Goal: Task Accomplishment & Management: Manage account settings

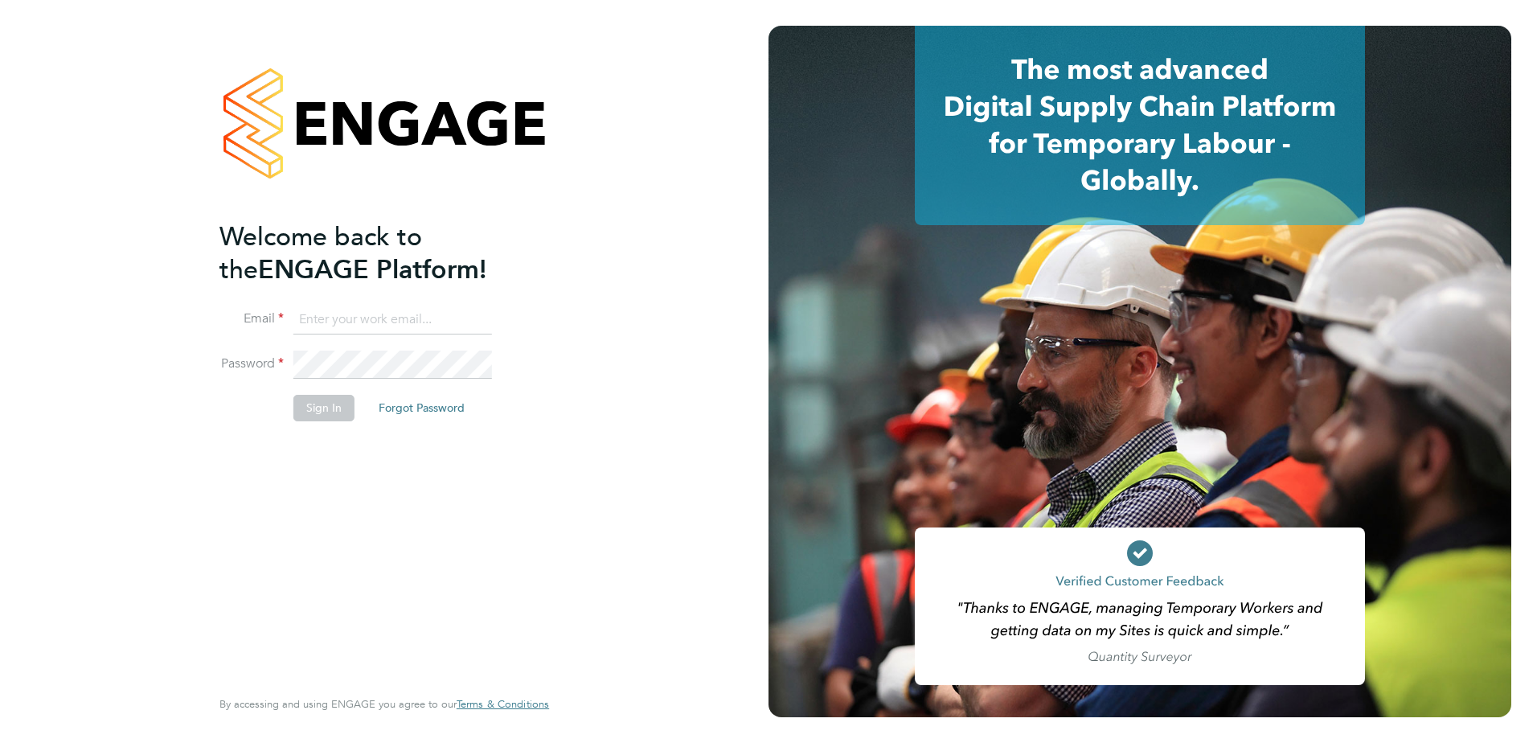
type input "kate.parr@vistry.co.uk"
click at [300, 406] on button "Sign In" at bounding box center [323, 408] width 61 height 26
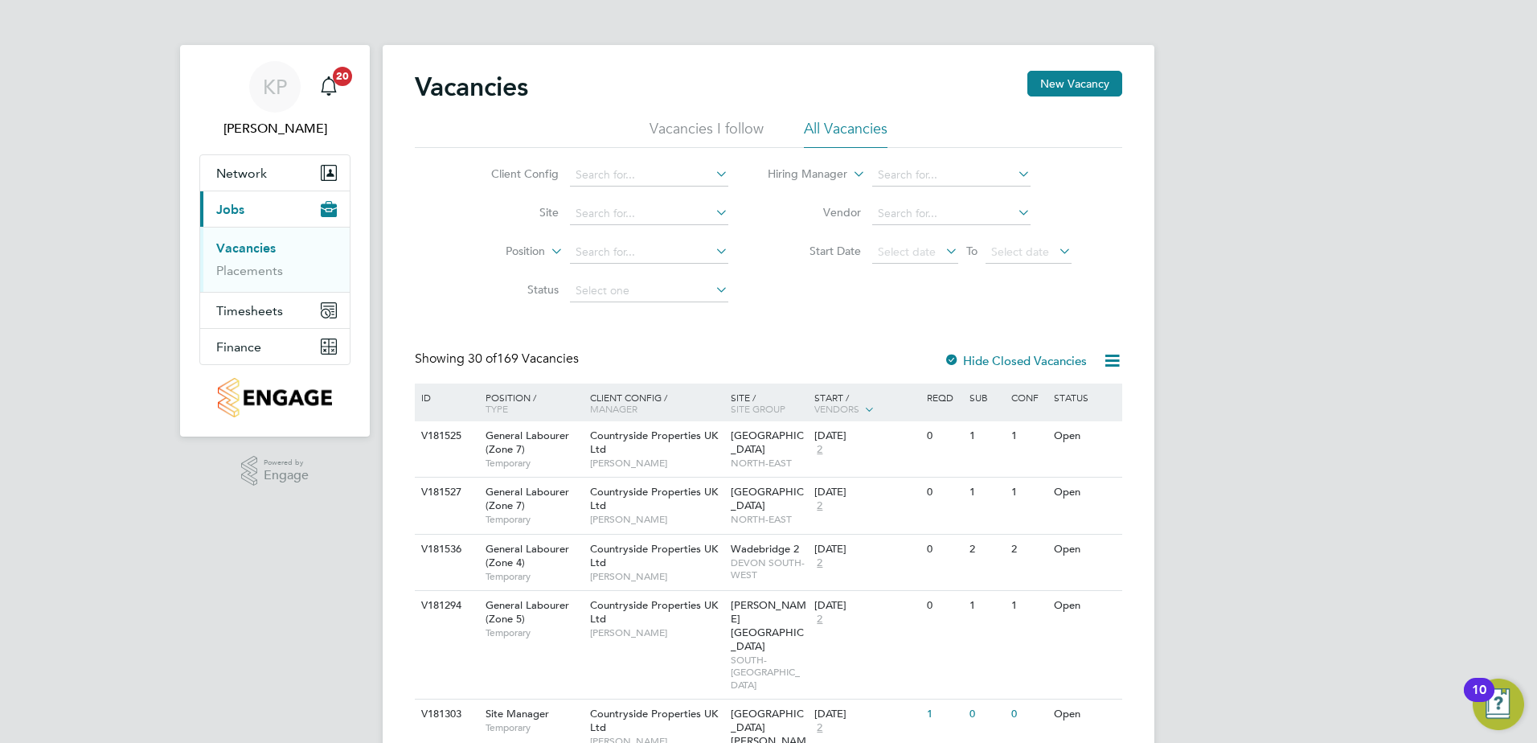
click at [235, 250] on link "Vacancies" at bounding box center [245, 247] width 59 height 15
click at [244, 246] on link "Vacancies" at bounding box center [245, 247] width 59 height 15
click at [677, 173] on input at bounding box center [649, 175] width 158 height 23
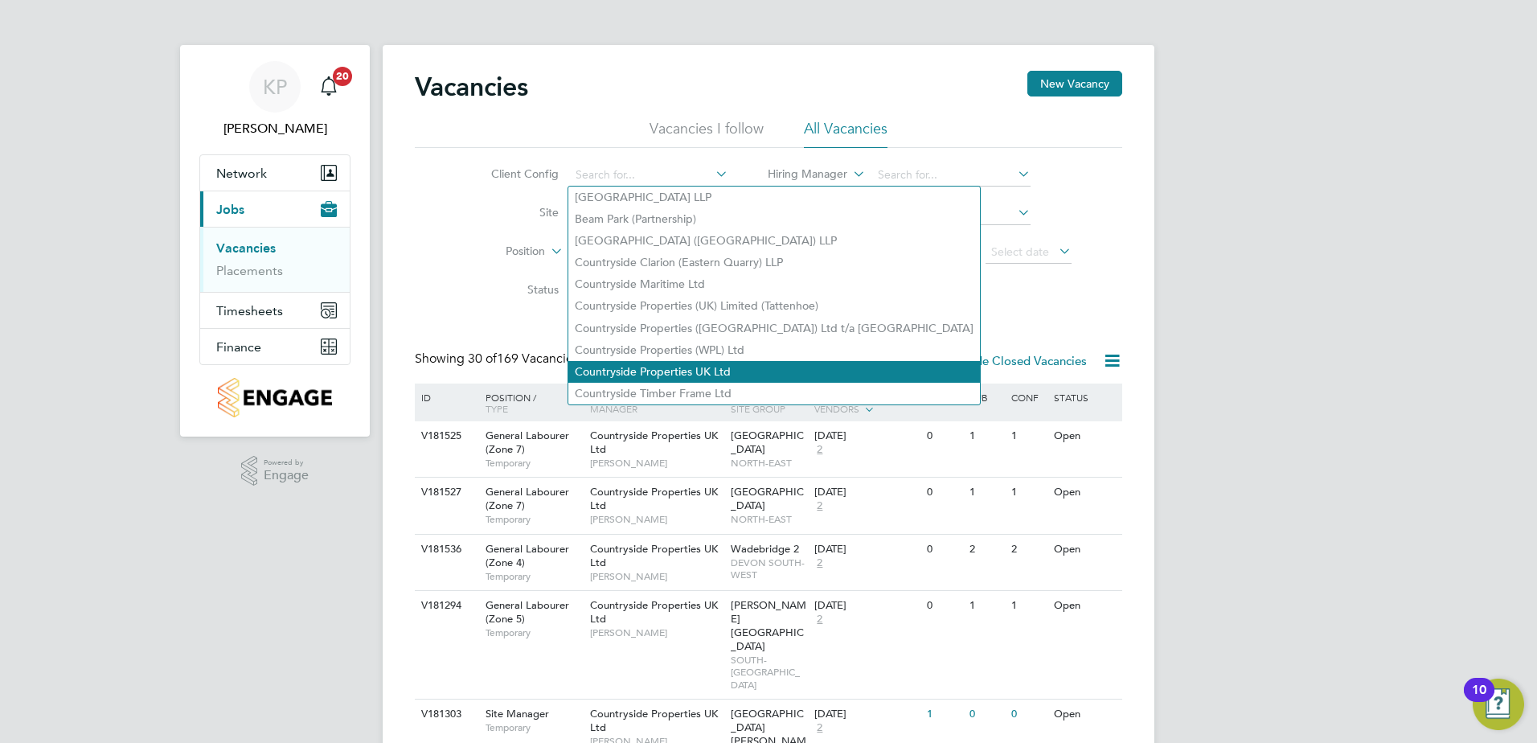
click at [672, 363] on li "Countryside Properties UK Ltd" at bounding box center [773, 372] width 411 height 22
type input "Countryside Properties UK Ltd"
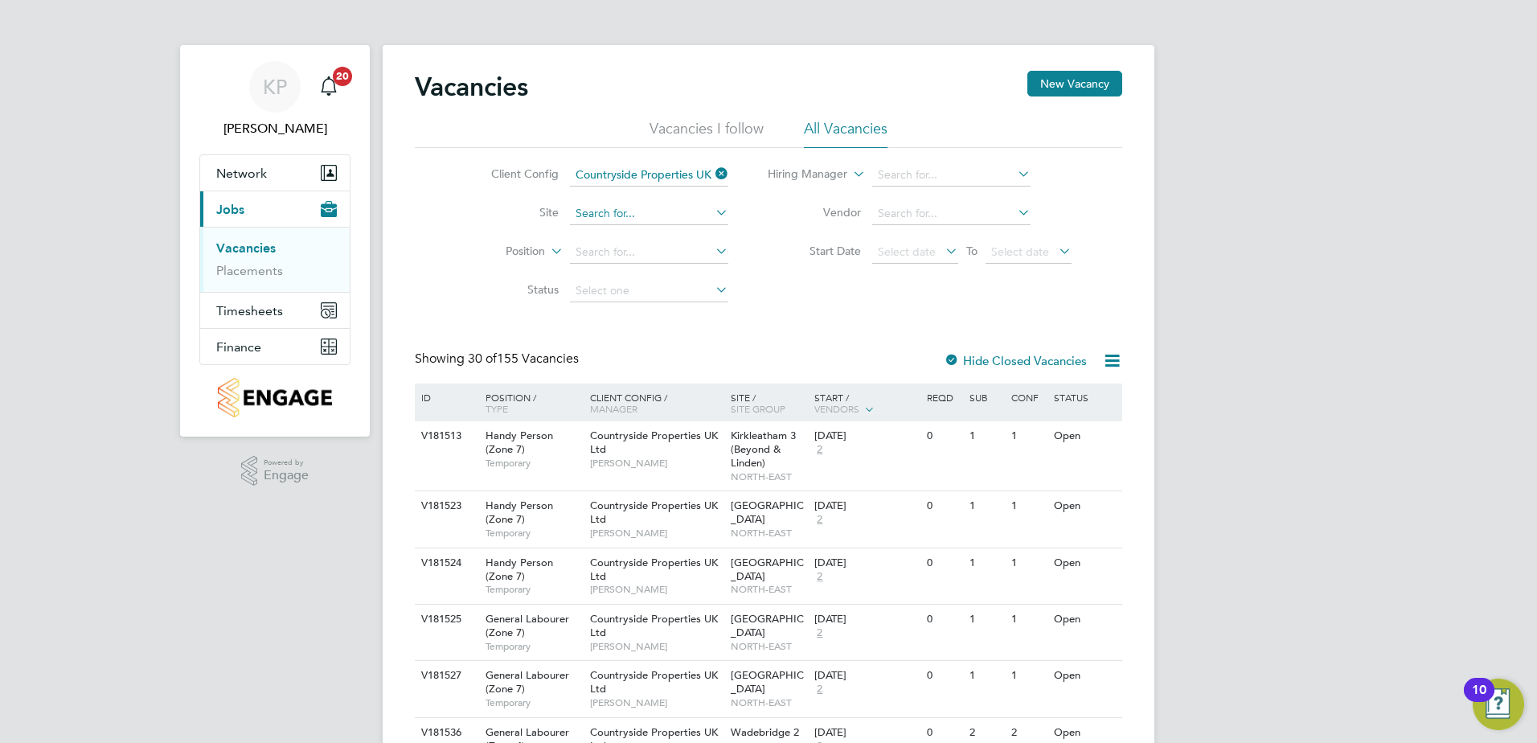
click at [632, 212] on input at bounding box center [649, 214] width 158 height 23
click at [627, 235] on li "Northam ([GEOGRAPHIC_DATA])" at bounding box center [659, 234] width 183 height 21
type input "Northam ([GEOGRAPHIC_DATA])"
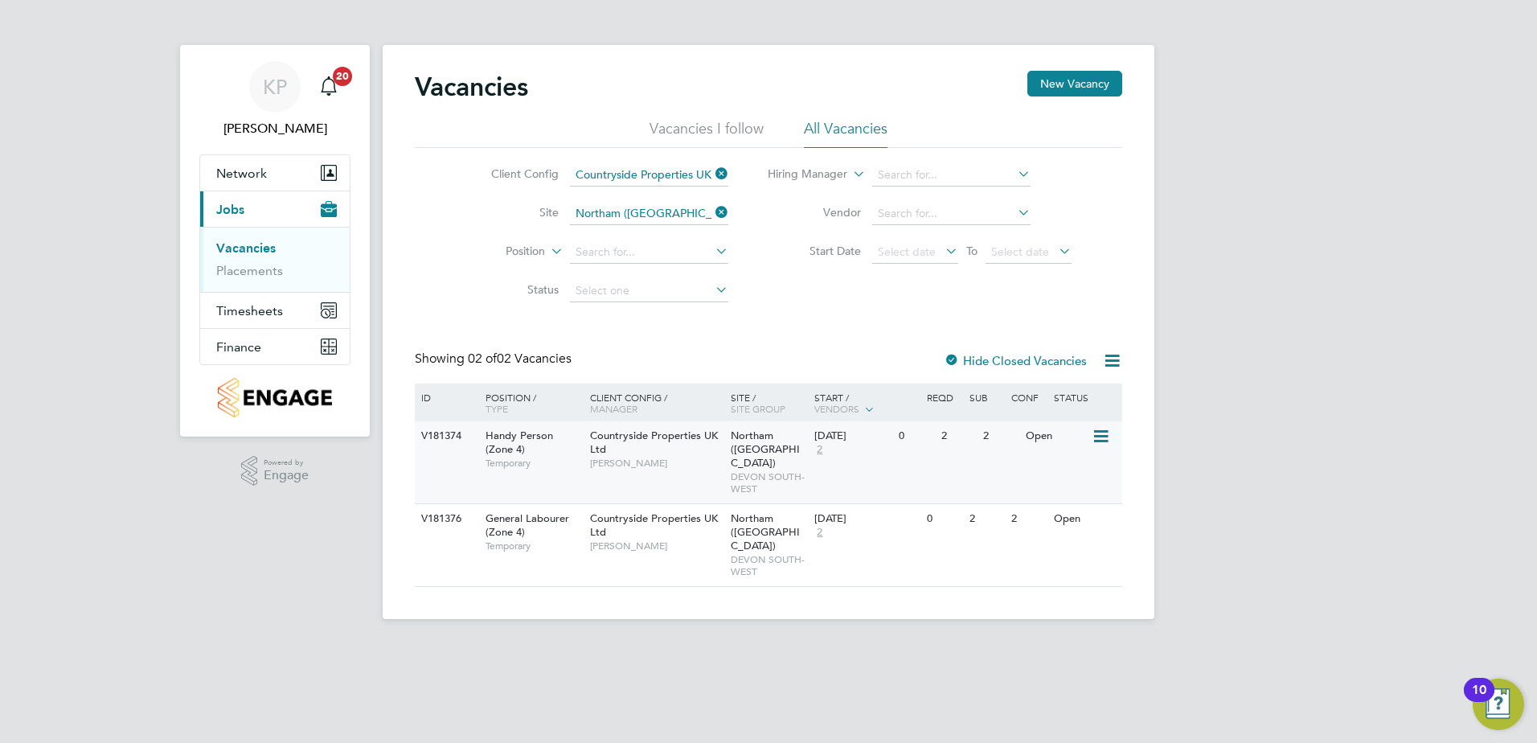
click at [511, 454] on div "Handy Person (Zone 4) Temporary" at bounding box center [529, 448] width 113 height 55
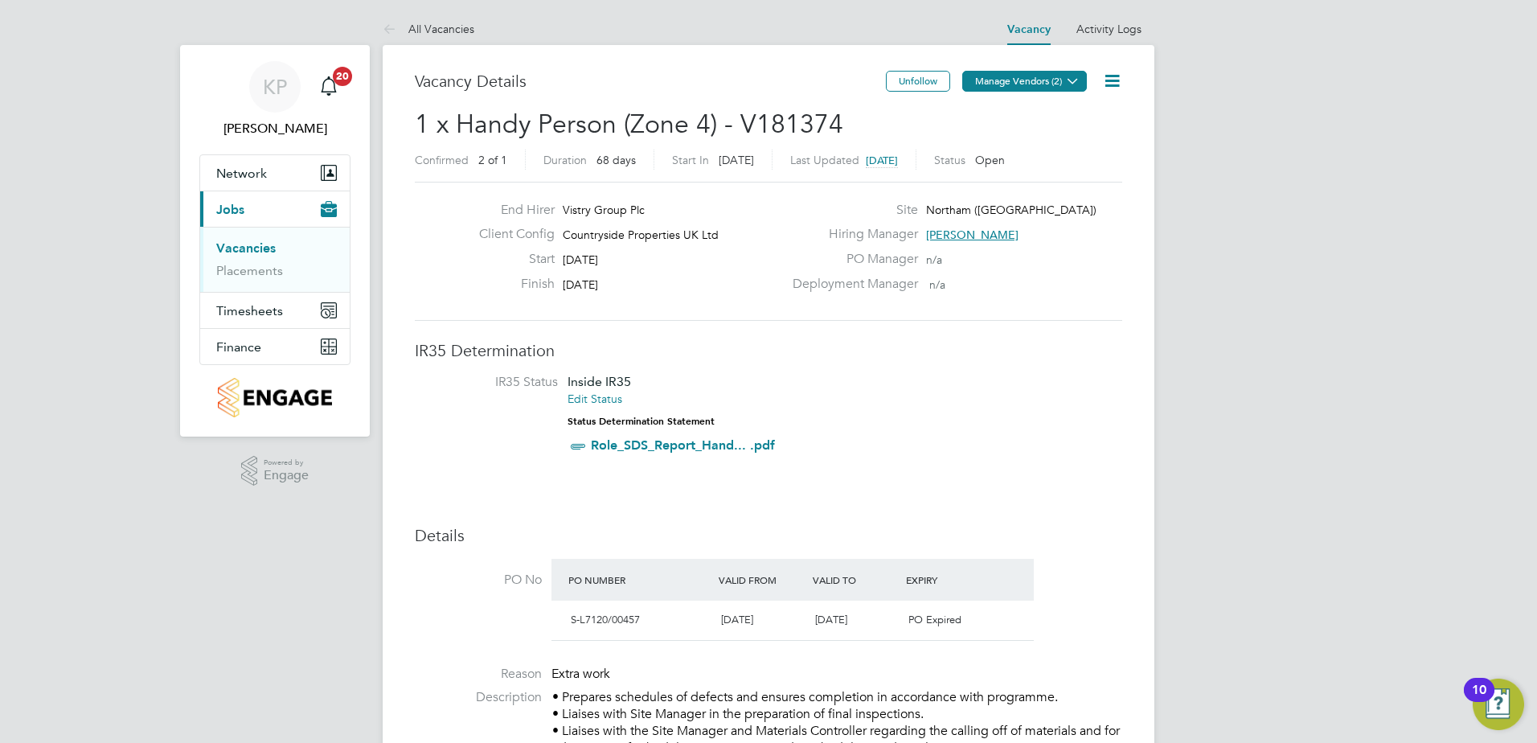
click at [1066, 87] on icon at bounding box center [1072, 81] width 12 height 12
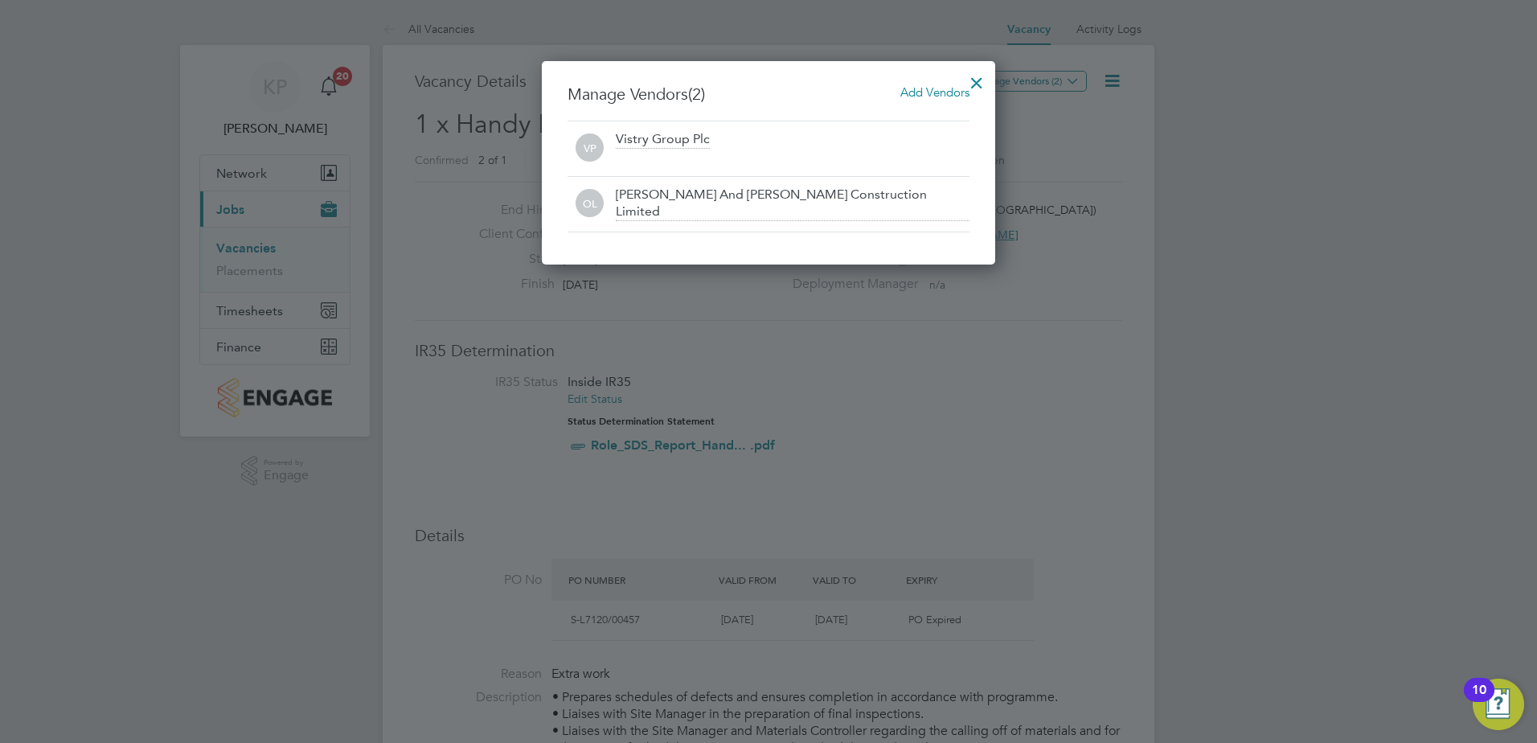
click at [1079, 329] on div at bounding box center [768, 371] width 1537 height 743
click at [982, 79] on div at bounding box center [976, 78] width 29 height 29
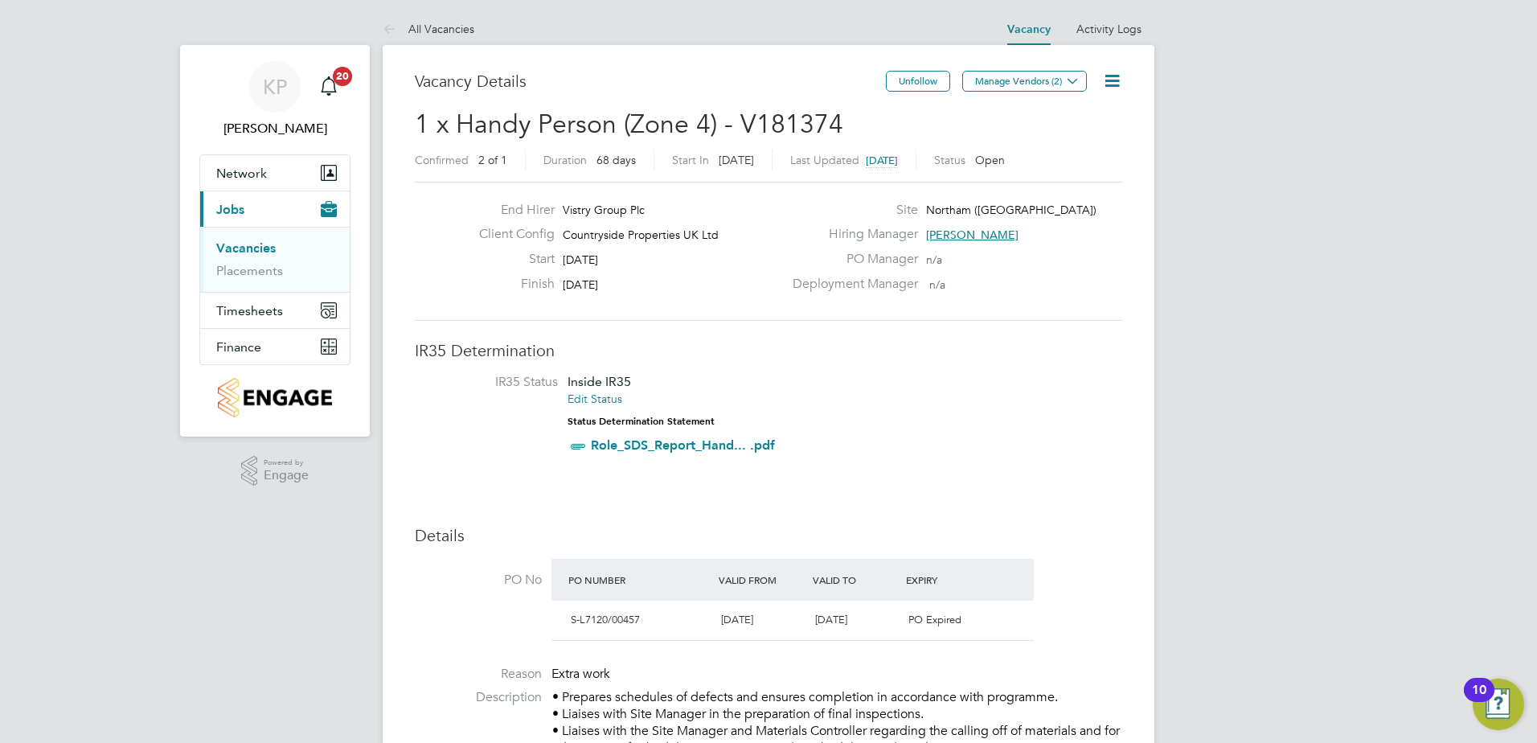
click at [1107, 80] on icon at bounding box center [1112, 81] width 20 height 20
click at [1091, 118] on li "Edit Vacancy" at bounding box center [1072, 119] width 93 height 23
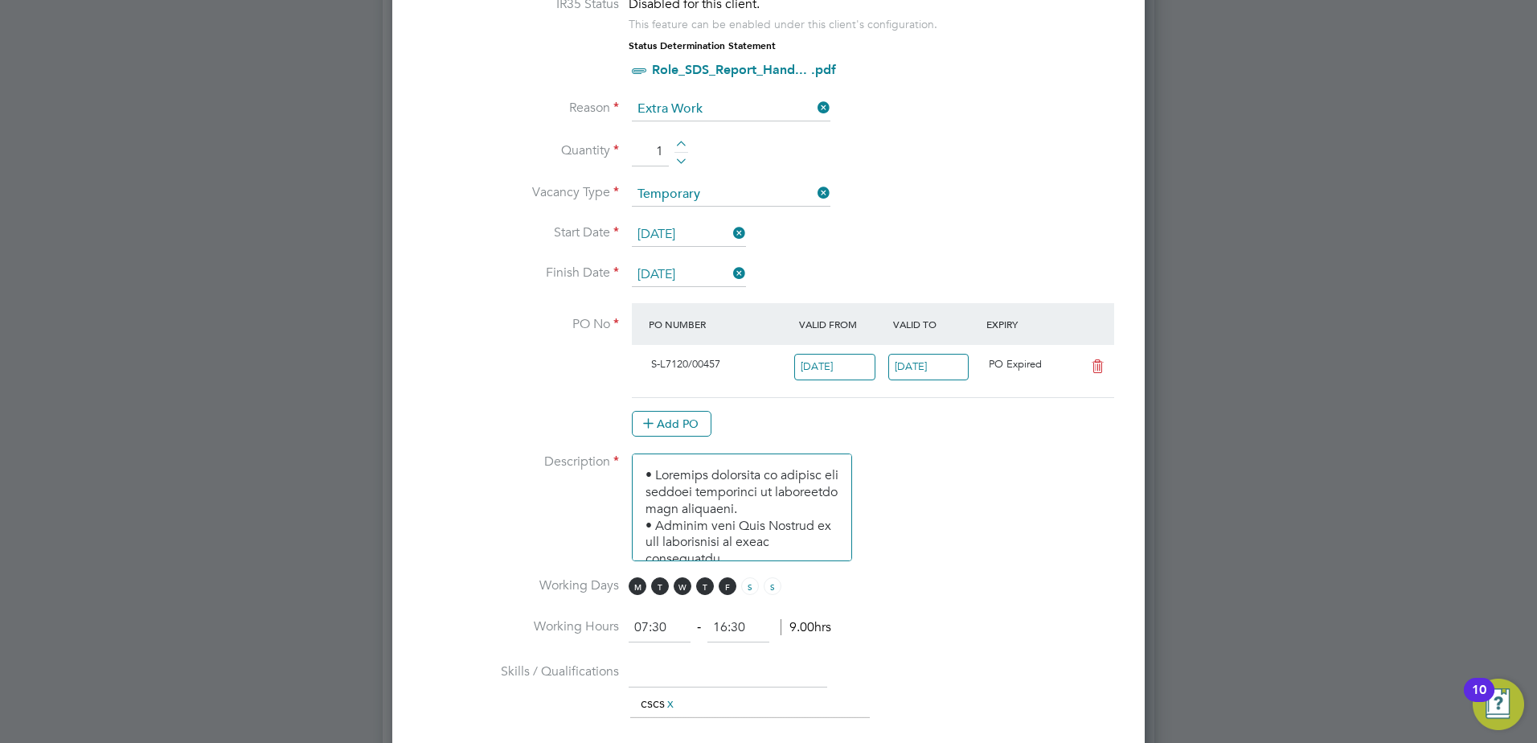
scroll to position [804, 0]
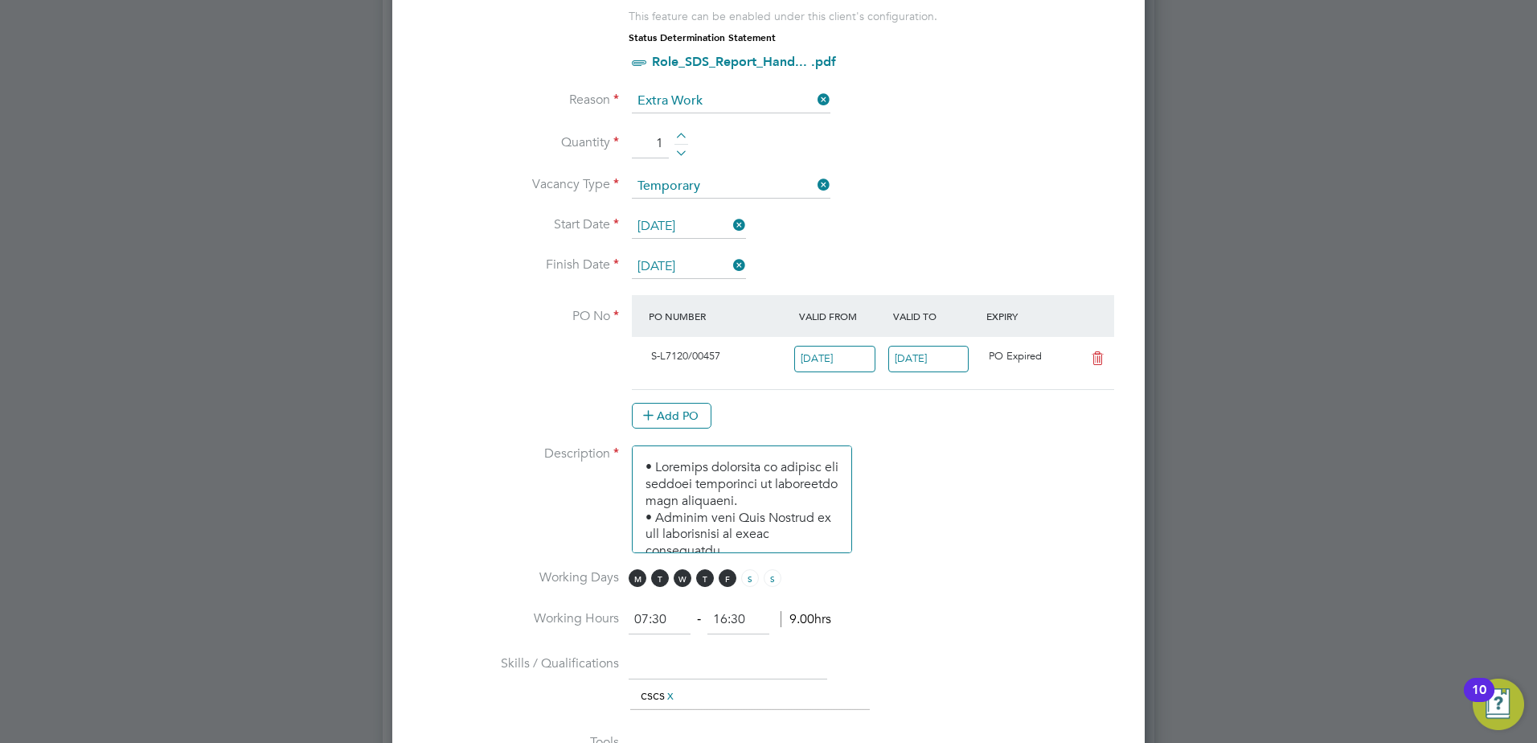
click at [1099, 359] on icon at bounding box center [1097, 358] width 20 height 13
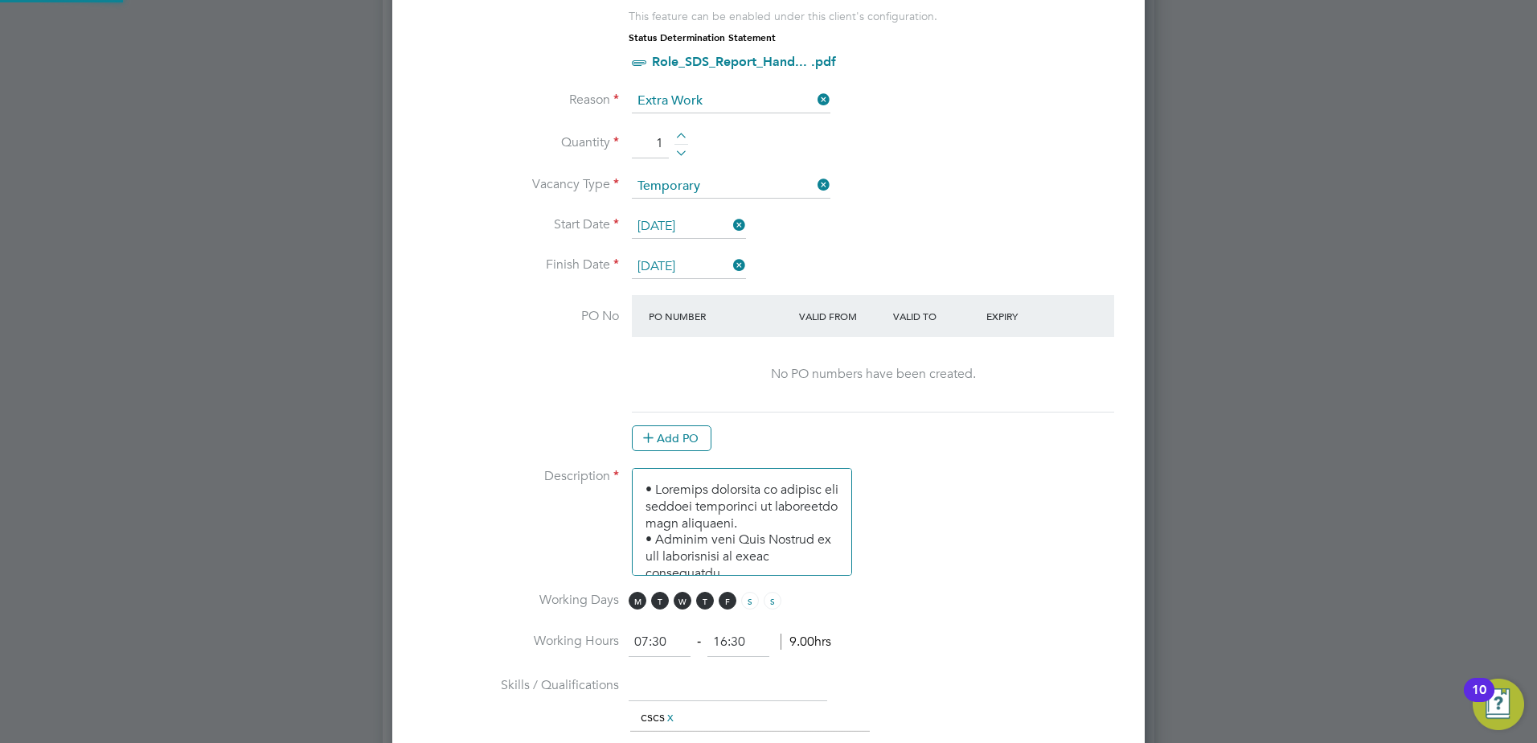
scroll to position [2119, 753]
click at [677, 437] on button "Add PO" at bounding box center [672, 438] width 80 height 26
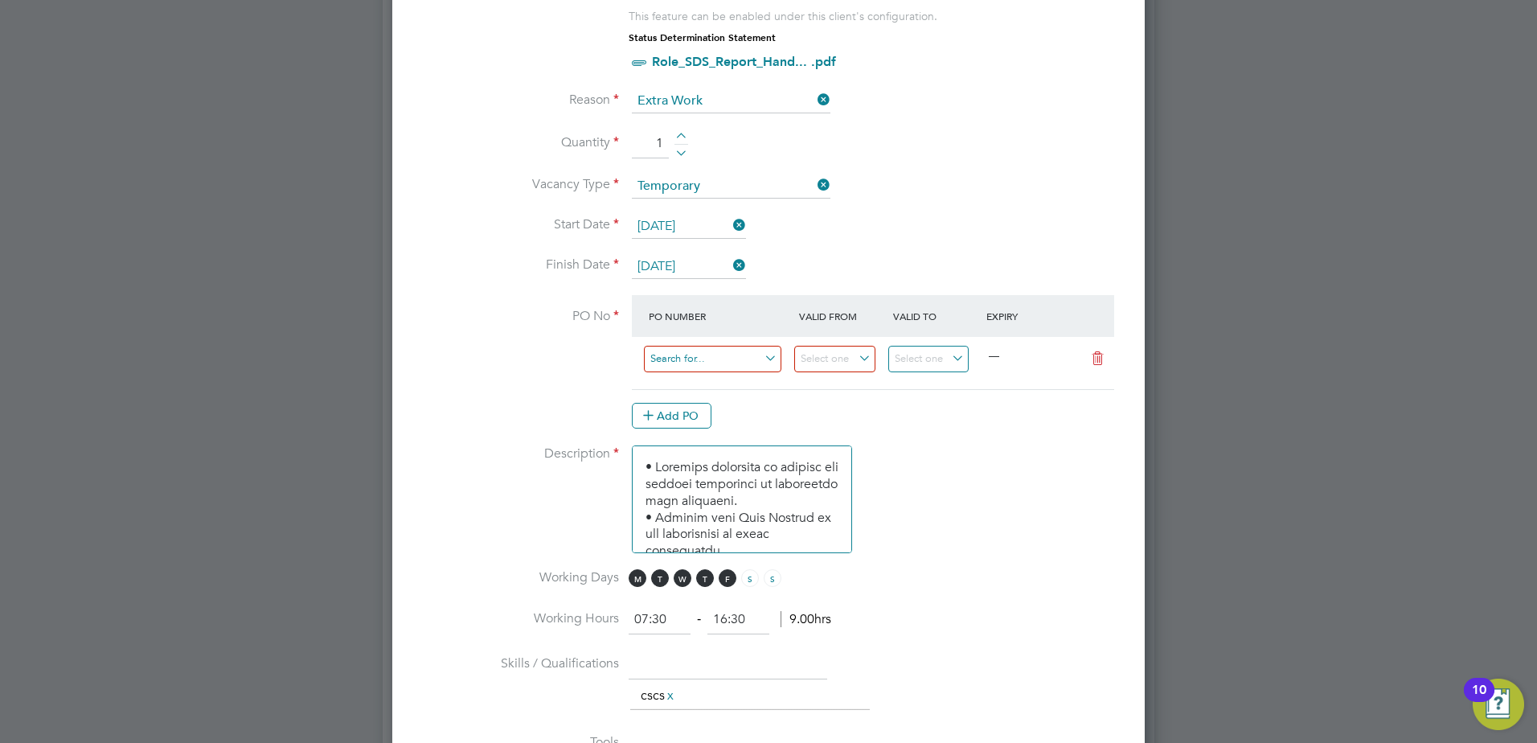
click at [692, 363] on input at bounding box center [712, 359] width 137 height 27
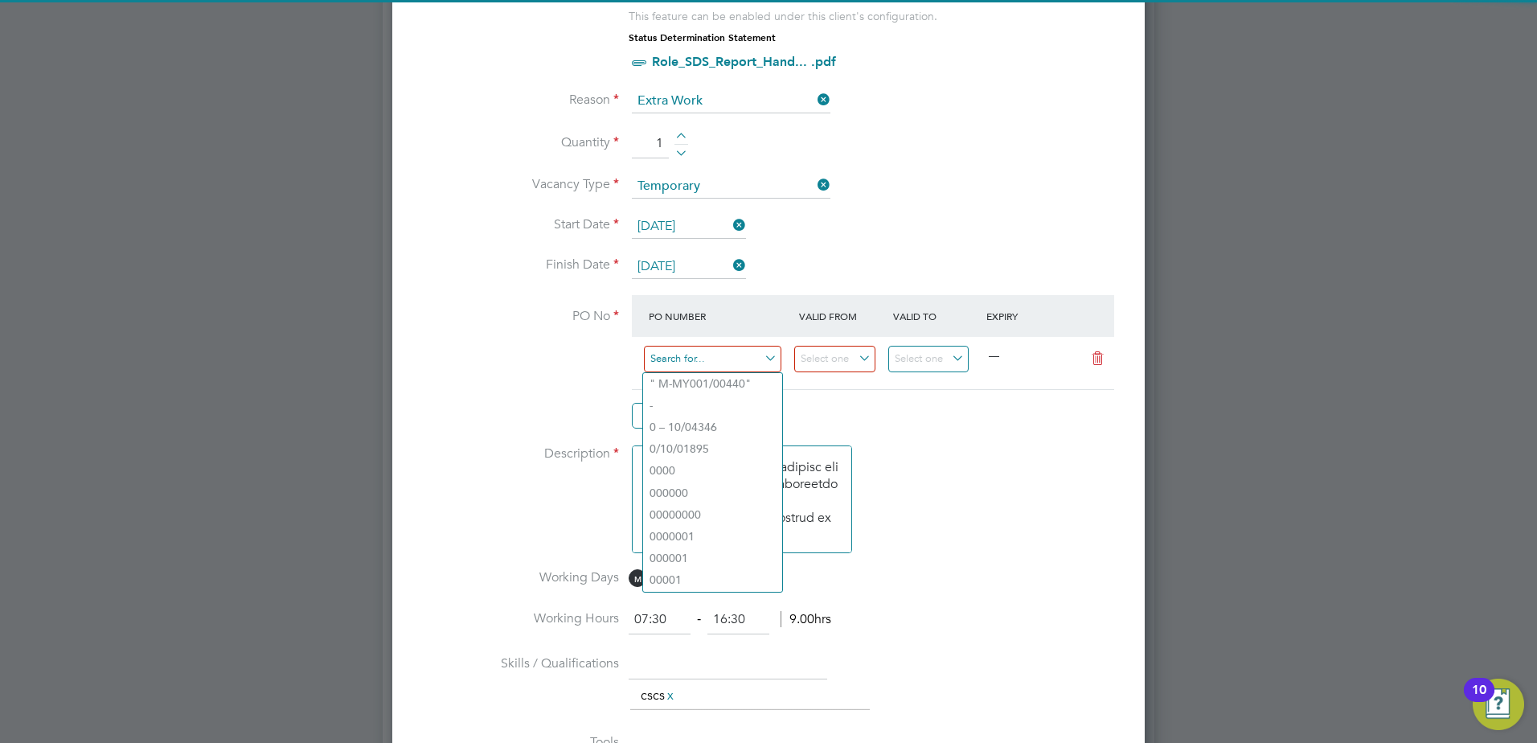
paste input "S-L7120/00457"
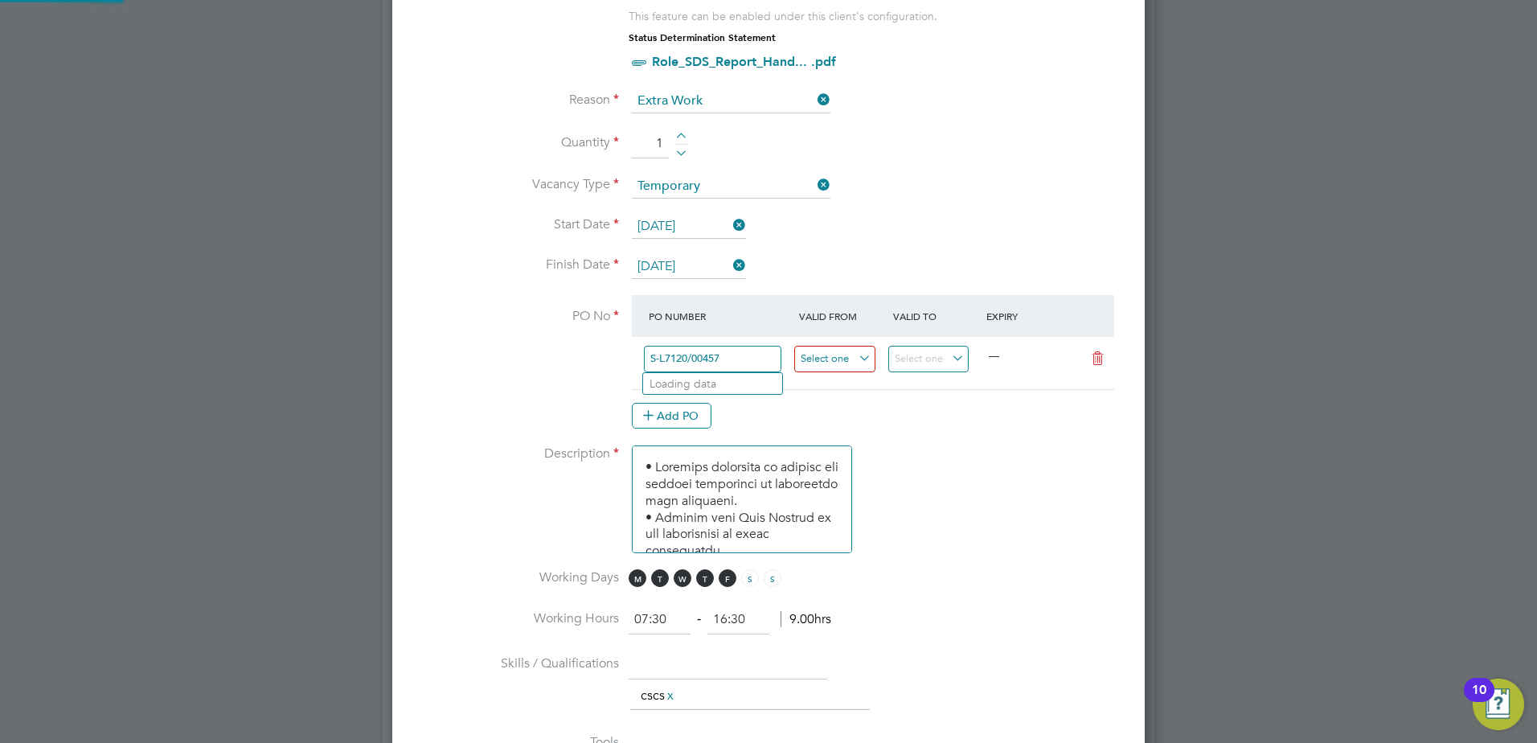
type input "S-L7120/00457"
click at [836, 363] on input at bounding box center [834, 359] width 81 height 27
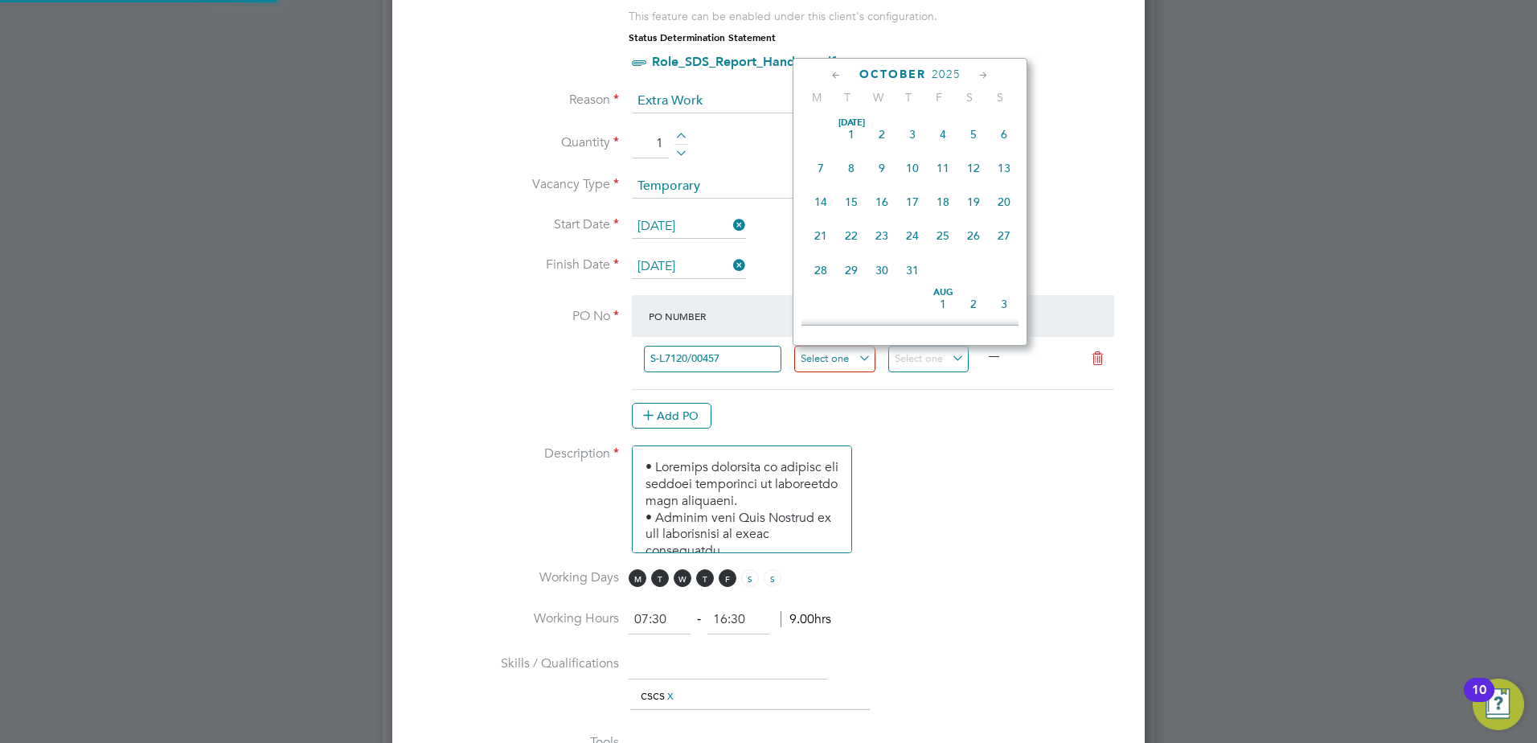
scroll to position [452, 0]
click at [820, 128] on span "22" at bounding box center [820, 122] width 31 height 31
type input "[DATE]"
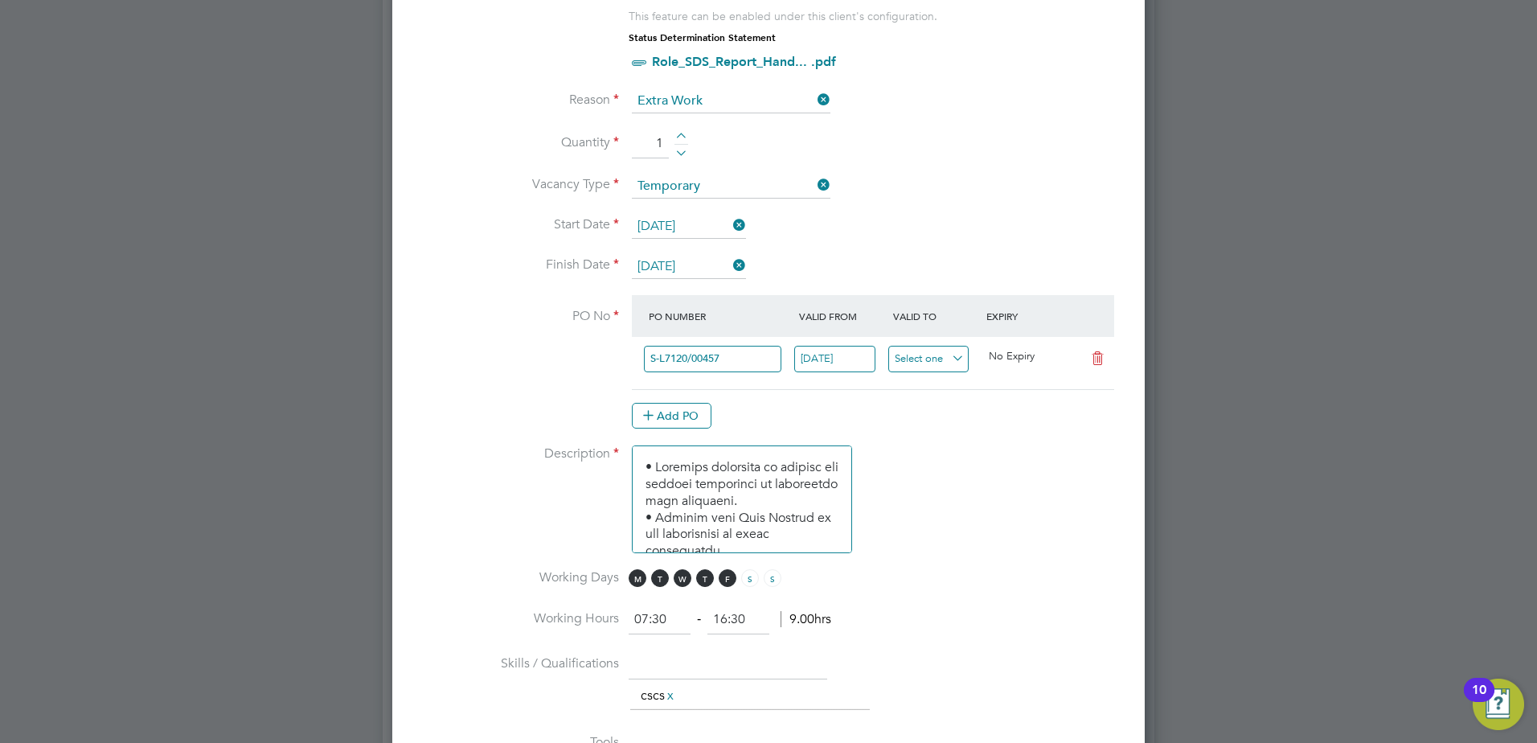
click at [939, 370] on input at bounding box center [928, 359] width 81 height 27
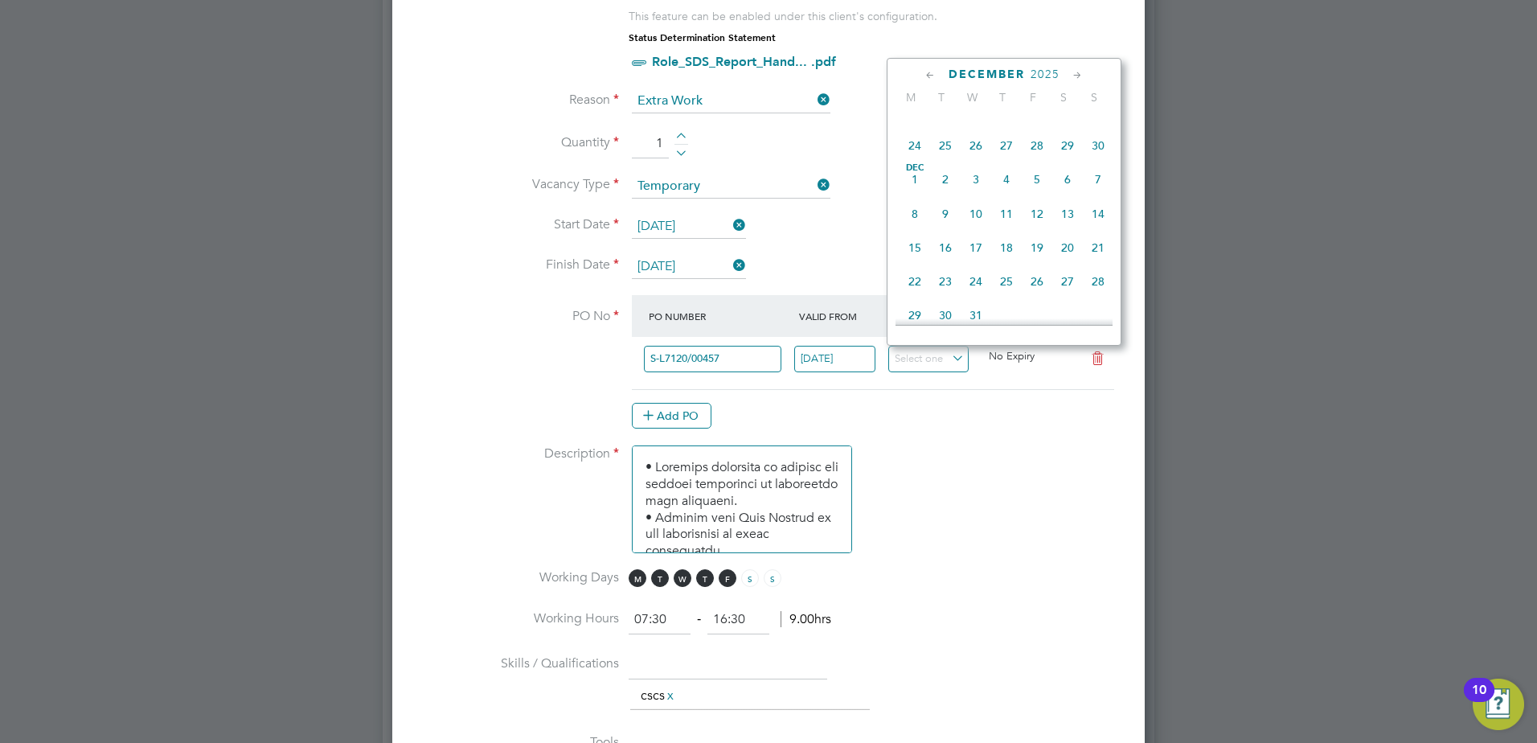
scroll to position [774, 0]
click at [1033, 189] on span "28" at bounding box center [1036, 173] width 31 height 31
type input "[DATE]"
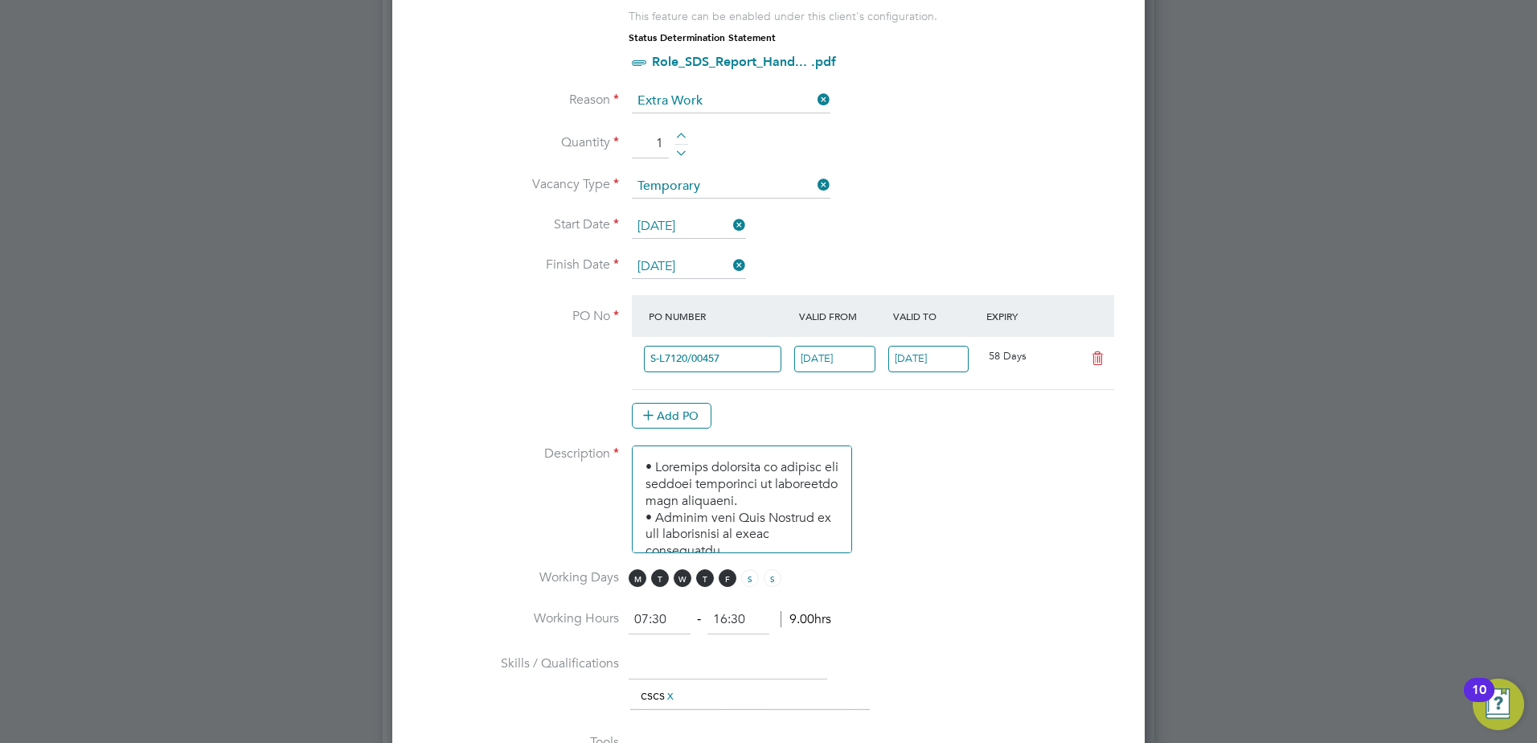
click at [948, 526] on li "Description" at bounding box center [768, 507] width 701 height 124
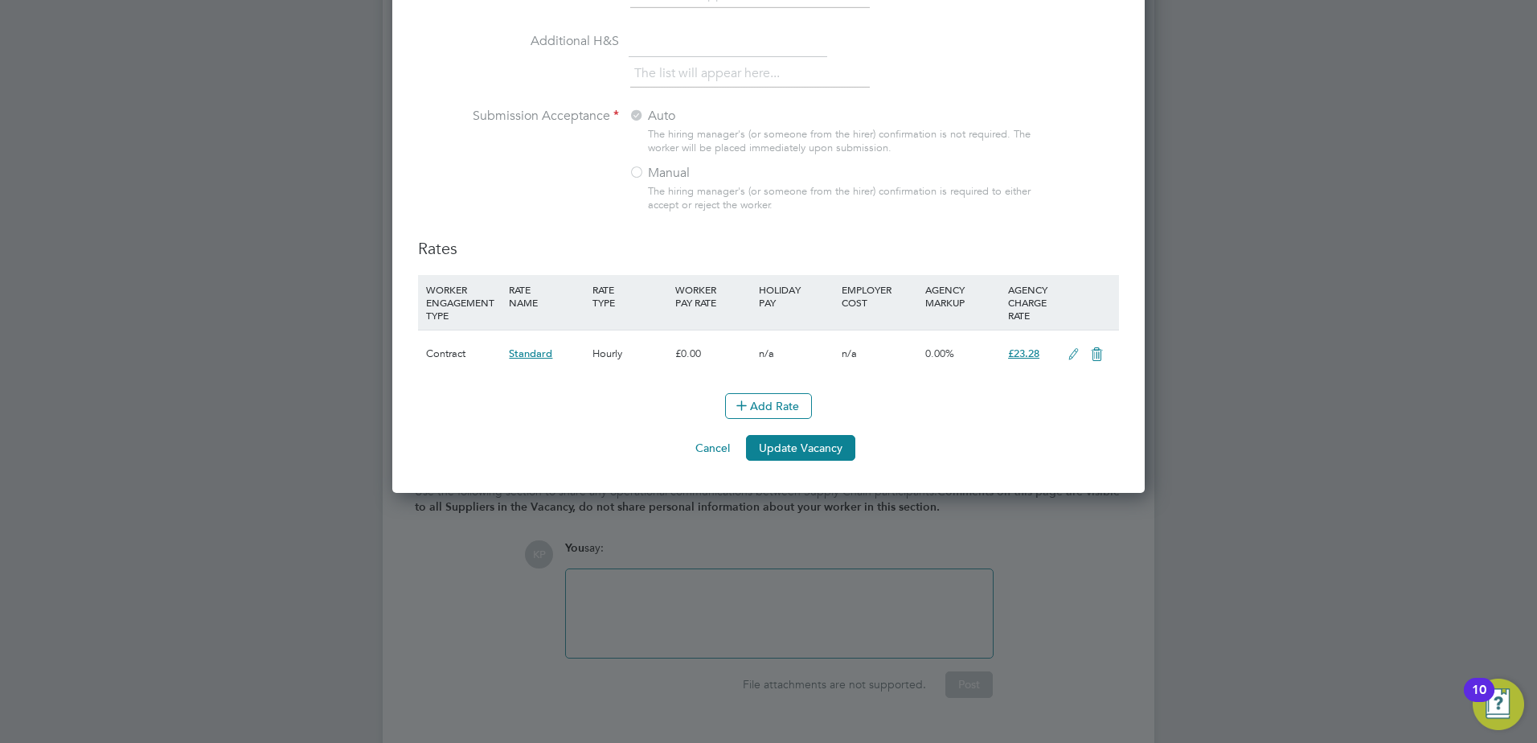
scroll to position [1668, 0]
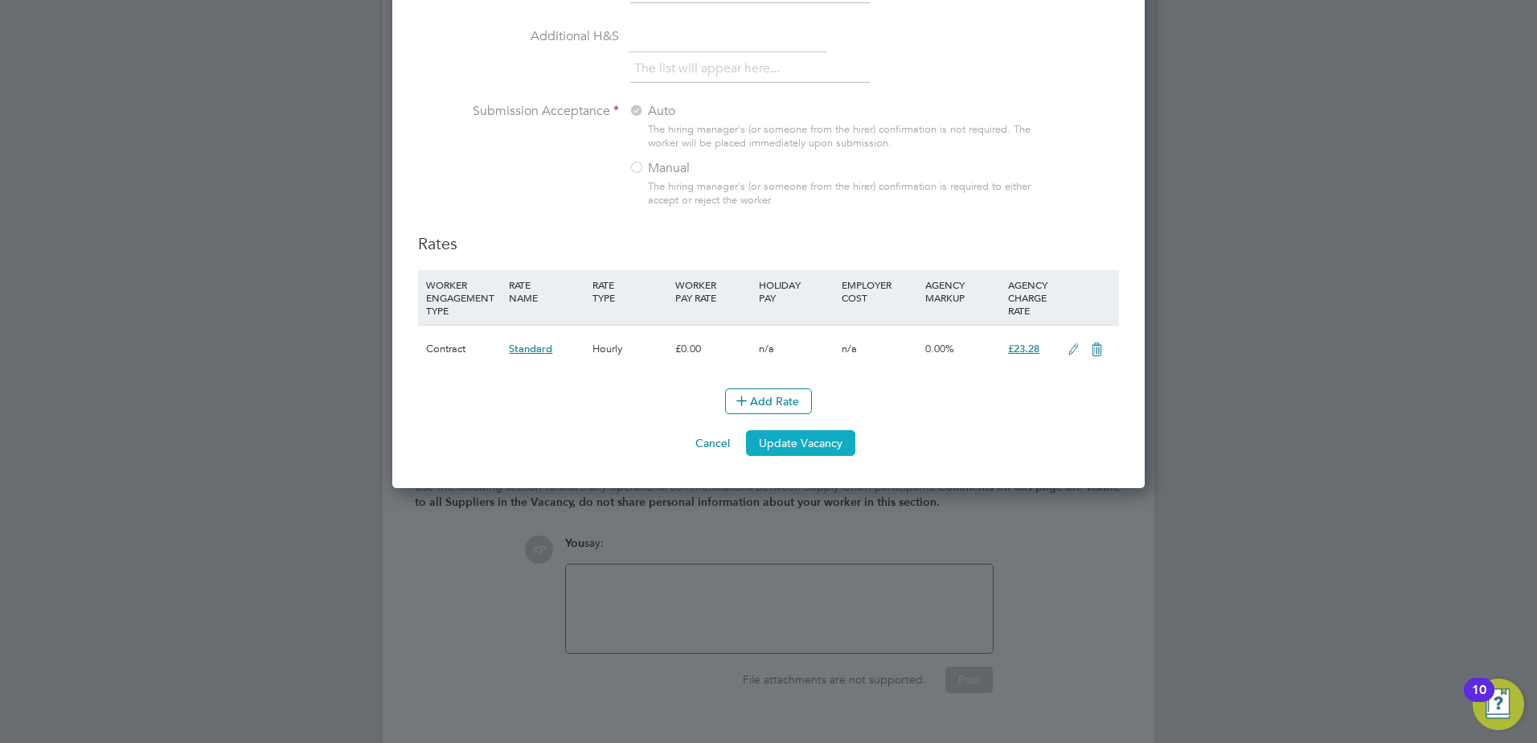
click at [803, 439] on button "Update Vacancy" at bounding box center [800, 443] width 109 height 26
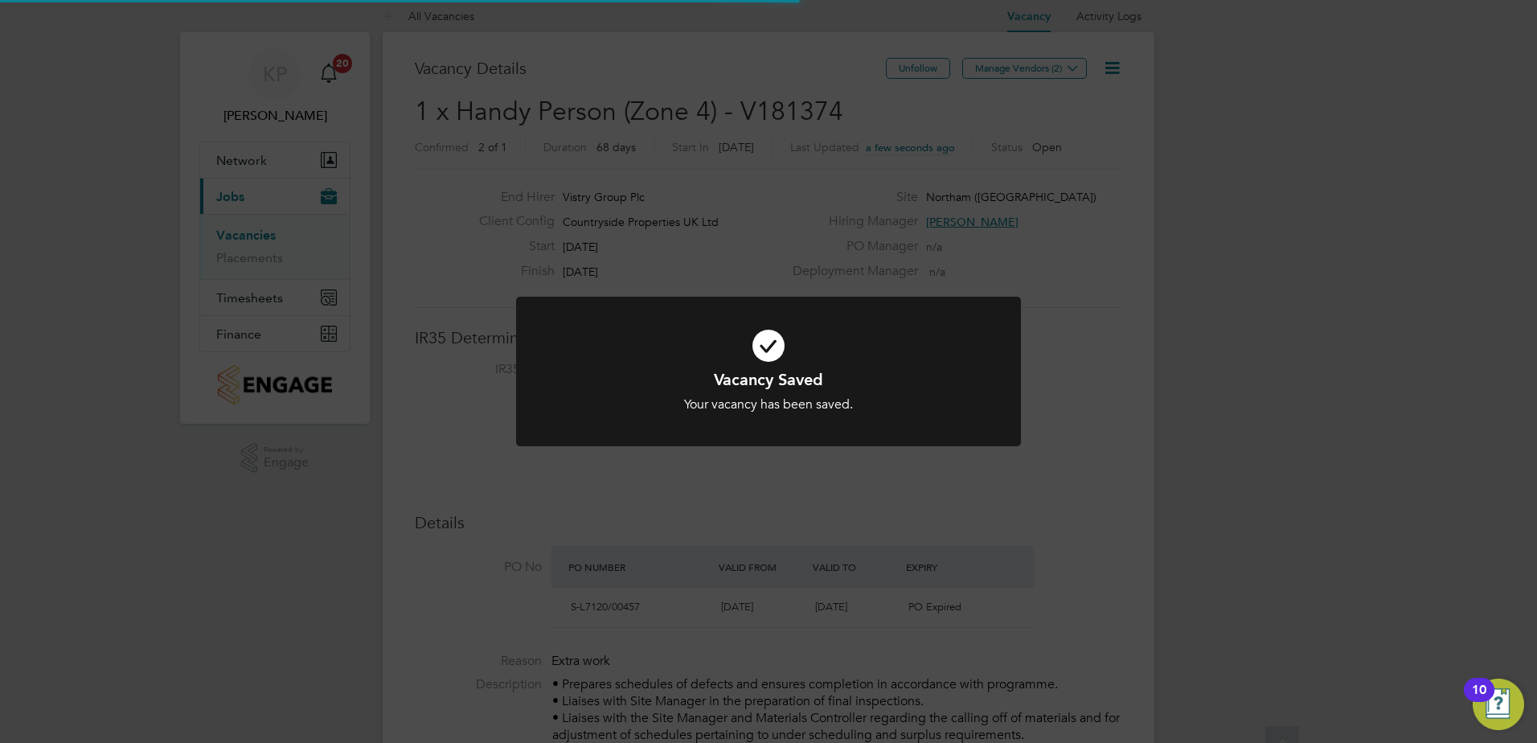
scroll to position [0, 0]
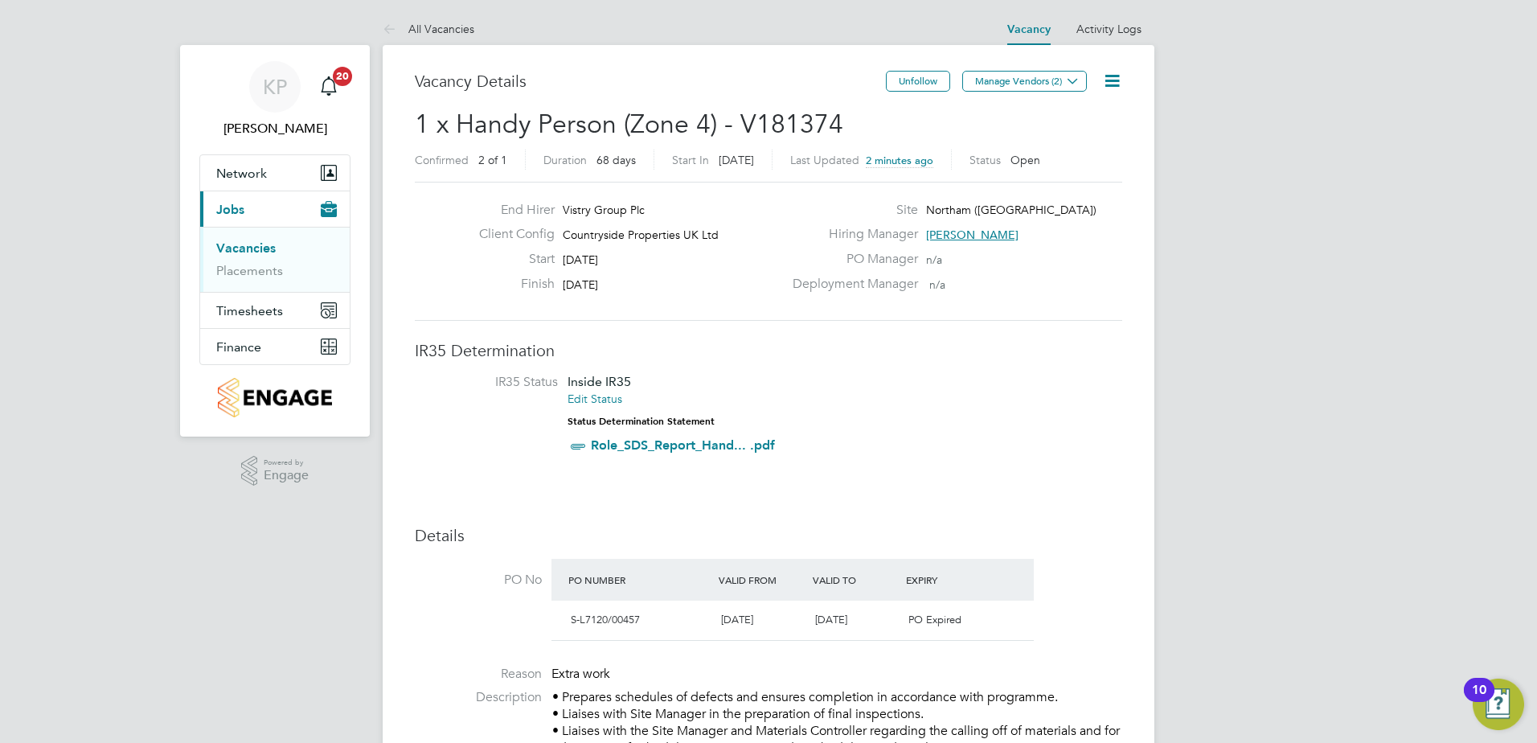
click at [1105, 83] on icon at bounding box center [1112, 81] width 20 height 20
click at [1086, 116] on li "Edit Vacancy" at bounding box center [1072, 119] width 93 height 23
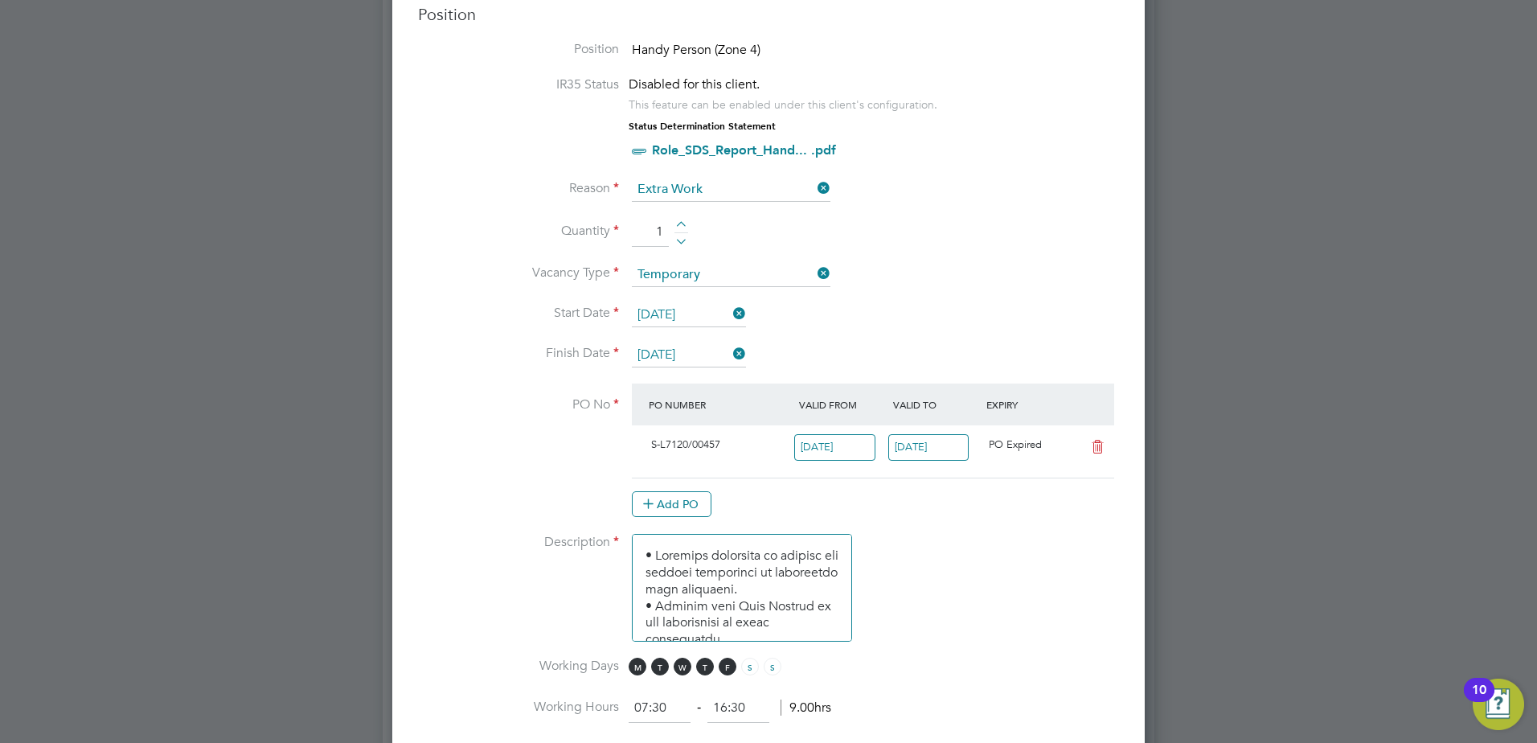
scroll to position [723, 0]
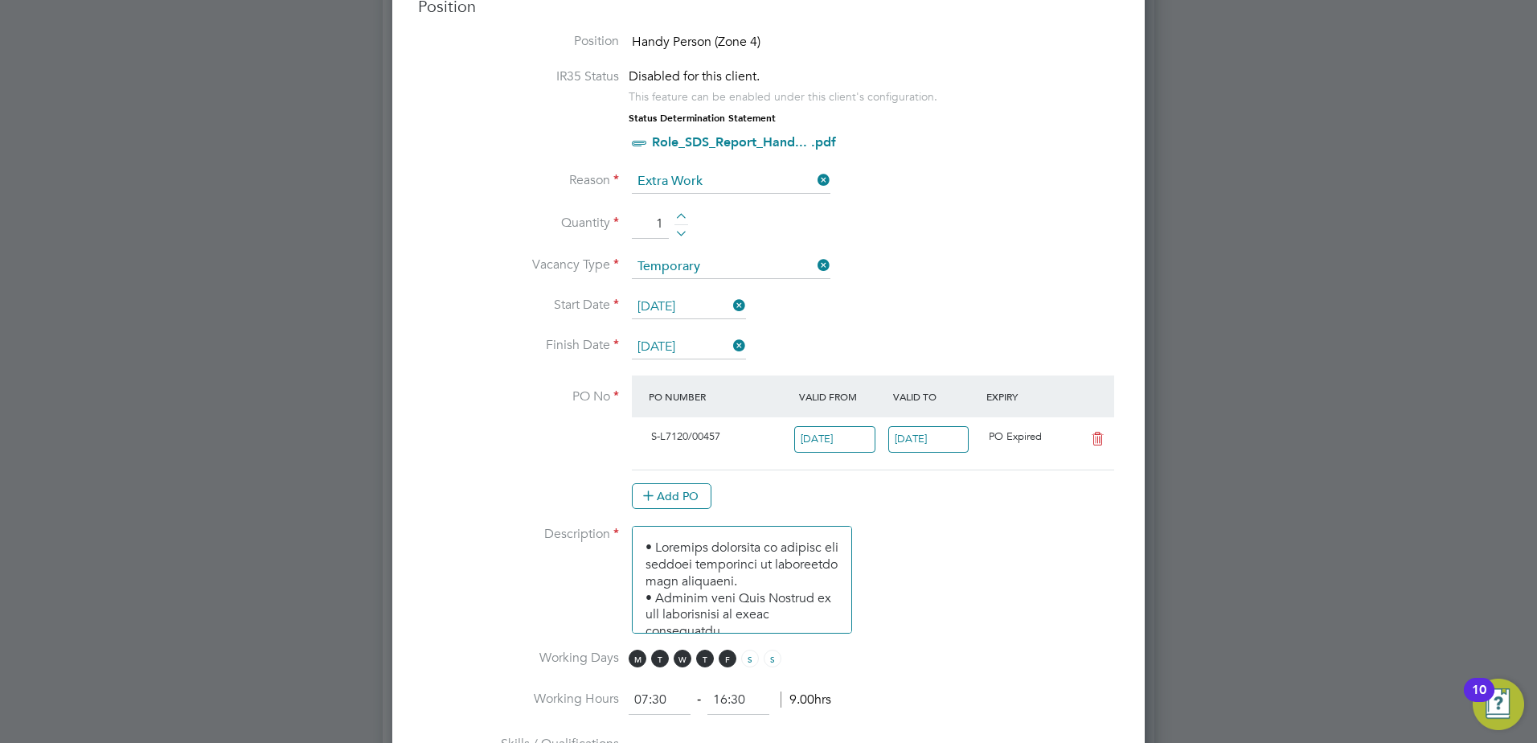
click at [931, 448] on input "19 Sep 2025" at bounding box center [928, 439] width 81 height 27
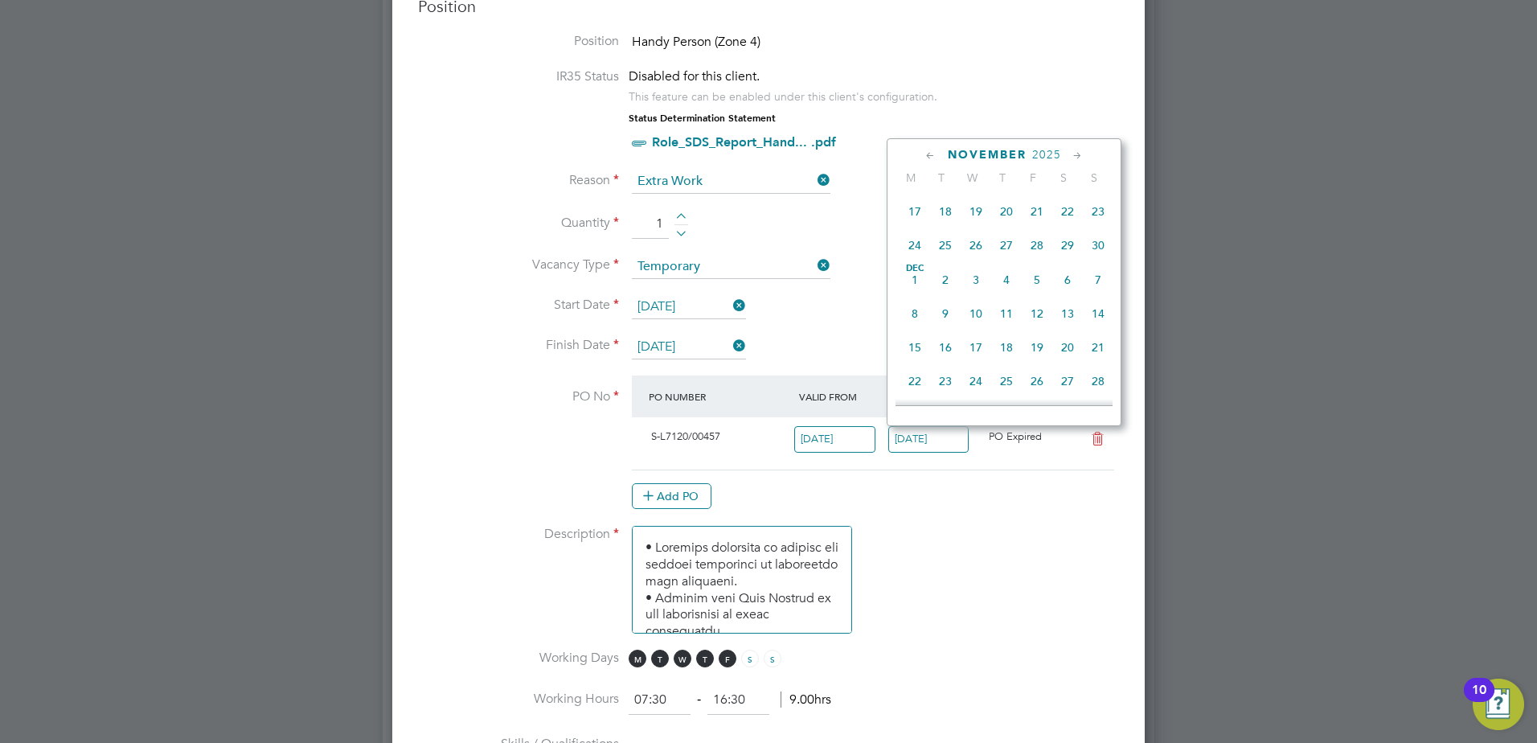
scroll to position [958, 0]
click at [1066, 289] on span "29" at bounding box center [1067, 273] width 31 height 31
type input "29 Nov 2025"
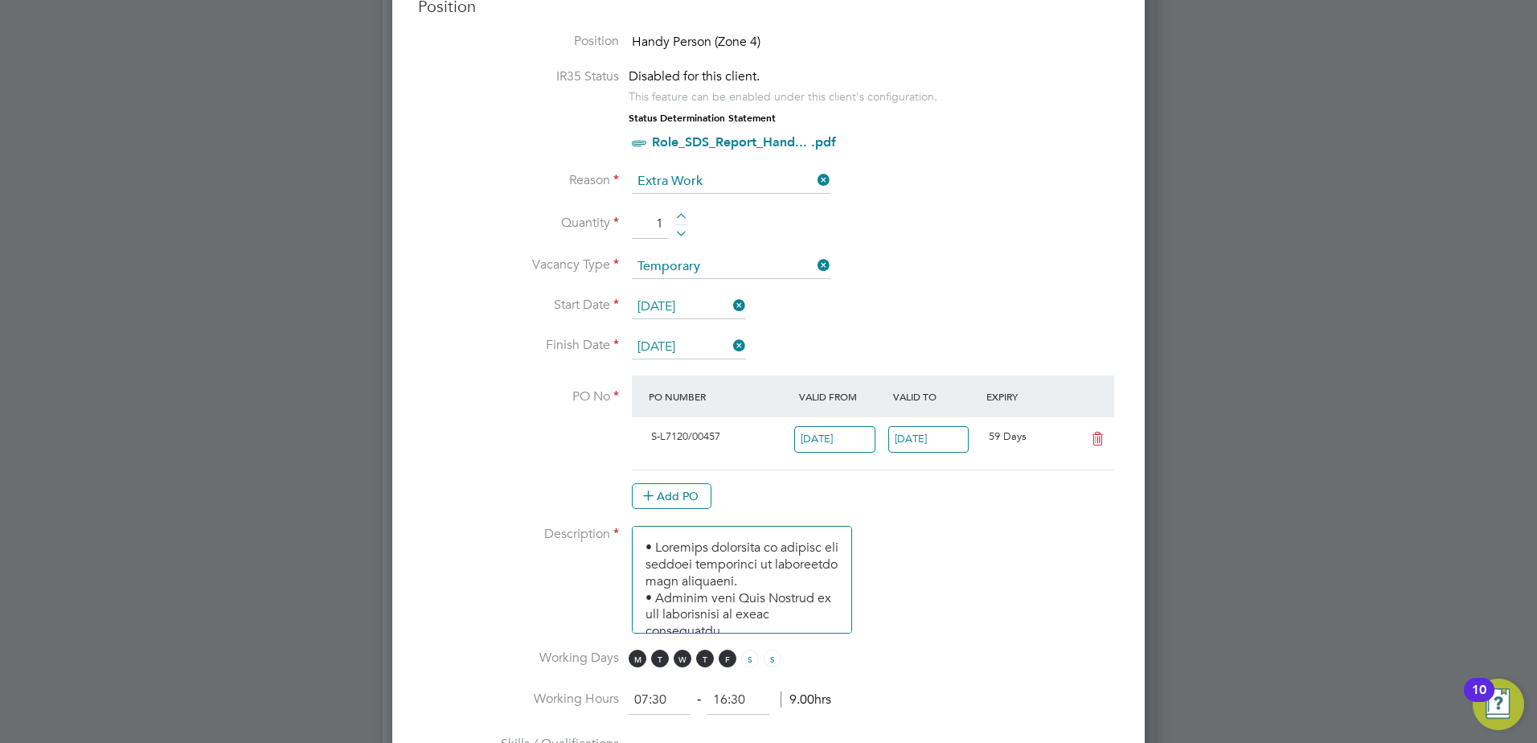
click at [989, 522] on li "PO No PO Number Valid From Valid To Expiry S-L7120/00457 10 Jul 2025 29 Nov 202…" at bounding box center [768, 450] width 701 height 150
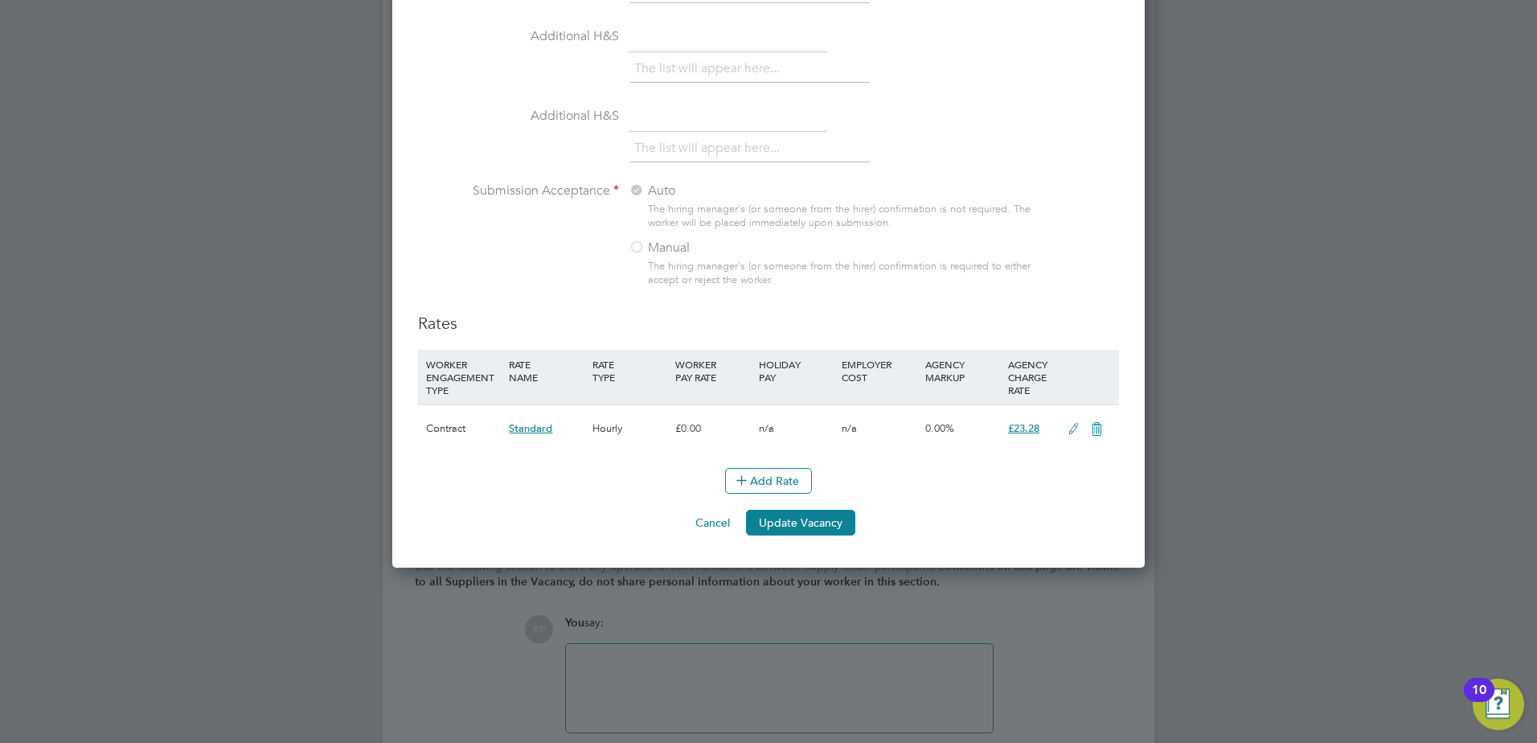
scroll to position [1668, 0]
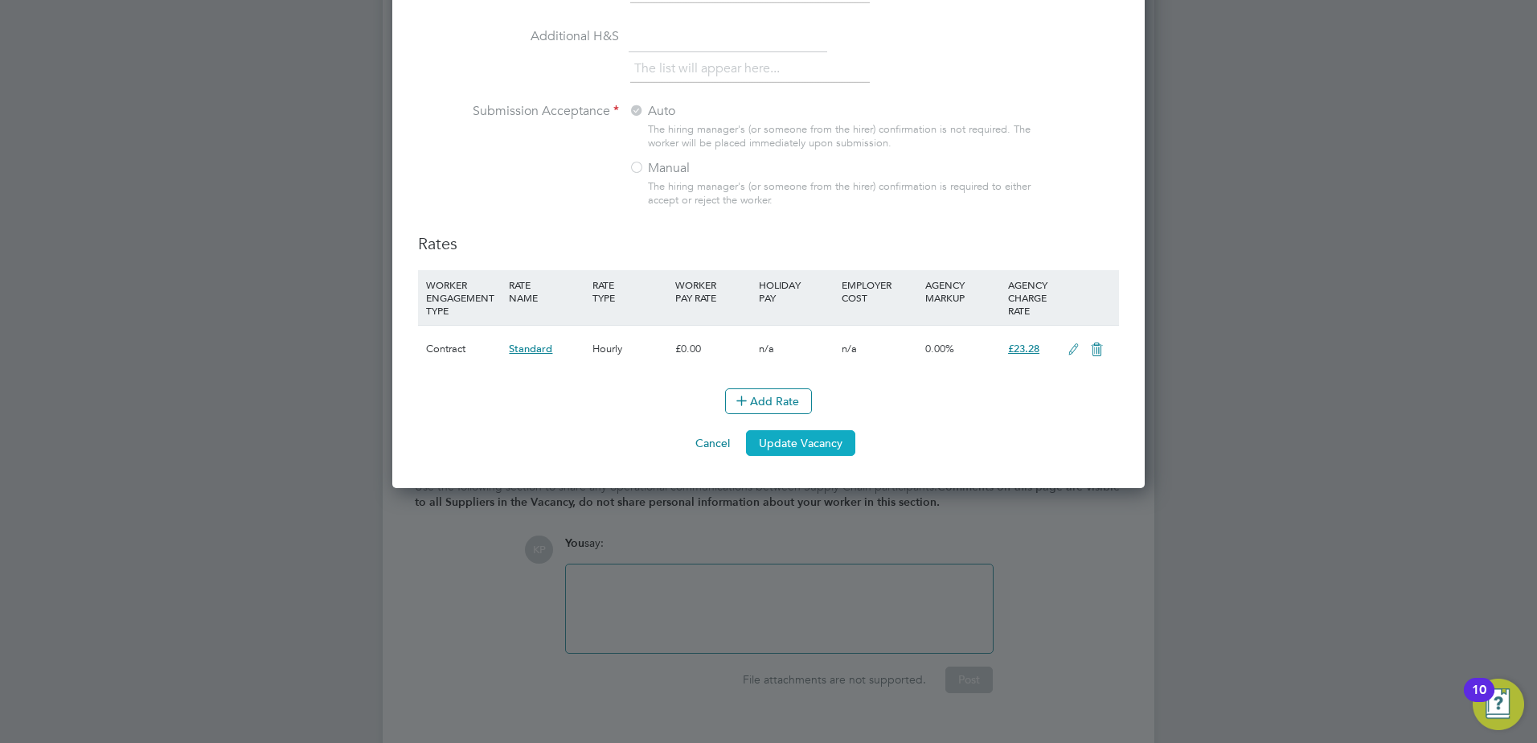
click at [815, 442] on button "Update Vacancy" at bounding box center [800, 443] width 109 height 26
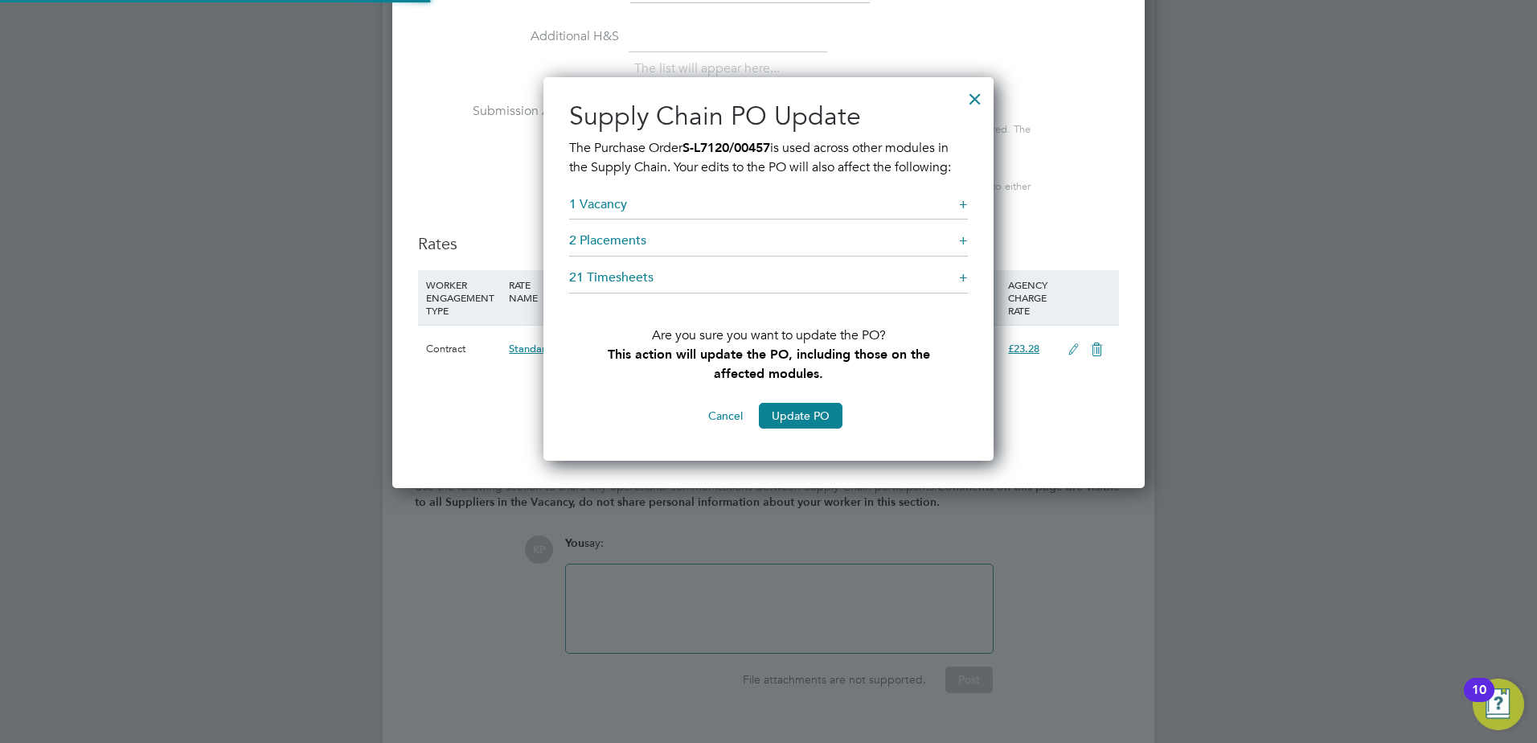
scroll to position [384, 451]
click at [964, 242] on div "+" at bounding box center [963, 240] width 9 height 17
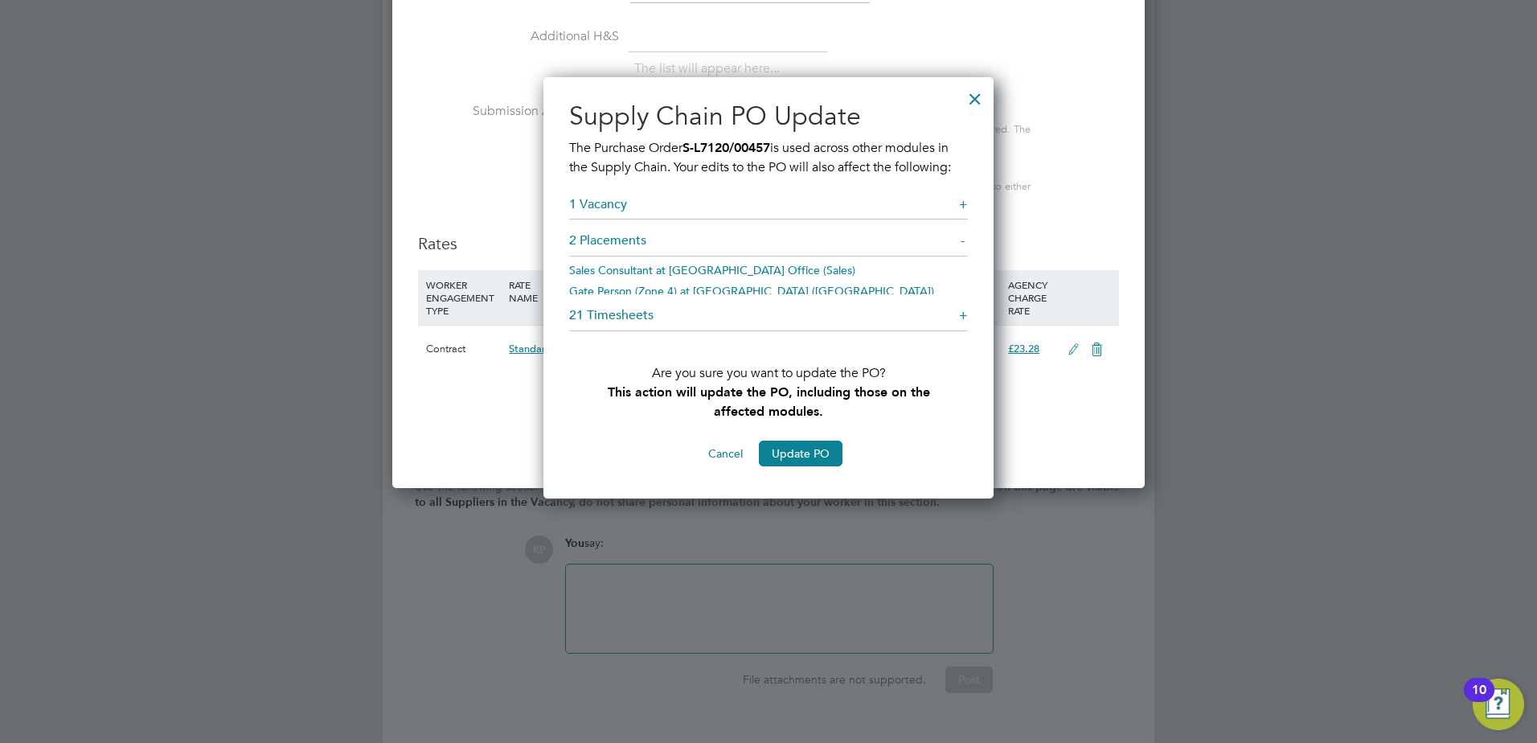
scroll to position [432, 451]
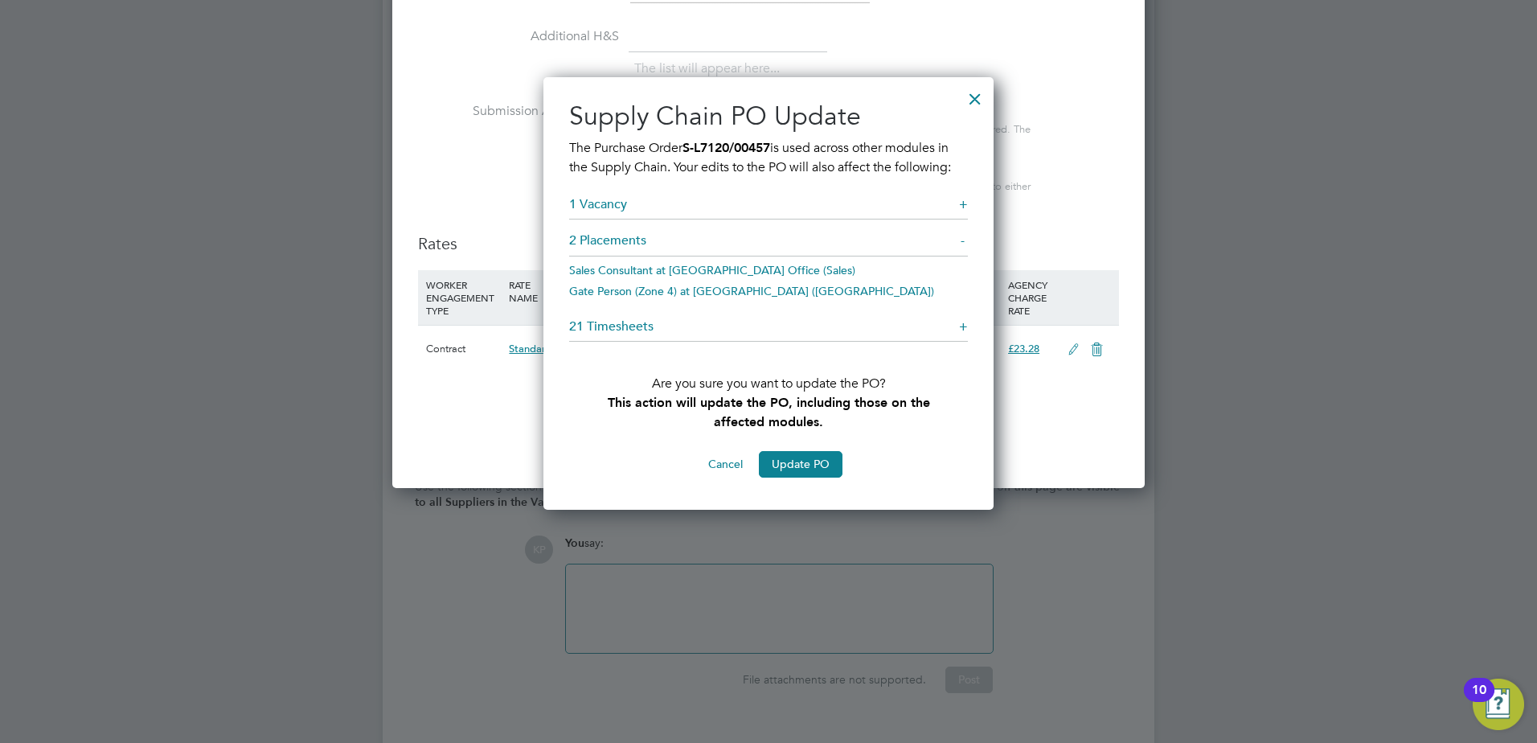
click at [961, 325] on div "+" at bounding box center [963, 326] width 9 height 17
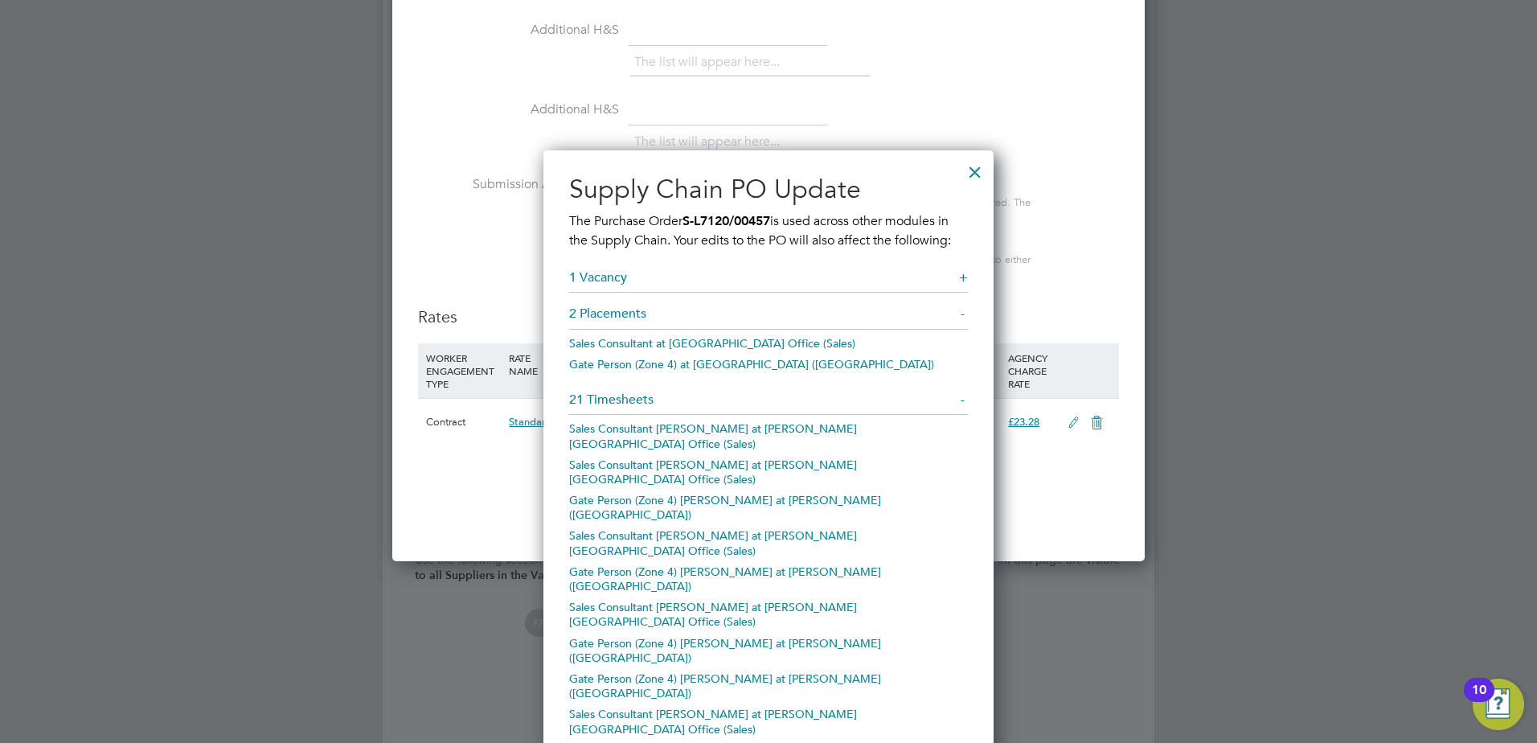
scroll to position [1555, 0]
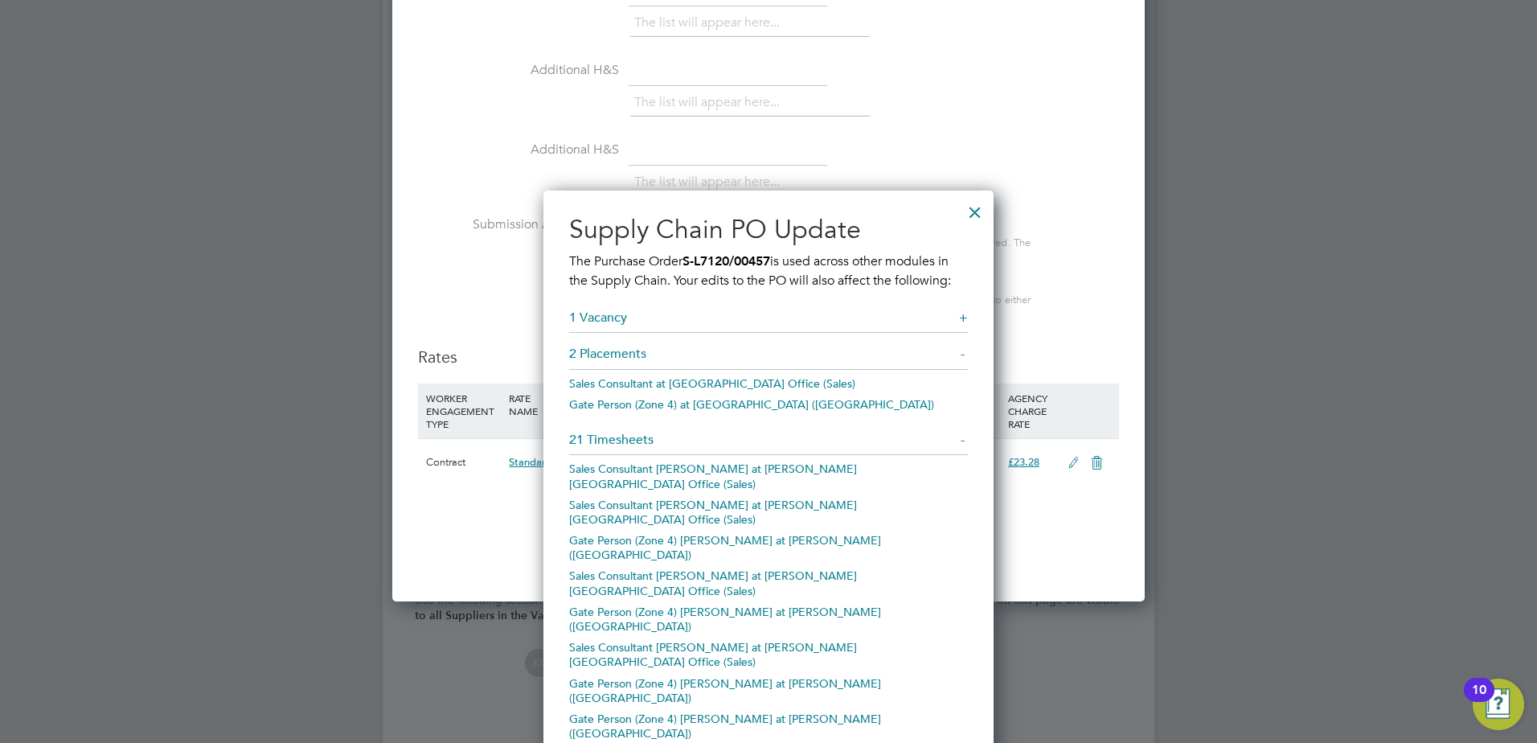
click at [1087, 297] on li "Submission Acceptance Auto The hiring manager's (or someone from the hirer) con…" at bounding box center [768, 281] width 701 height 130
click at [972, 212] on div at bounding box center [974, 208] width 29 height 29
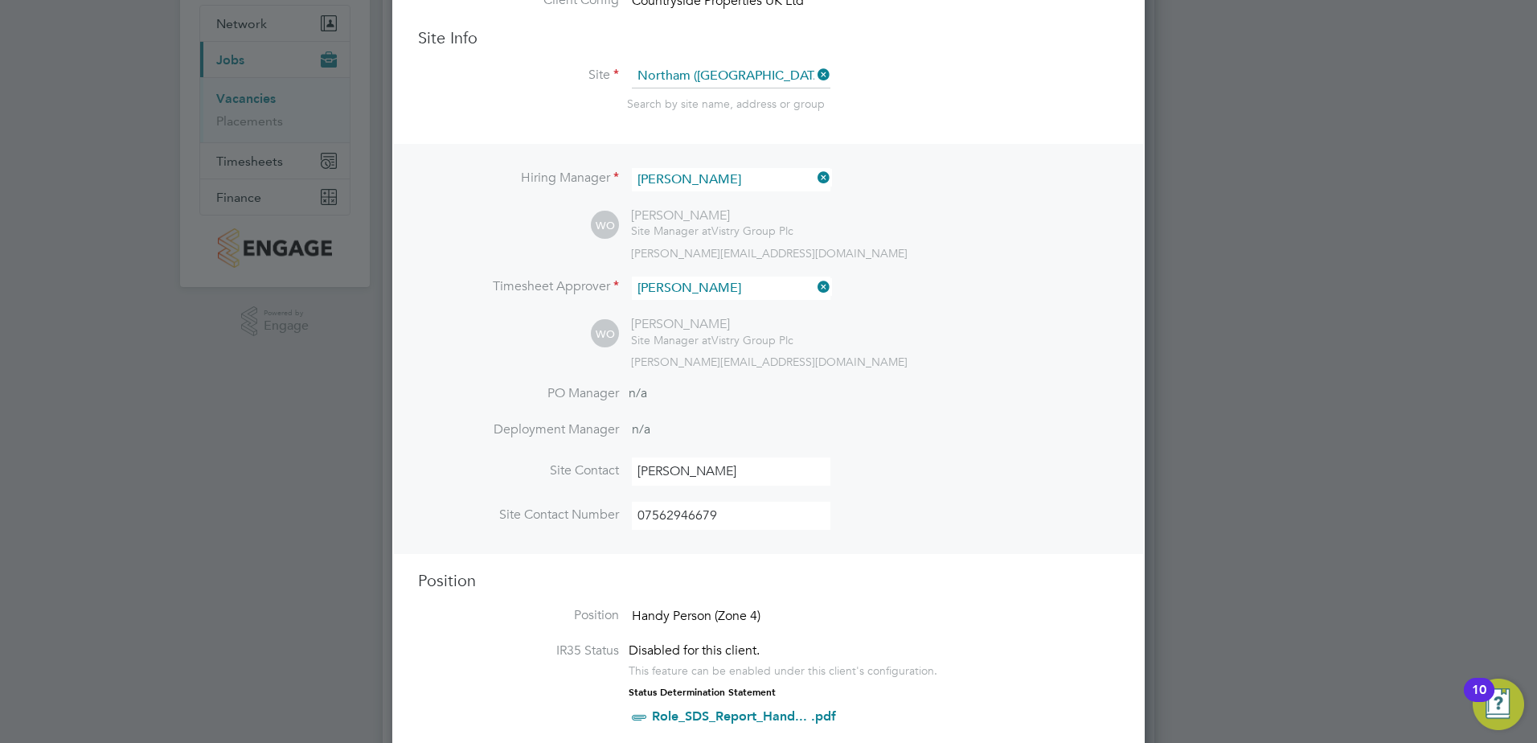
scroll to position [0, 0]
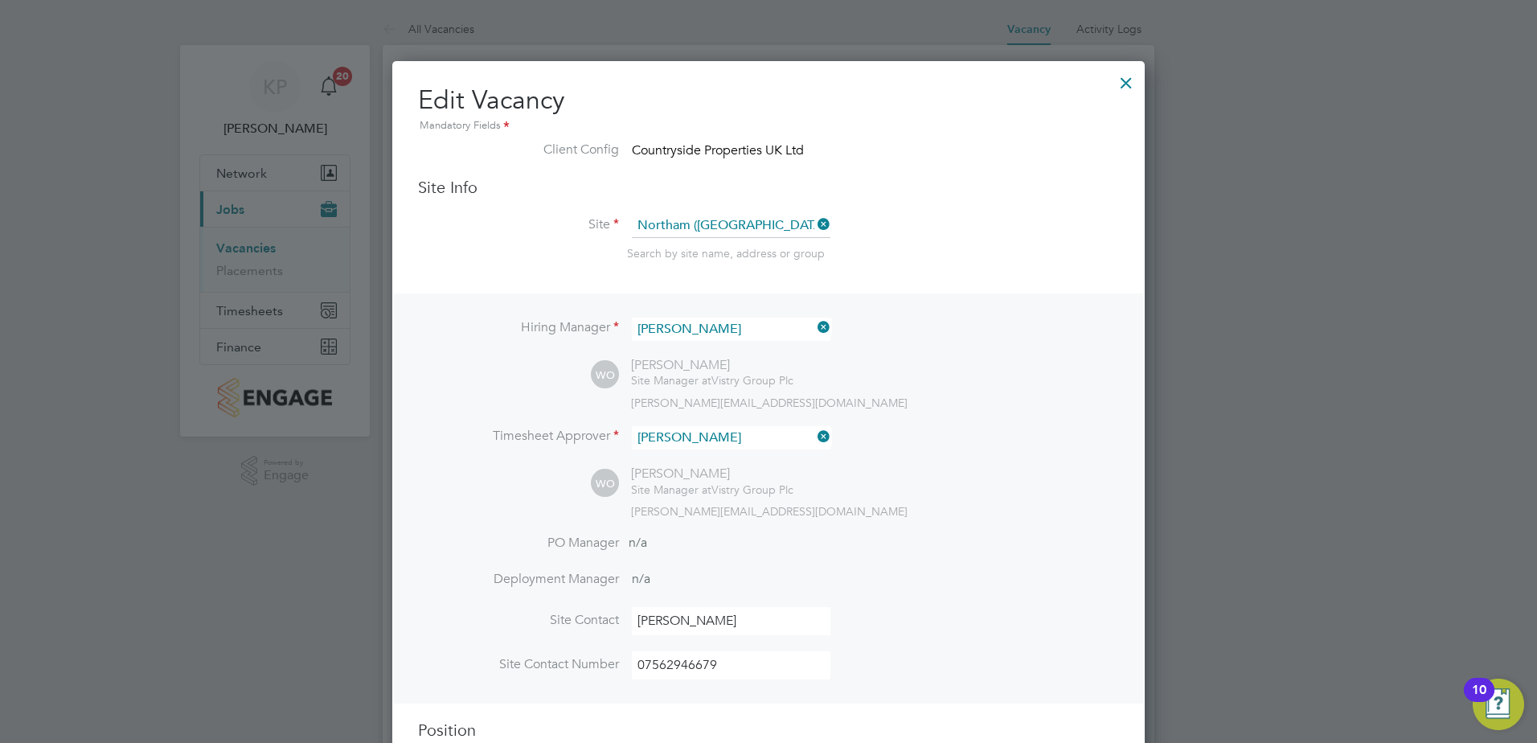
click at [1128, 84] on div at bounding box center [1125, 78] width 29 height 29
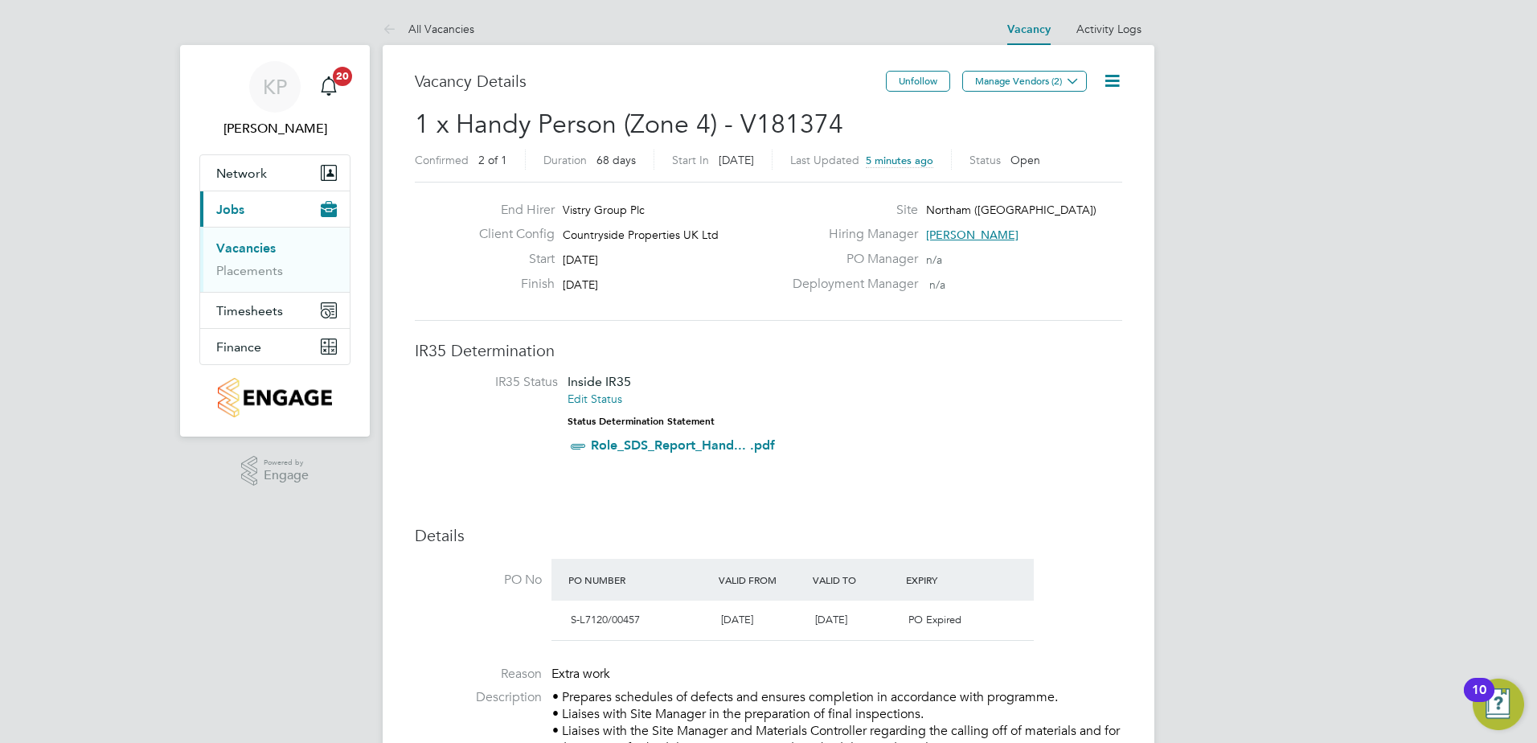
click at [1113, 82] on icon at bounding box center [1112, 81] width 20 height 20
click at [1070, 117] on li "Edit Vacancy" at bounding box center [1072, 119] width 93 height 23
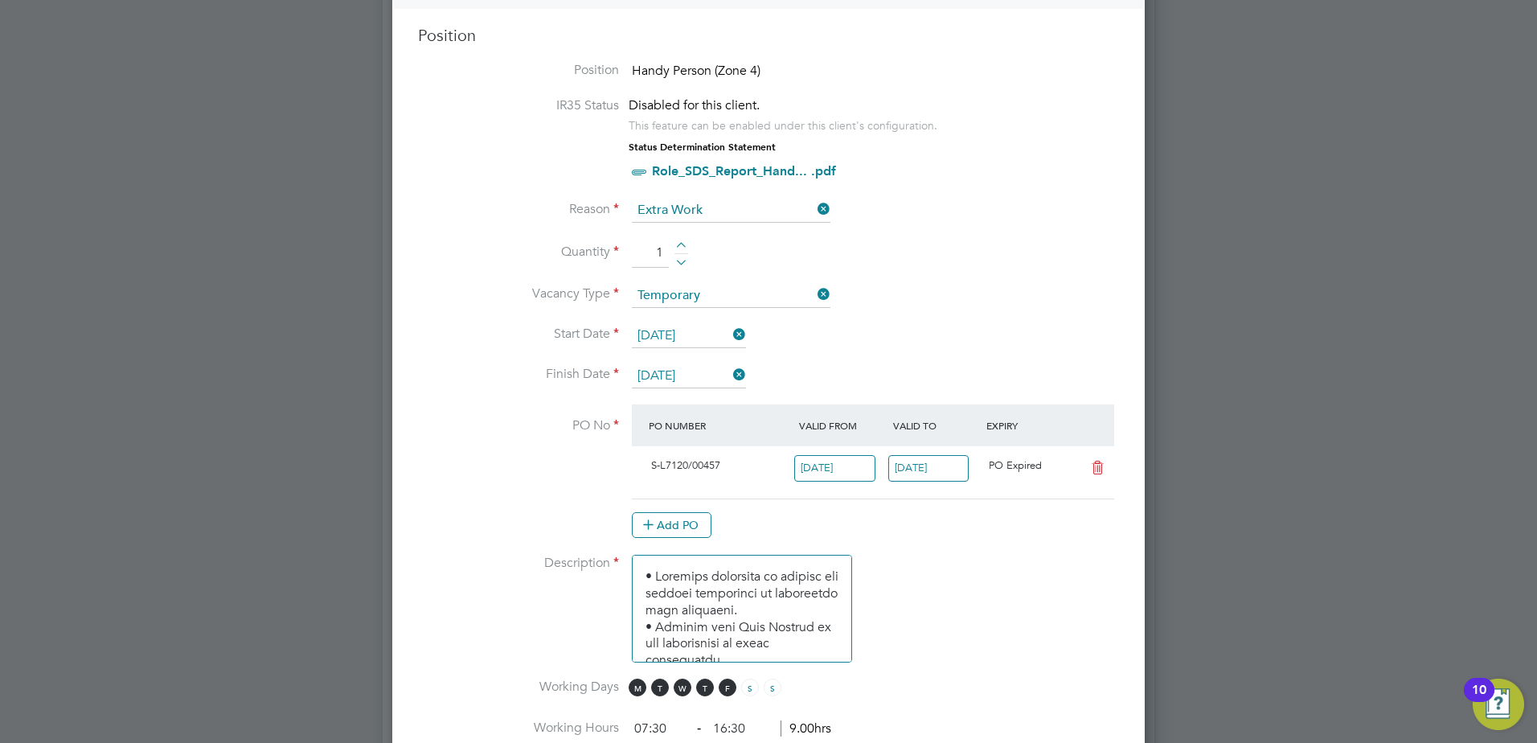
scroll to position [723, 0]
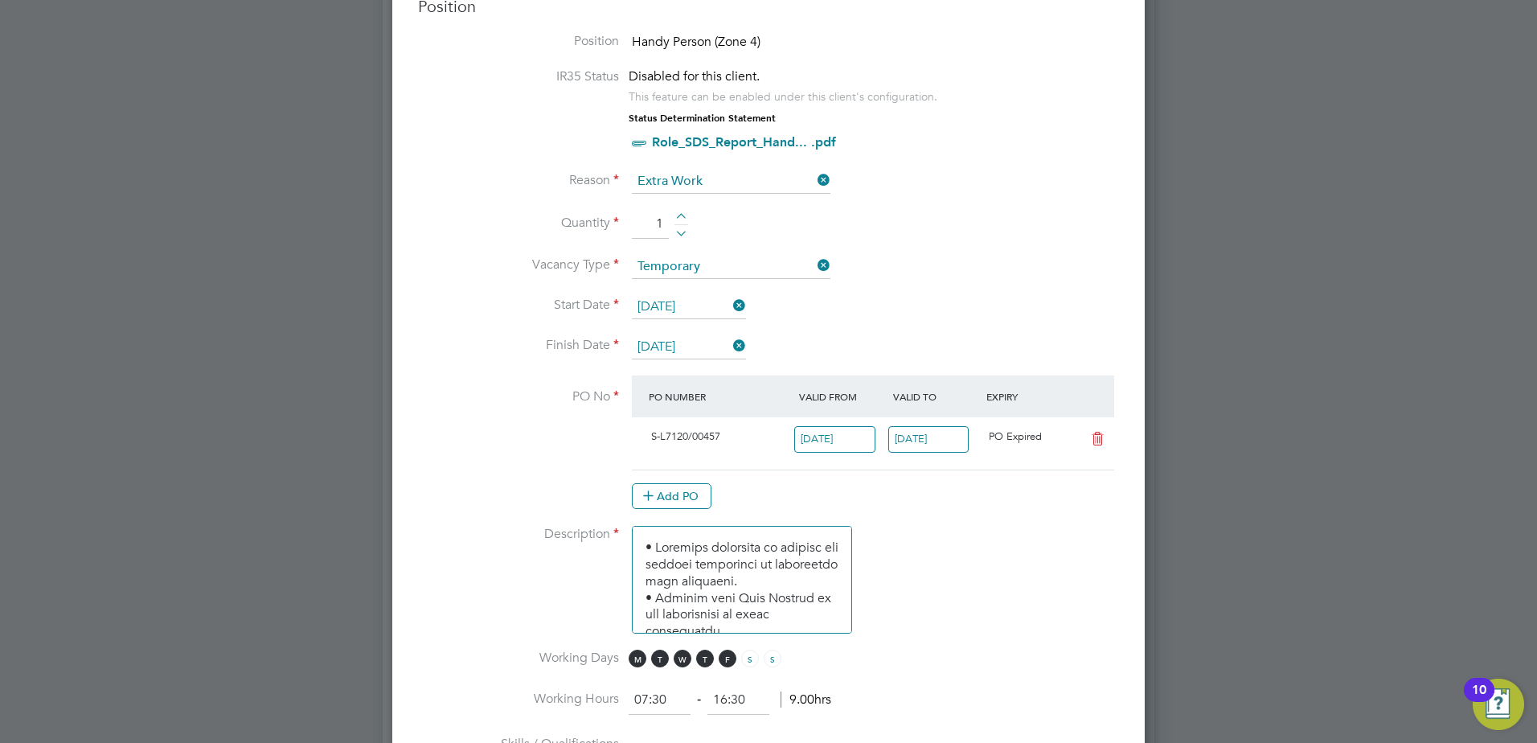
click at [1100, 440] on icon at bounding box center [1097, 438] width 20 height 13
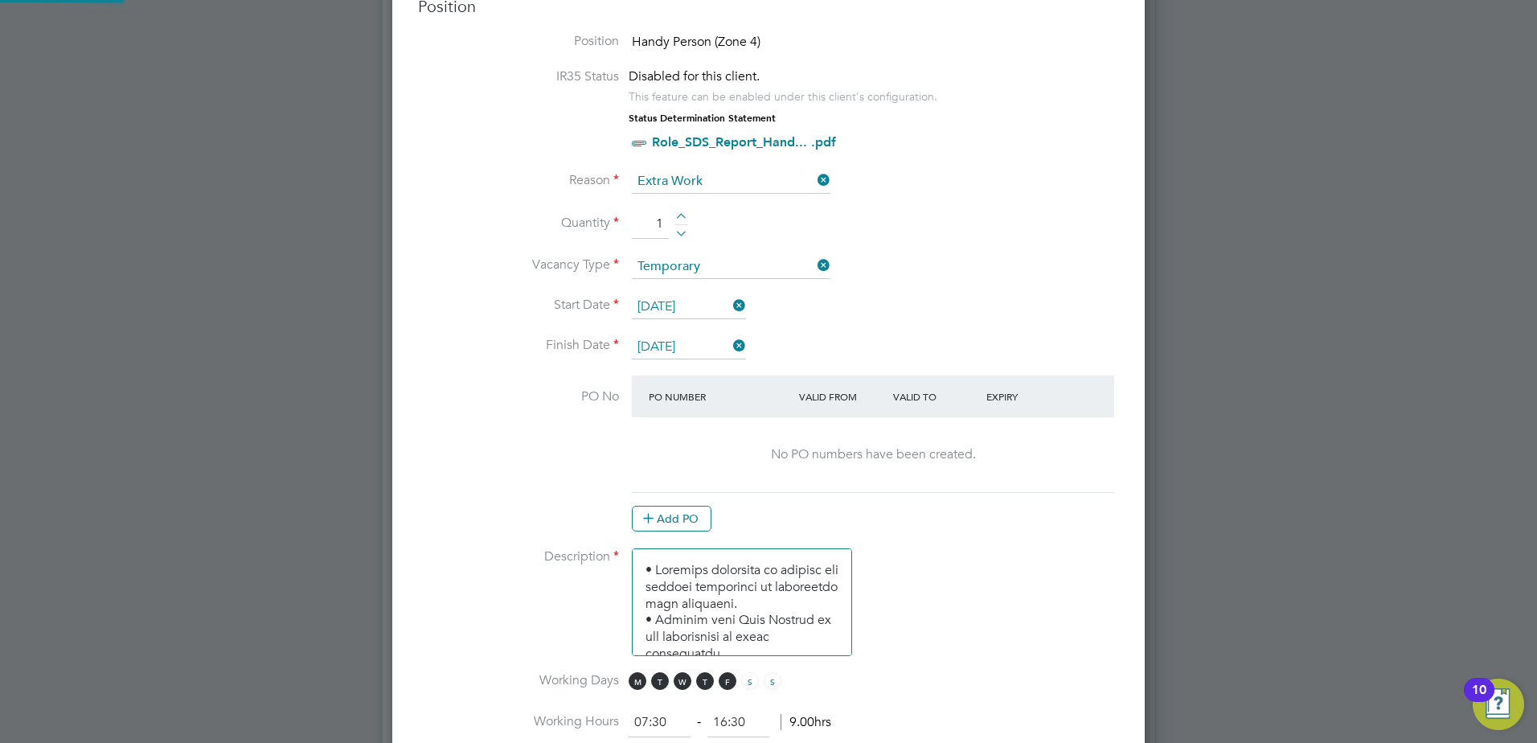
scroll to position [2119, 753]
click at [663, 530] on button "Add PO" at bounding box center [672, 519] width 80 height 26
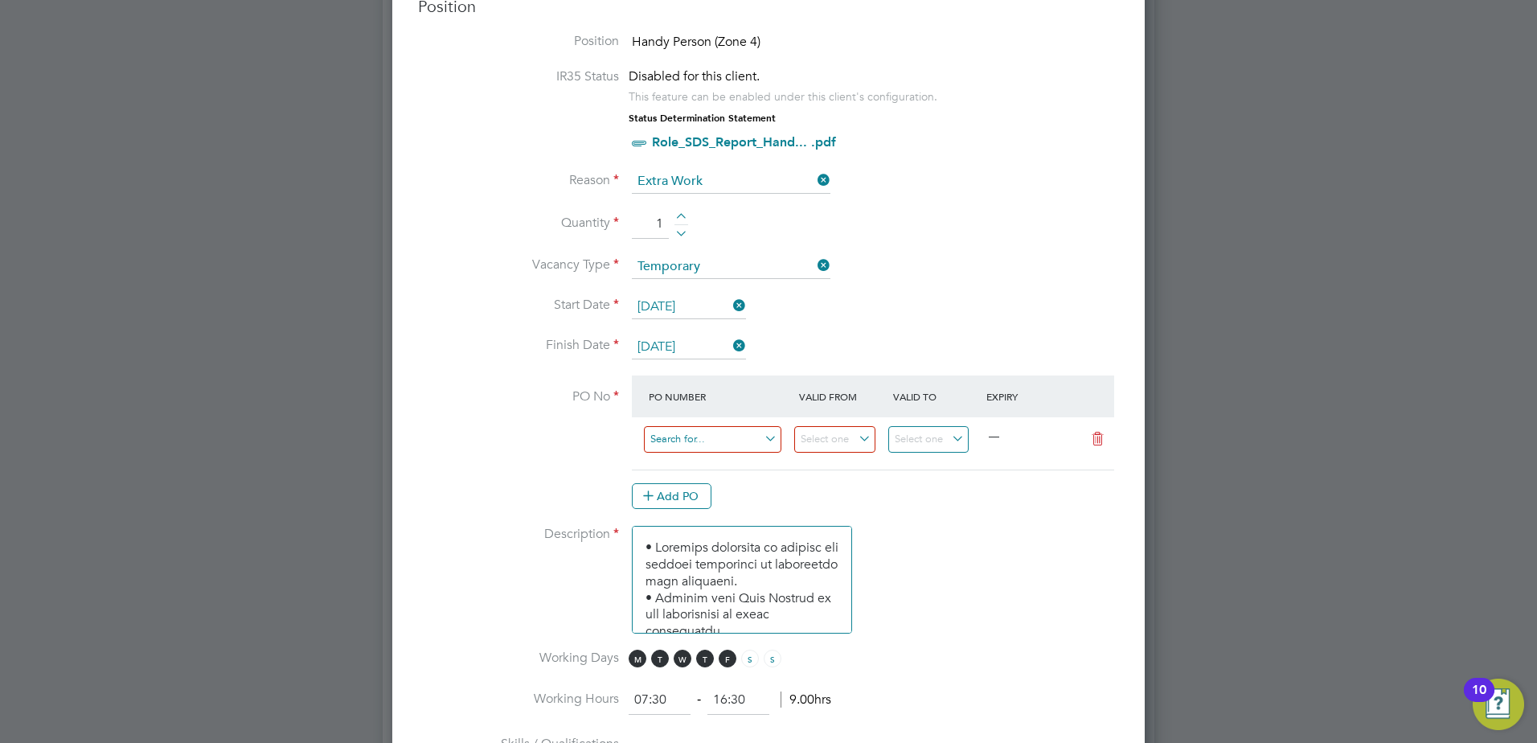
click at [662, 440] on input at bounding box center [712, 439] width 137 height 27
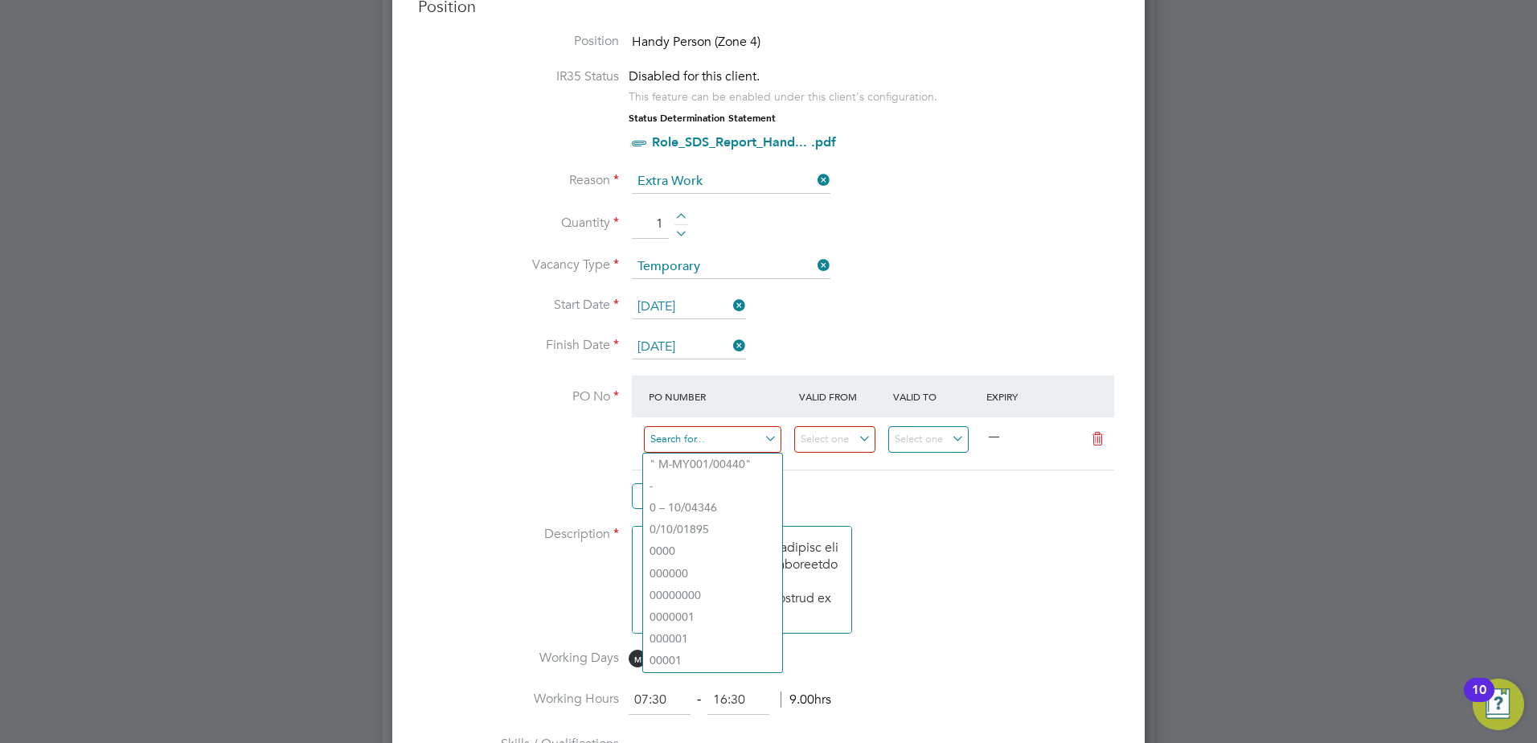
paste input "S-L7120/00386"
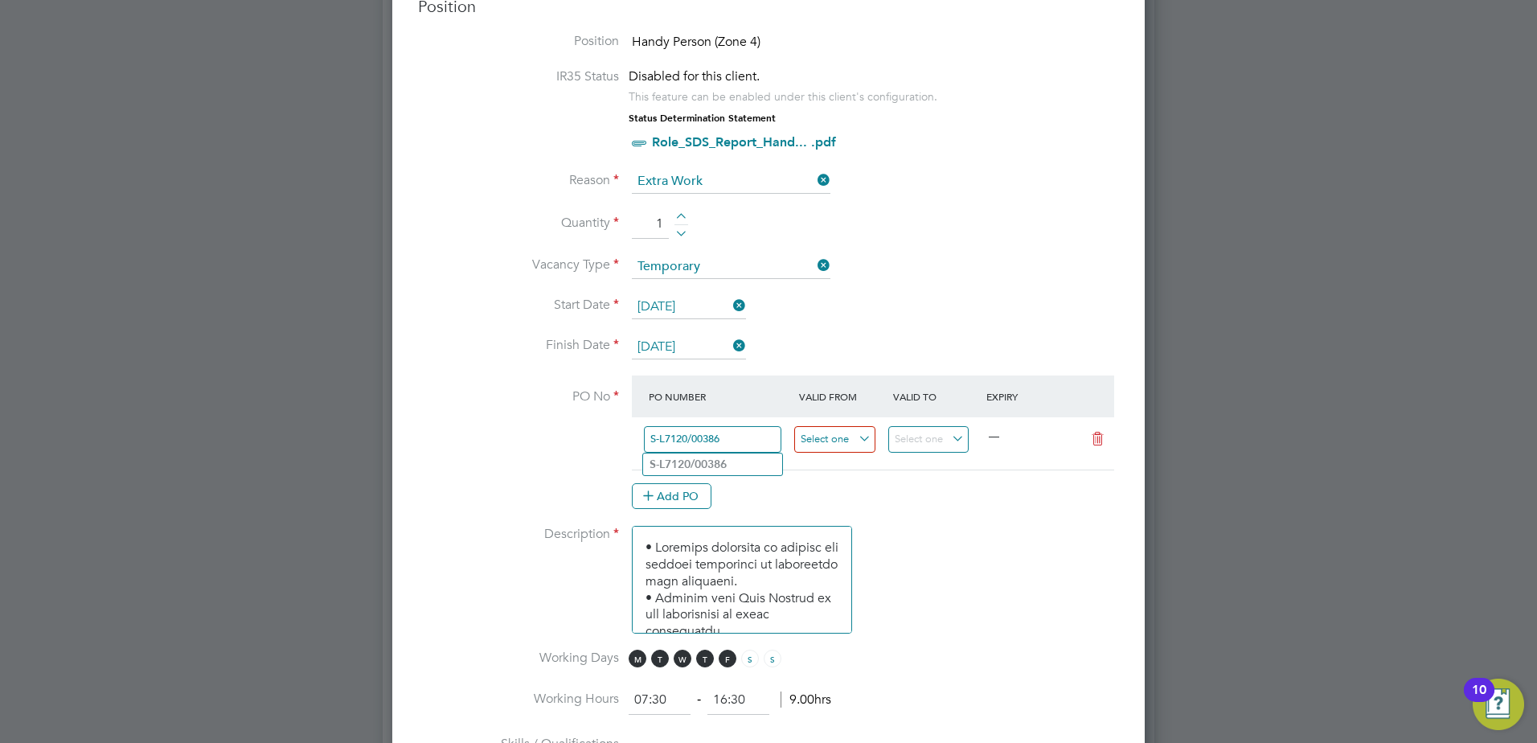
type input "S-L7120/00386"
click at [856, 443] on input at bounding box center [834, 439] width 81 height 27
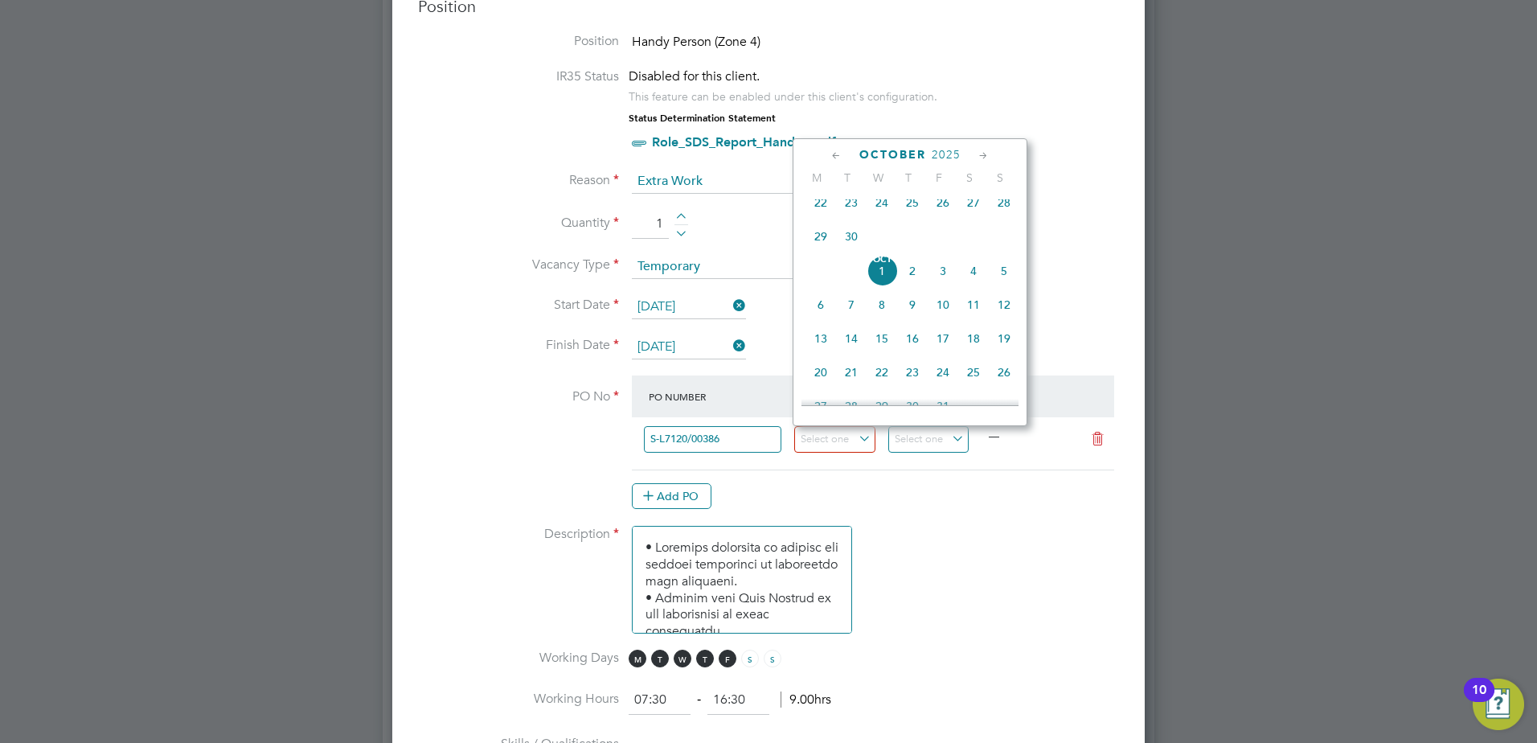
click at [821, 208] on span "22" at bounding box center [820, 202] width 31 height 31
type input "[DATE]"
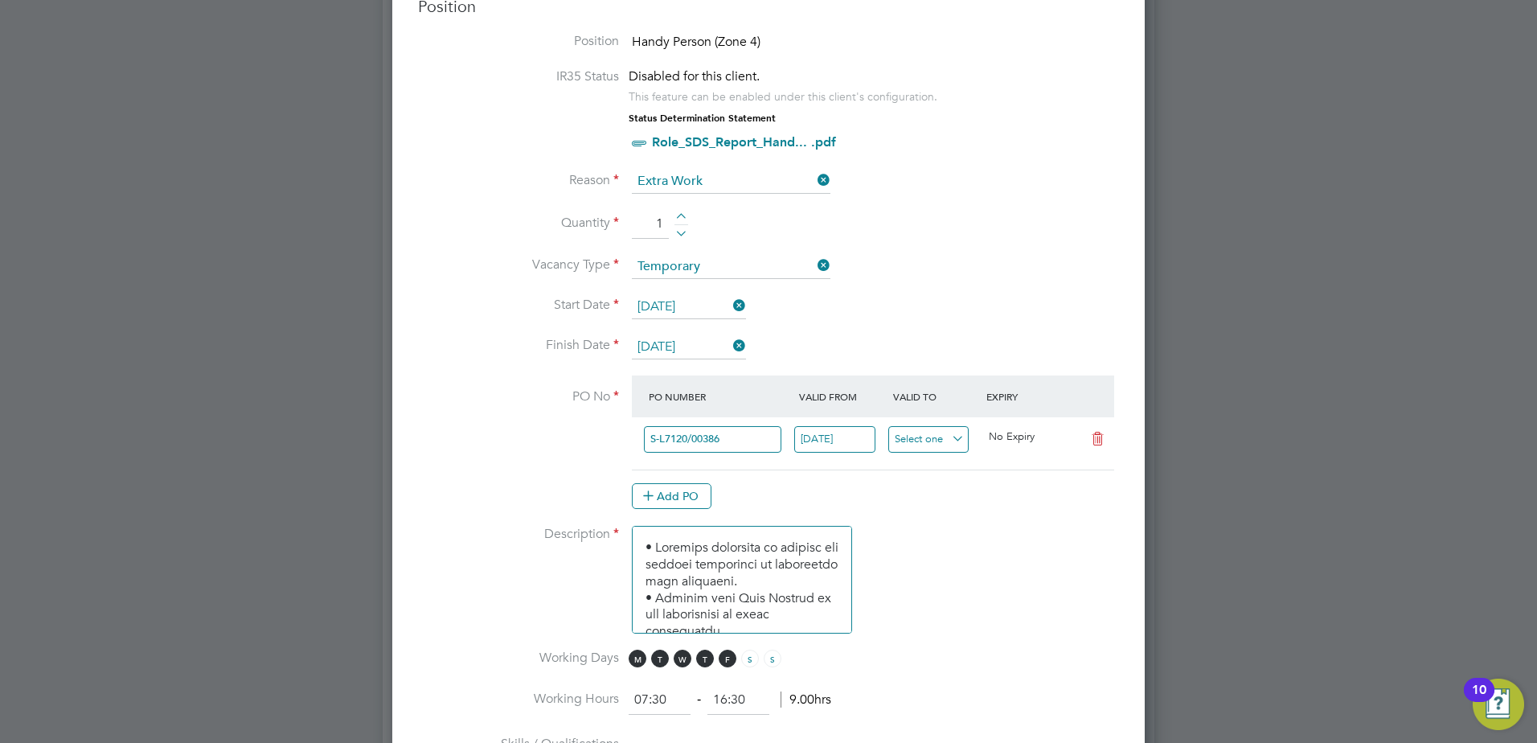
click at [957, 439] on input at bounding box center [928, 439] width 81 height 27
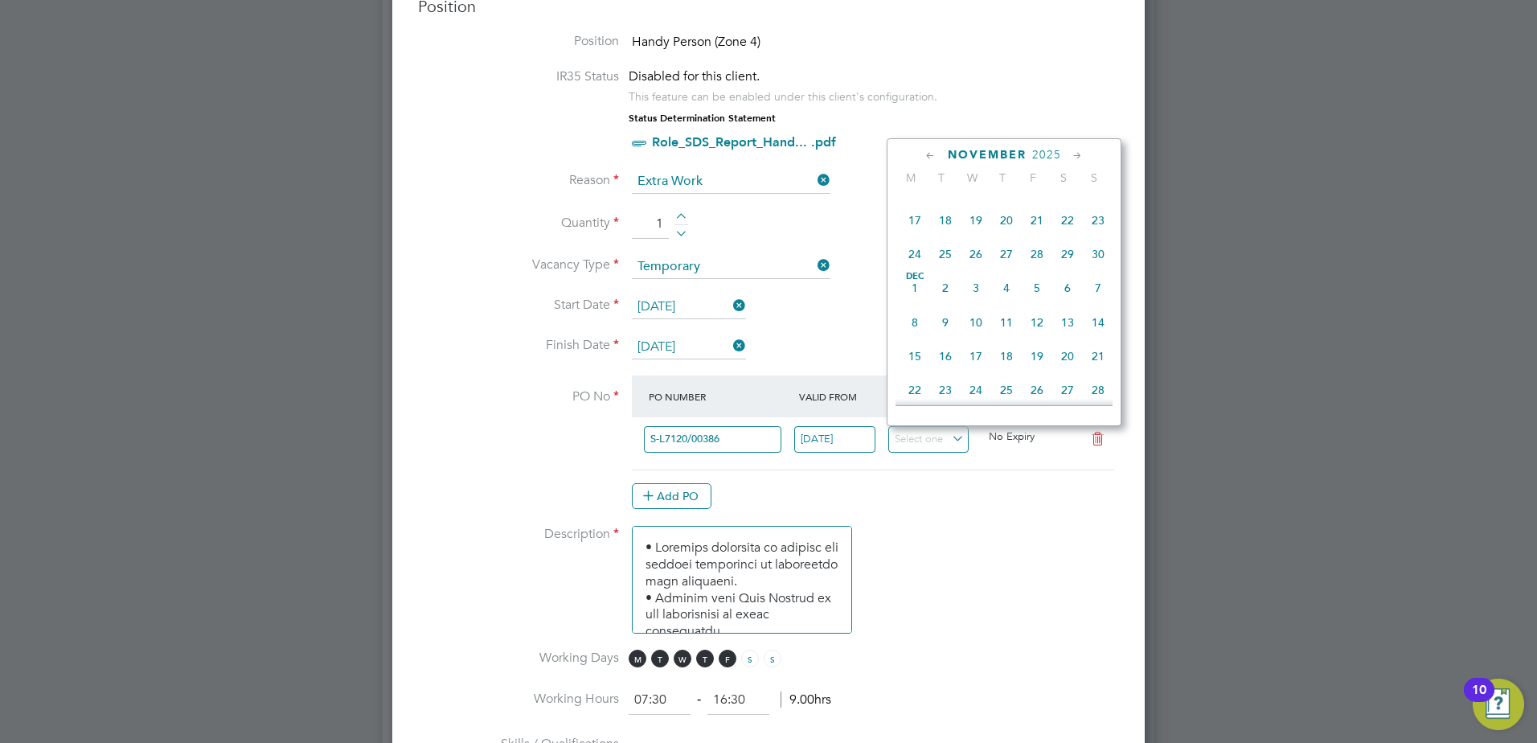
scroll to position [854, 0]
click at [975, 358] on span "31" at bounding box center [975, 343] width 31 height 31
type input "31 Dec 2025"
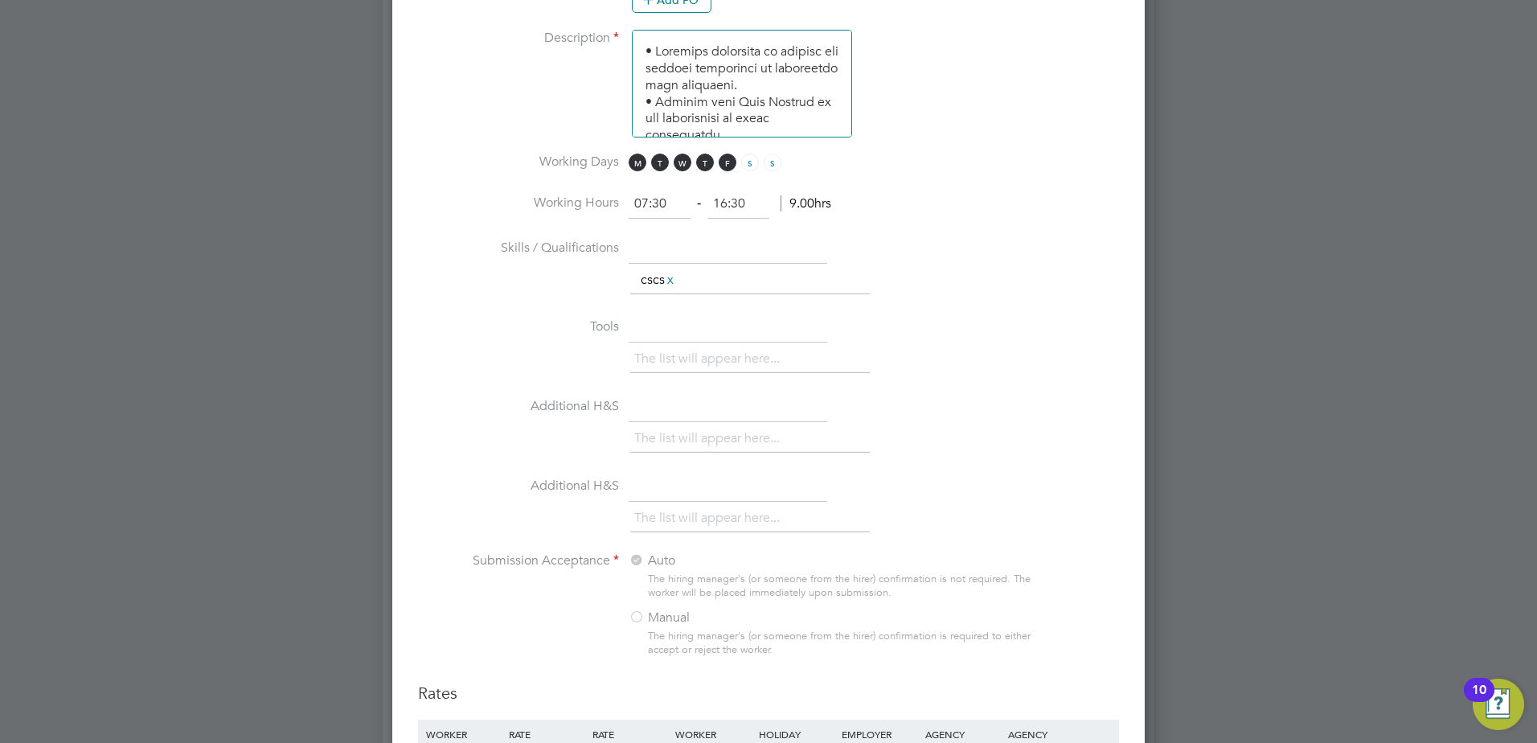
scroll to position [1447, 0]
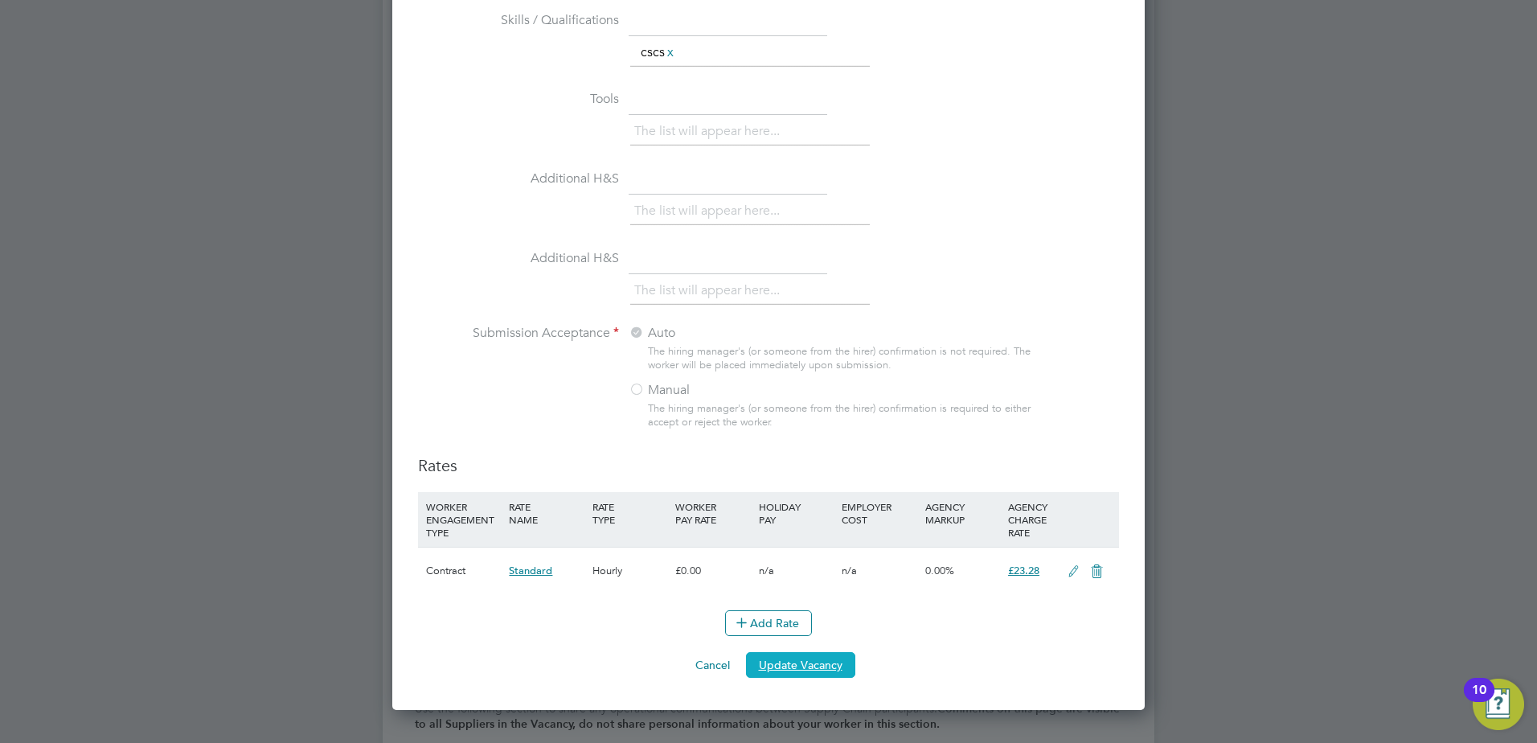
click at [784, 666] on button "Update Vacancy" at bounding box center [800, 665] width 109 height 26
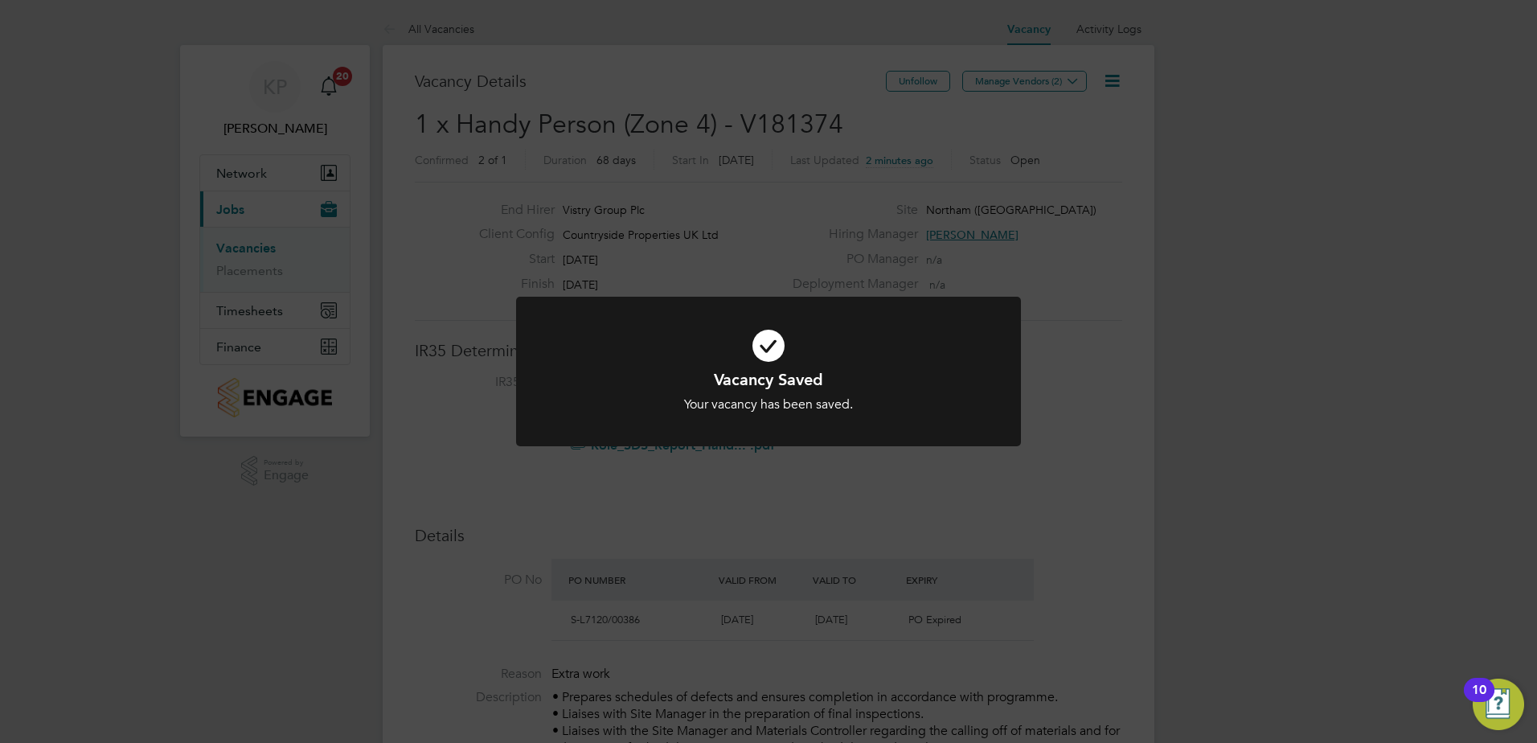
click at [1075, 264] on div "Vacancy Saved Your vacancy has been saved. Cancel Okay" at bounding box center [768, 371] width 1537 height 743
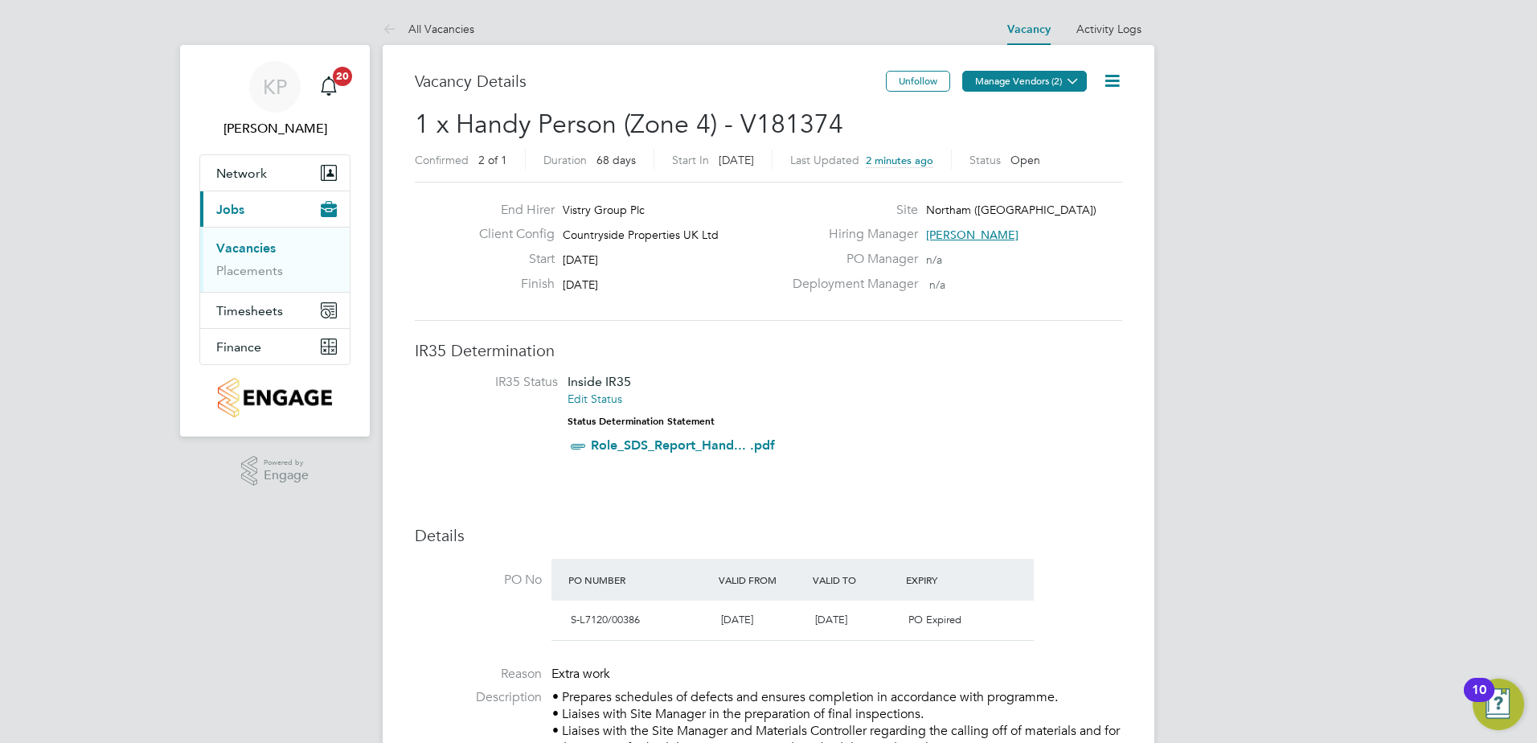
click at [1072, 80] on icon at bounding box center [1072, 81] width 12 height 12
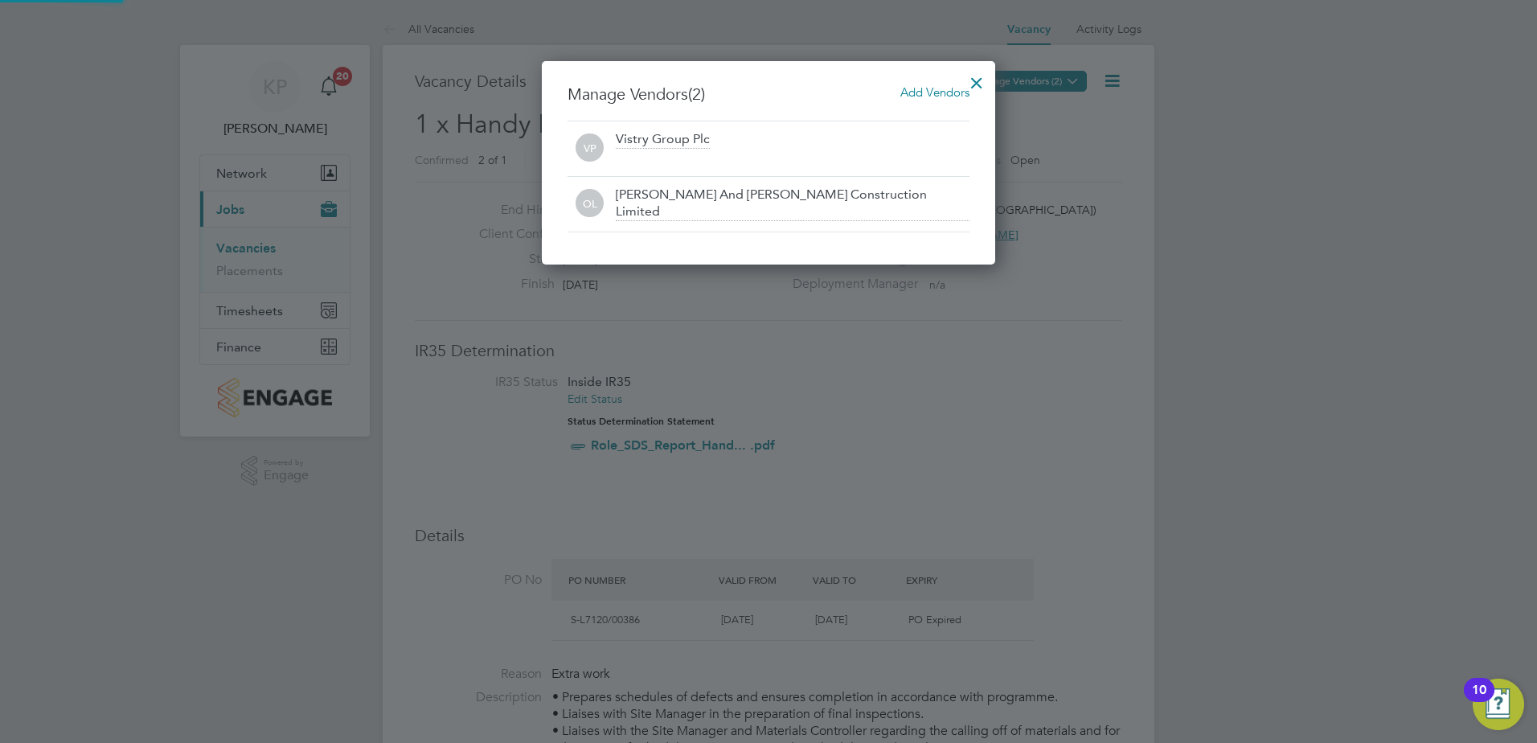
scroll to position [204, 454]
click at [980, 80] on div at bounding box center [976, 78] width 29 height 29
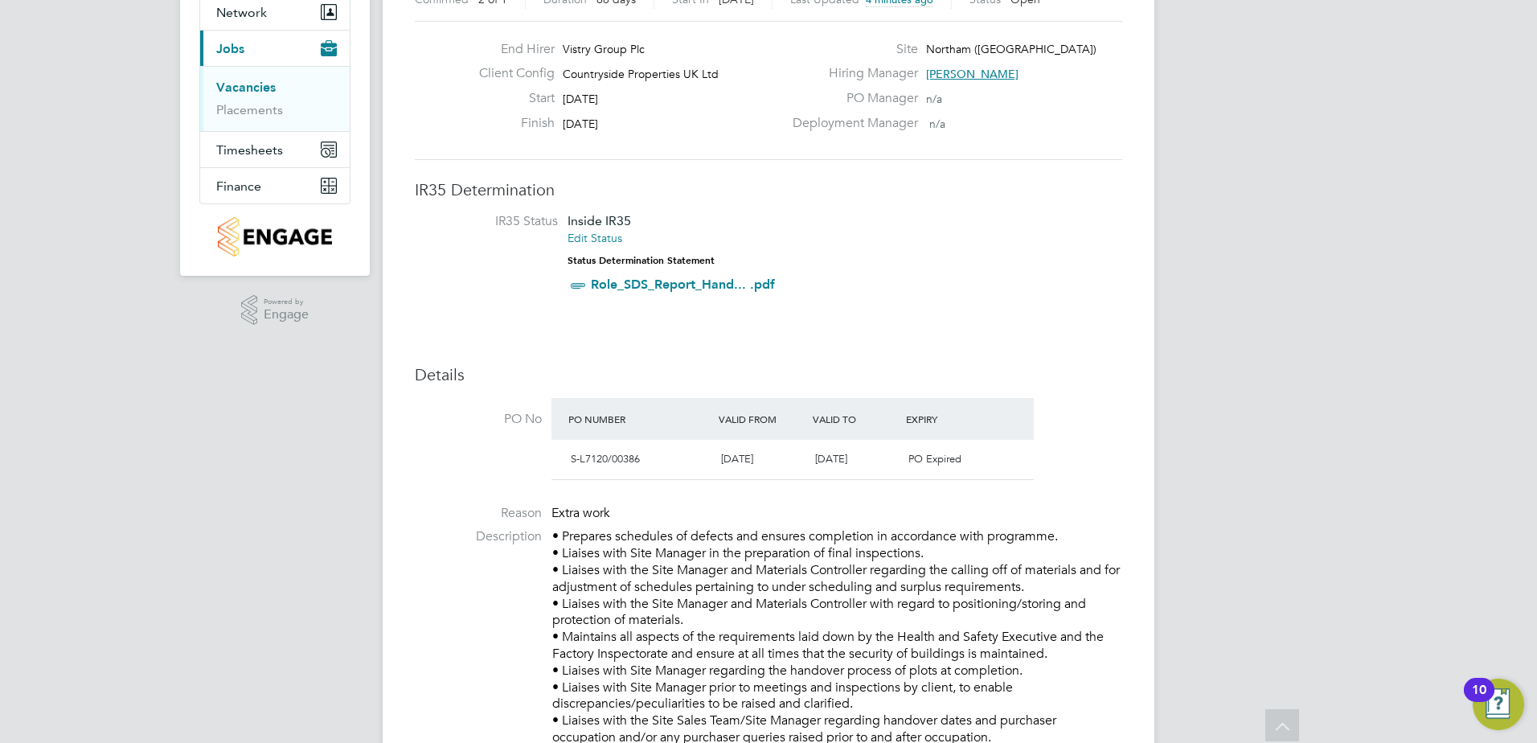
scroll to position [0, 0]
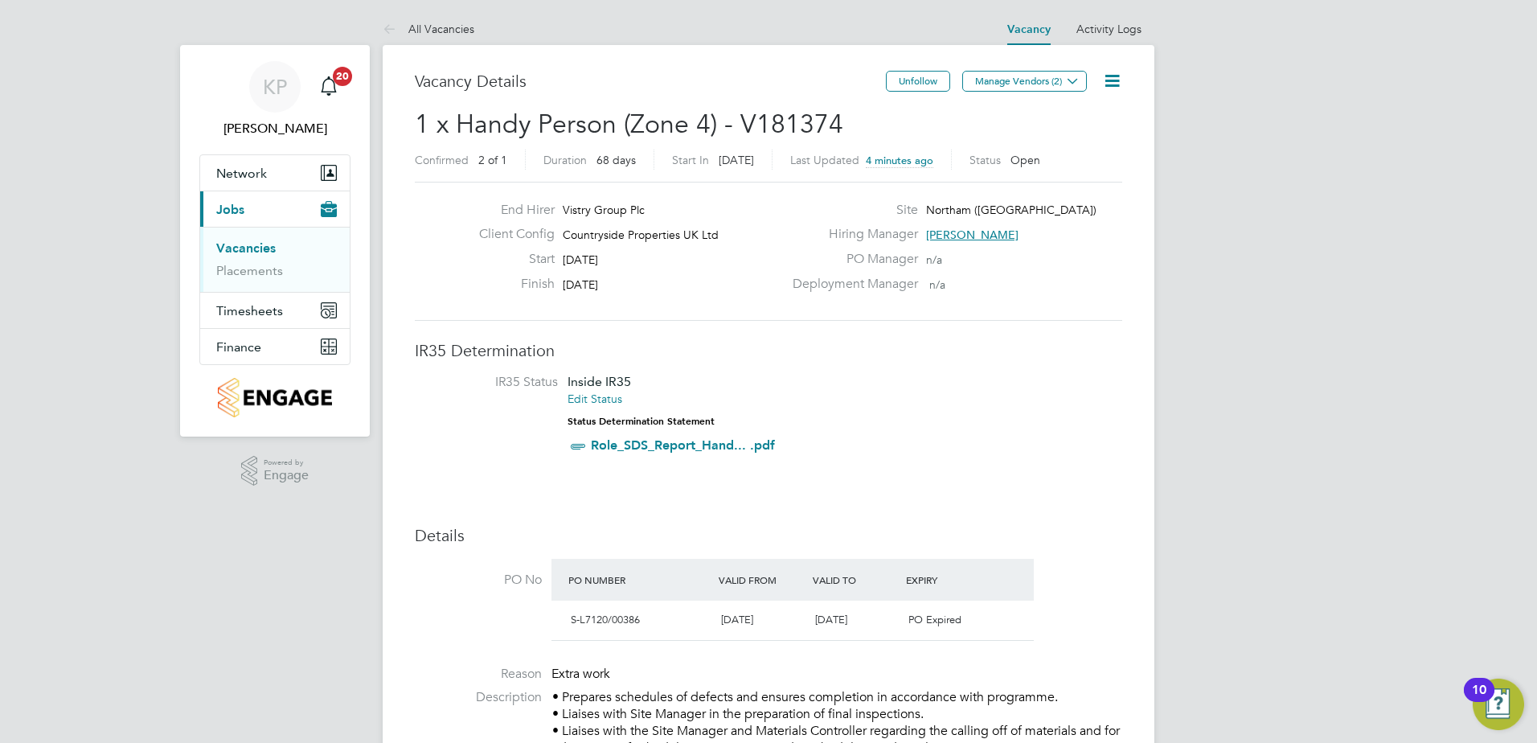
click at [1111, 76] on icon at bounding box center [1112, 81] width 20 height 20
click at [1087, 113] on li "Edit Vacancy" at bounding box center [1072, 119] width 93 height 23
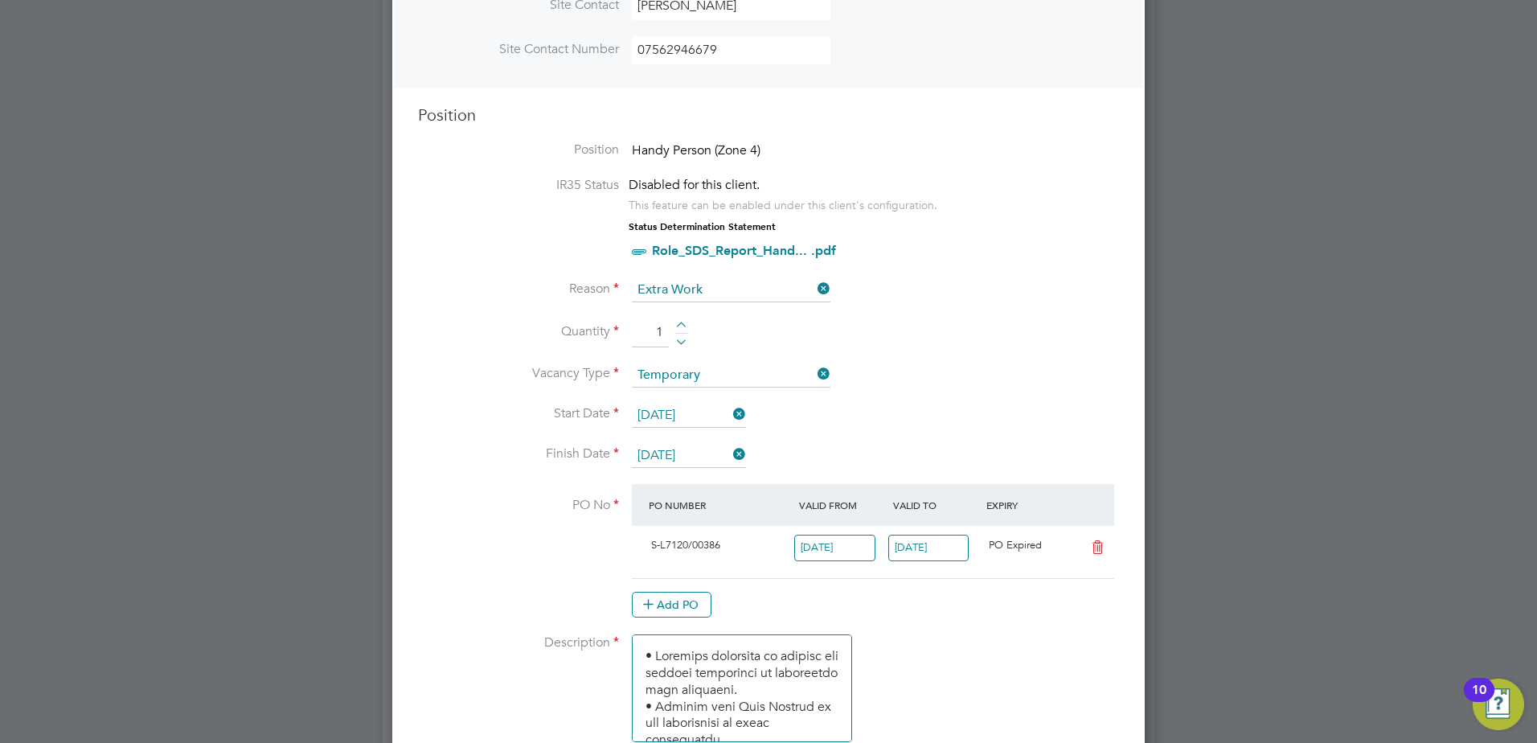
scroll to position [723, 0]
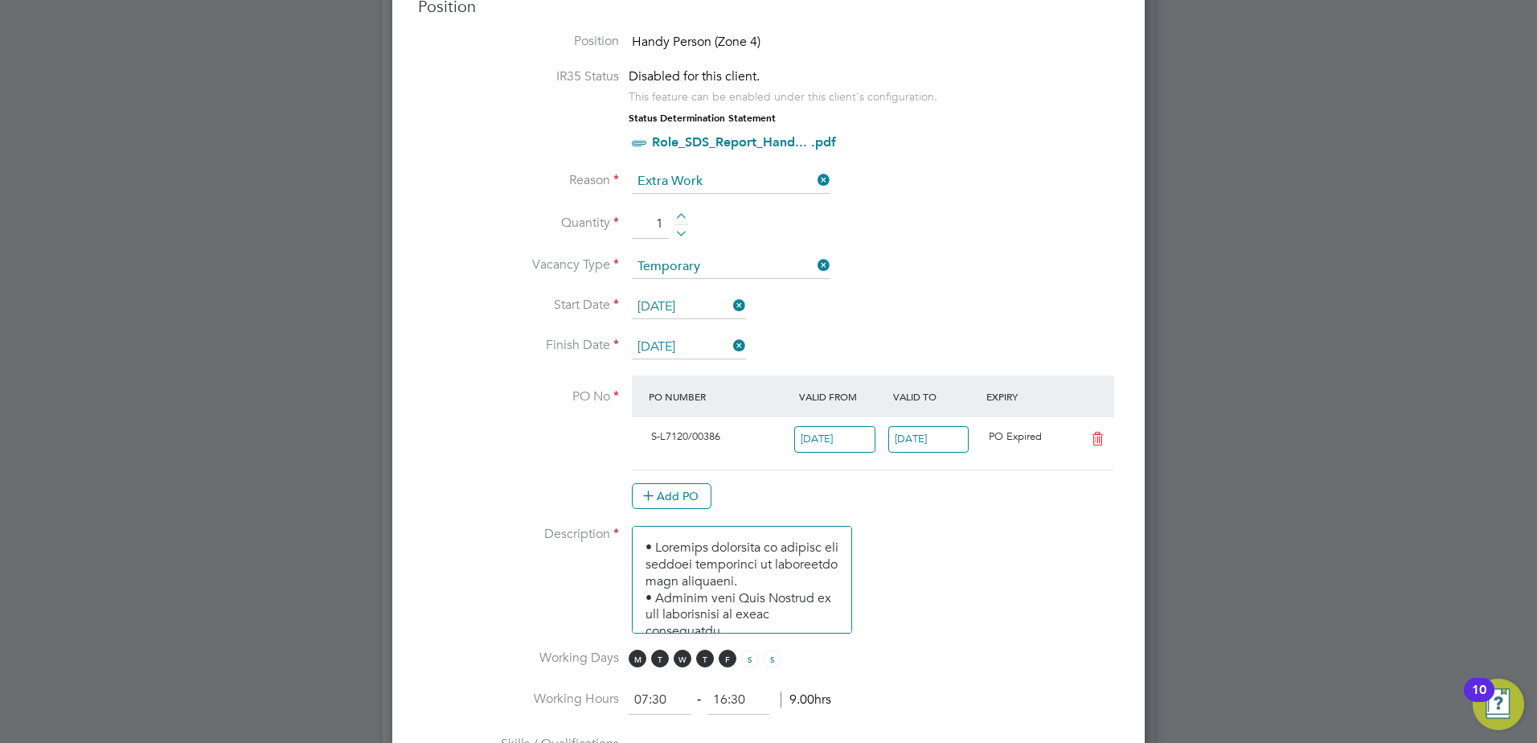
click at [1099, 434] on icon at bounding box center [1097, 438] width 20 height 13
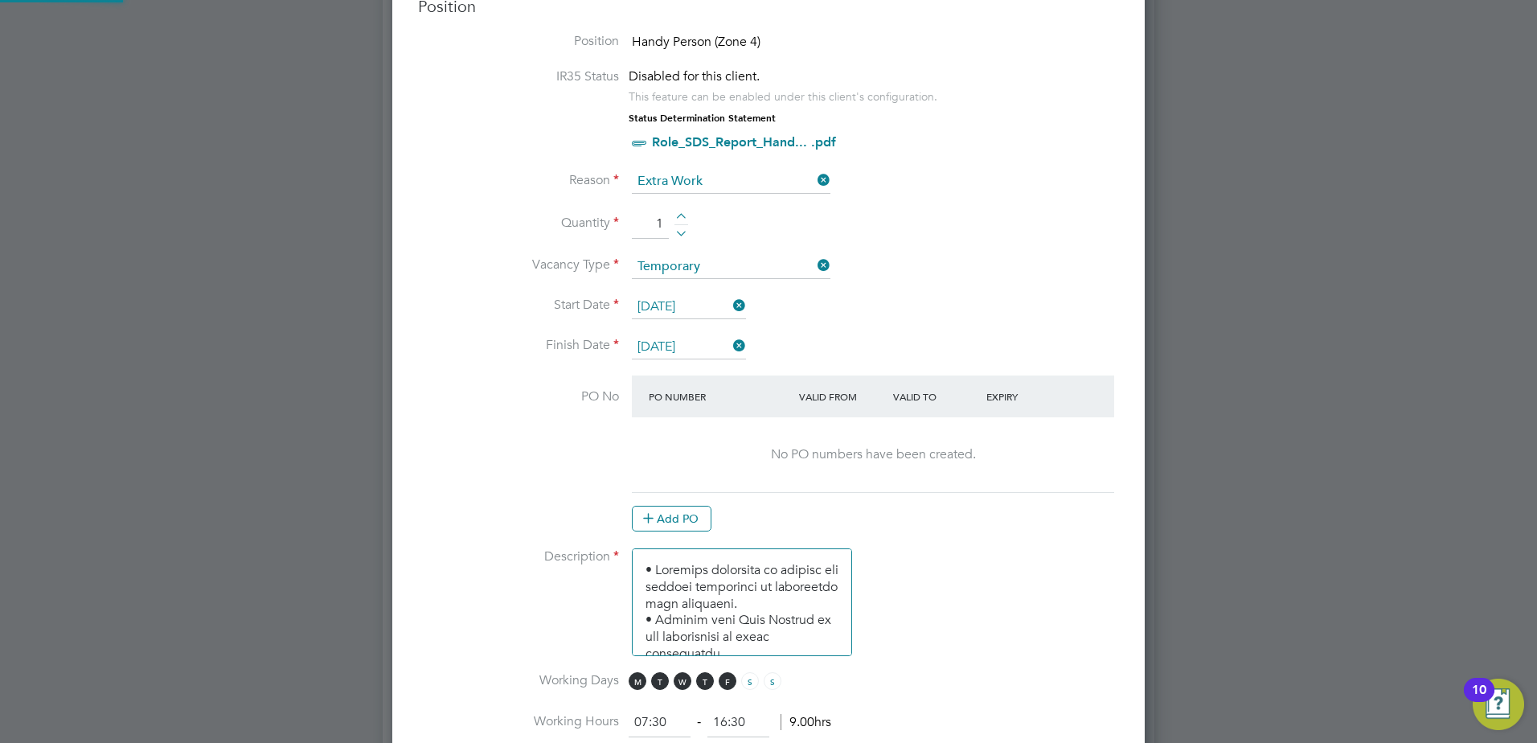
scroll to position [2119, 753]
click at [644, 511] on icon at bounding box center [648, 517] width 12 height 12
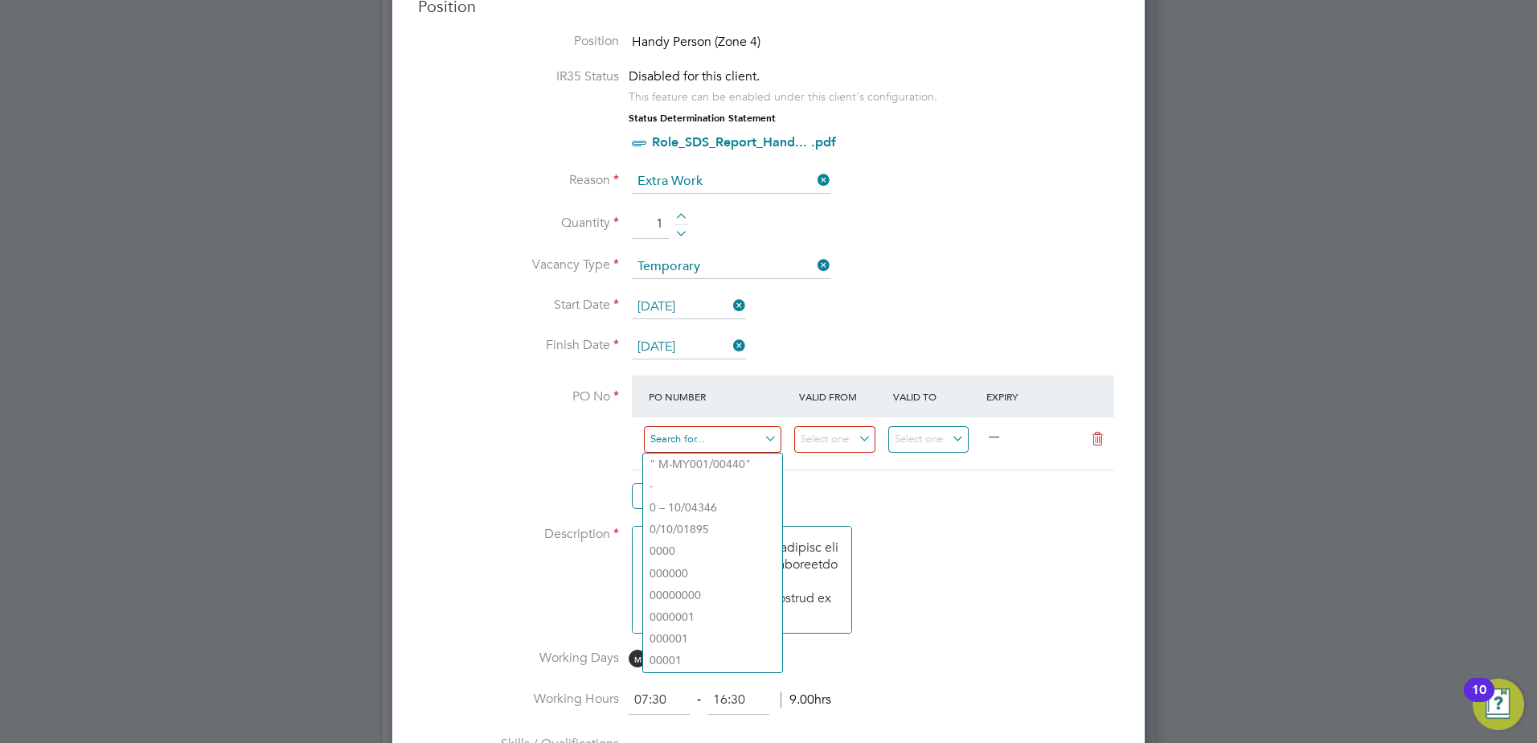
paste input "S-L7120/00485"
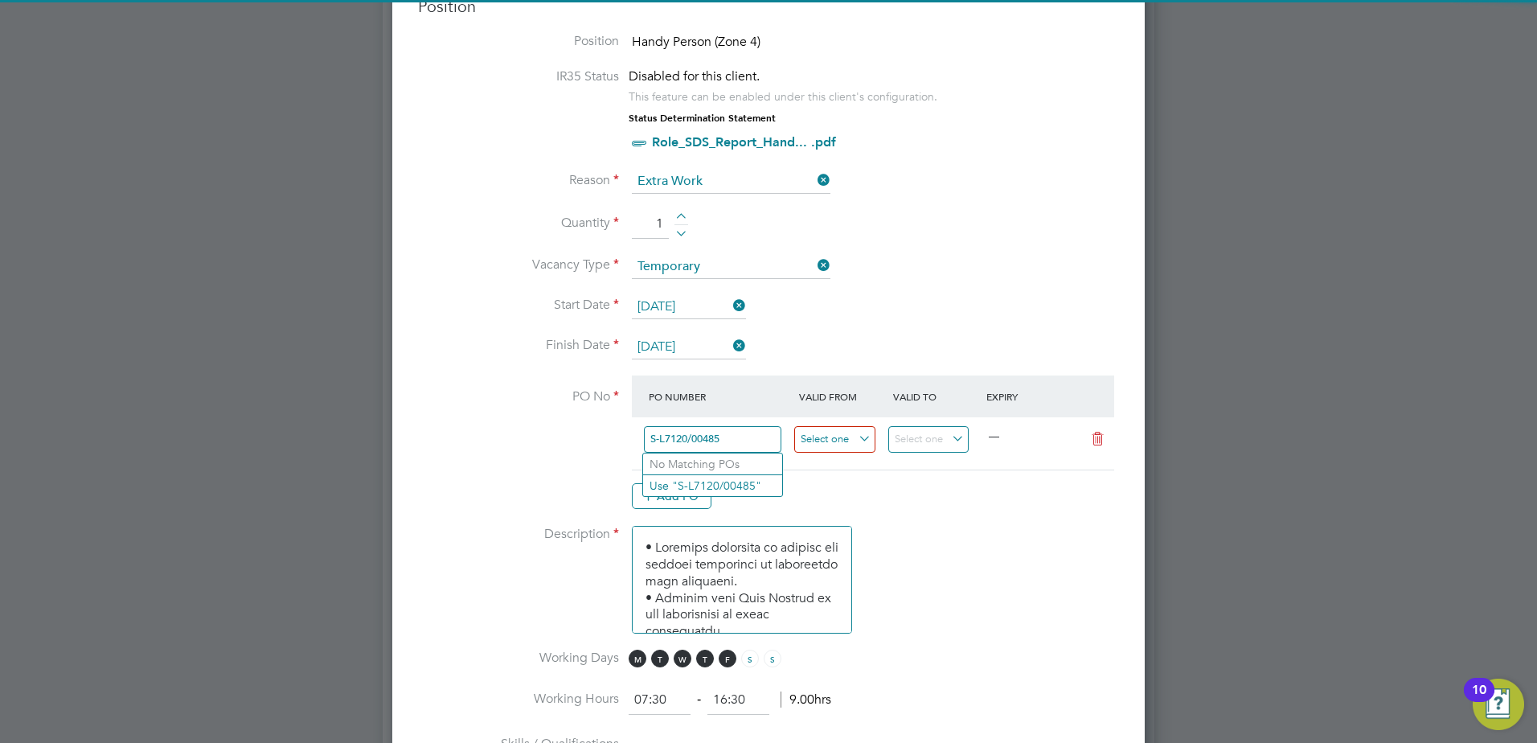
type input "S-L7120/00485"
click at [862, 434] on input at bounding box center [834, 439] width 81 height 27
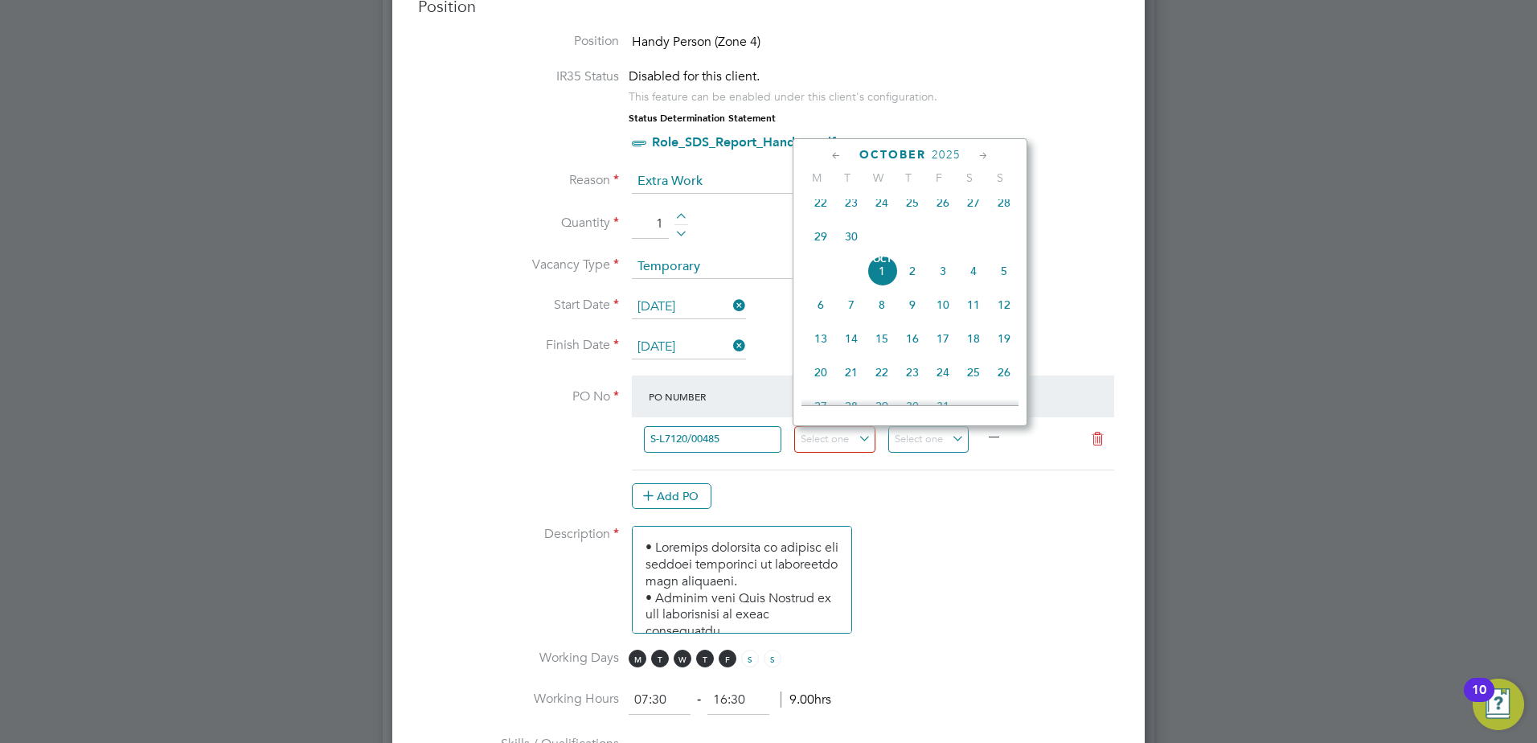
click at [821, 214] on span "22" at bounding box center [820, 202] width 31 height 31
type input "[DATE]"
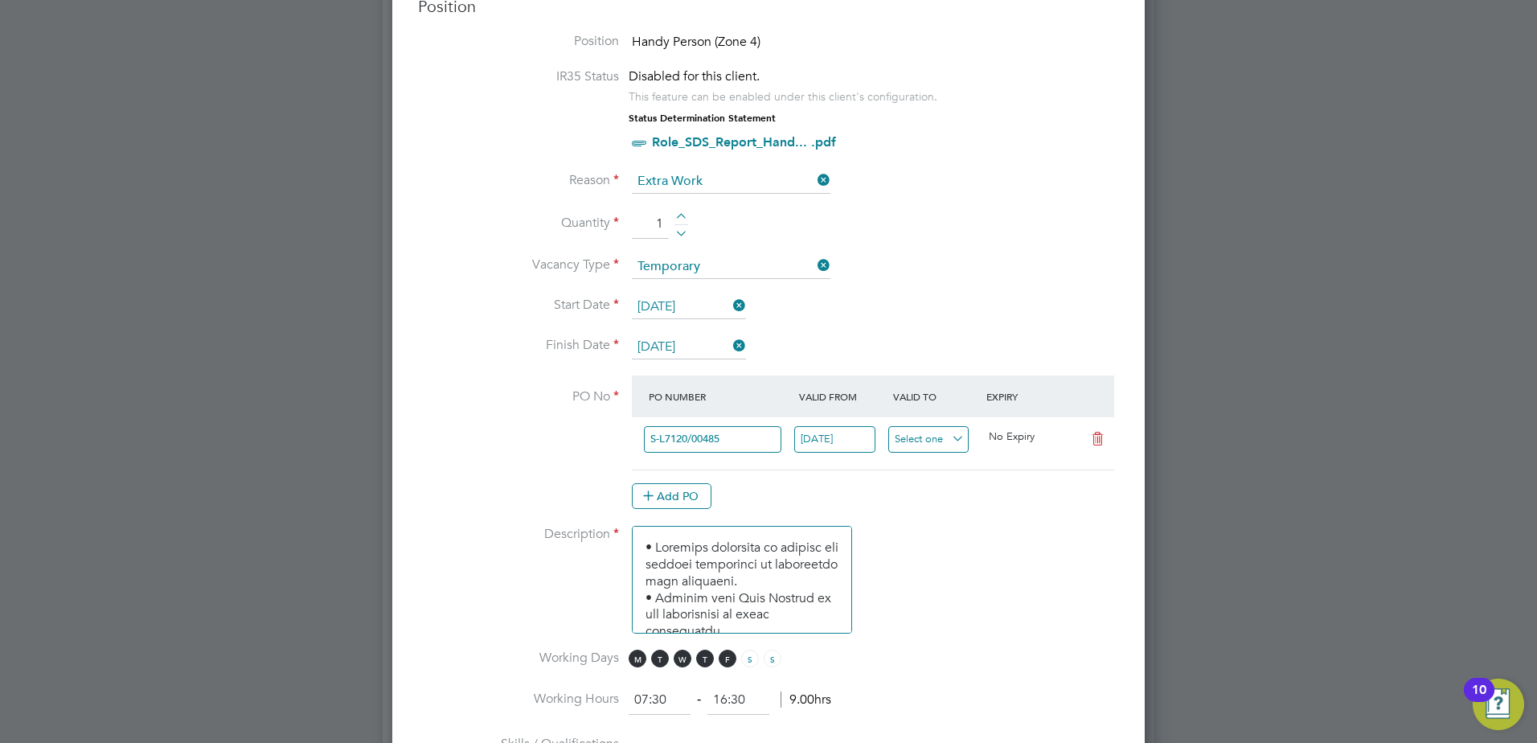
click at [961, 439] on input at bounding box center [928, 439] width 81 height 27
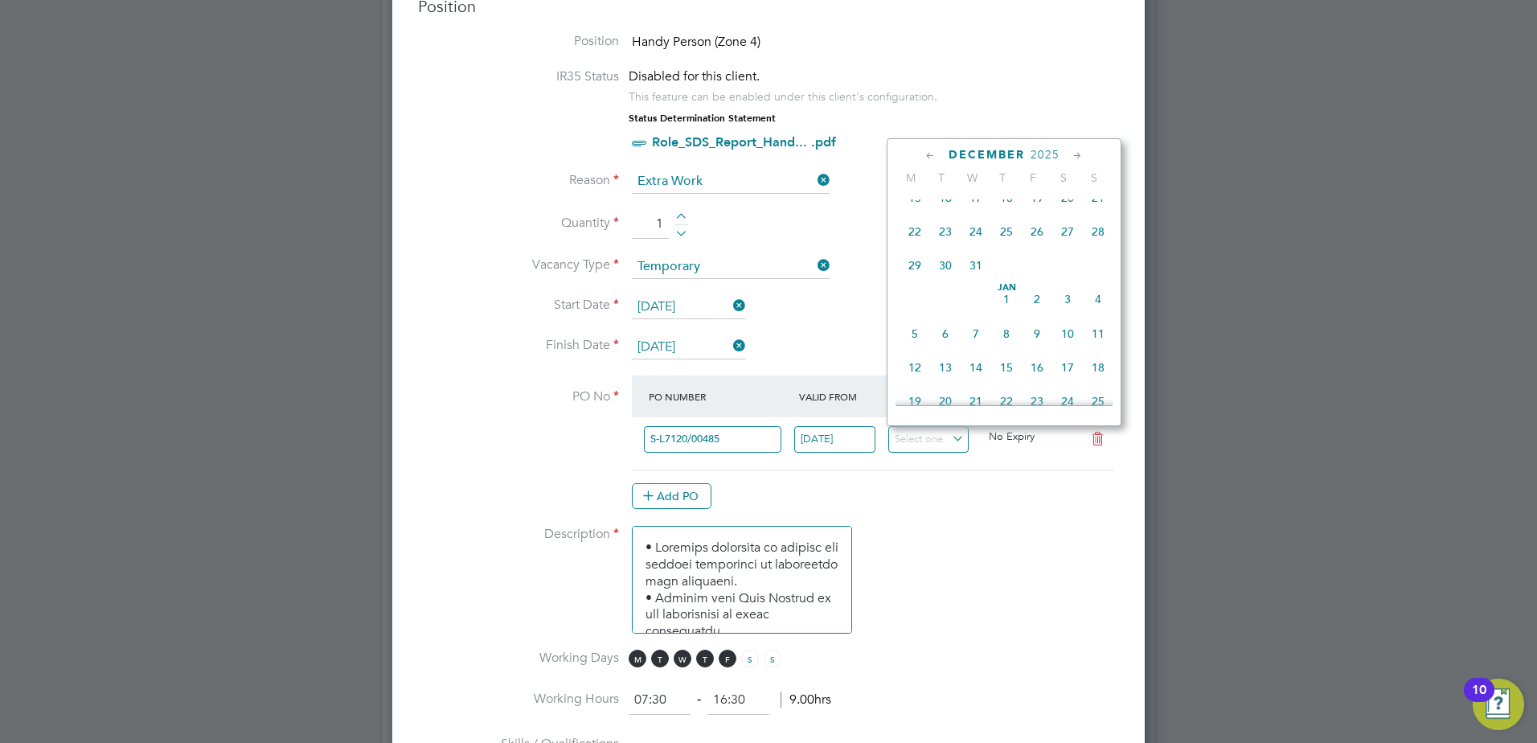
scroll to position [935, 0]
click at [976, 278] on span "31" at bounding box center [975, 263] width 31 height 31
type input "31 Dec 2025"
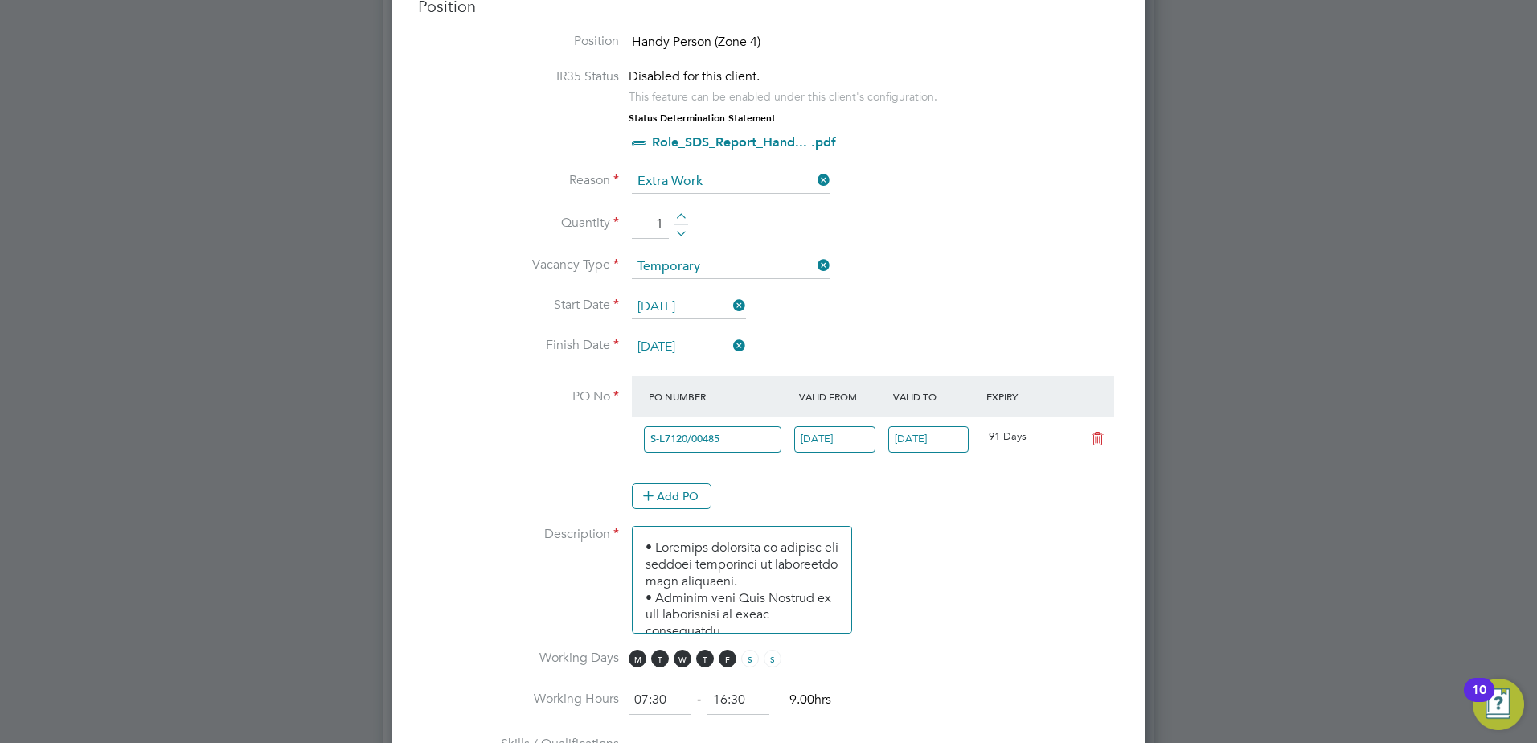
click at [968, 528] on li "Description" at bounding box center [768, 588] width 701 height 124
click at [730, 346] on icon at bounding box center [730, 345] width 0 height 23
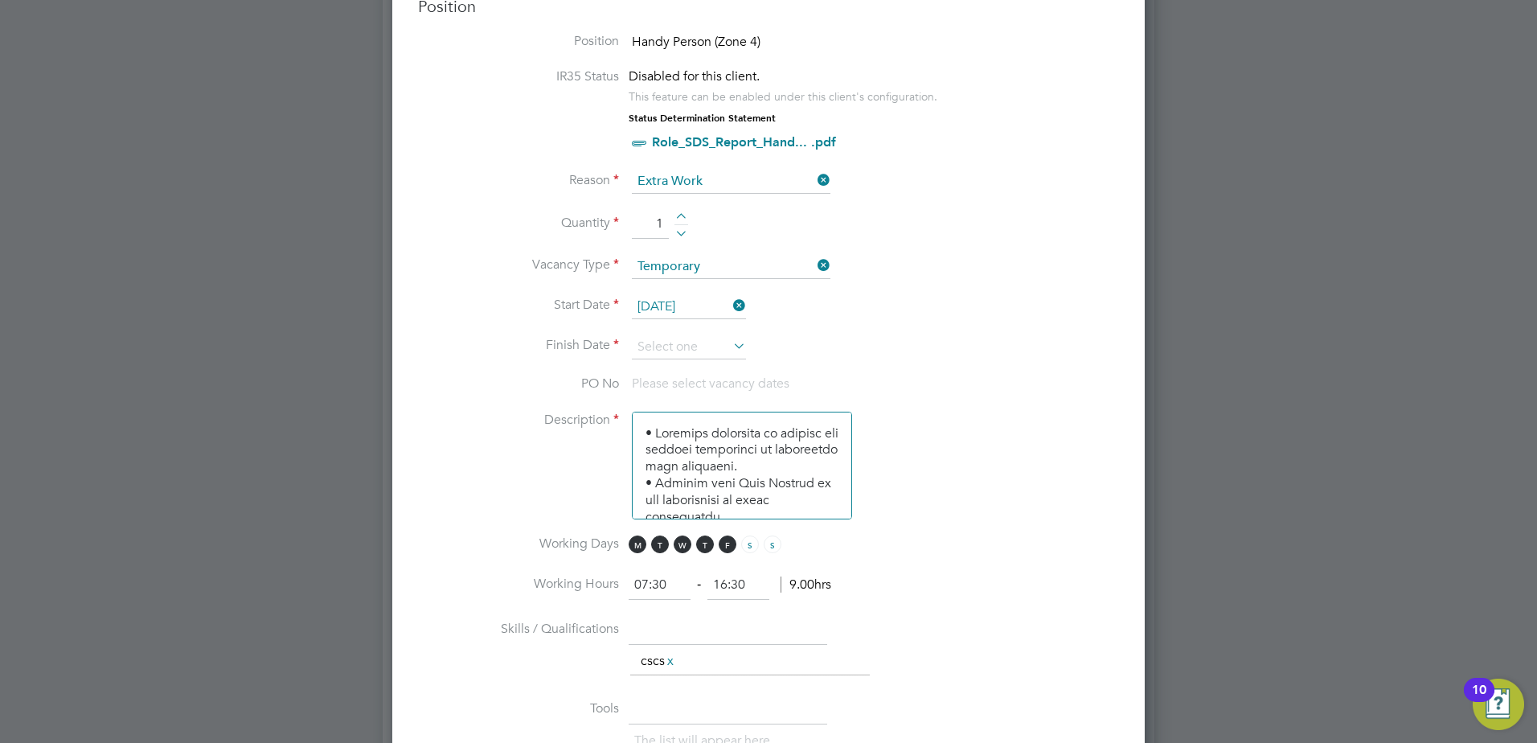
click at [730, 346] on icon at bounding box center [730, 345] width 0 height 23
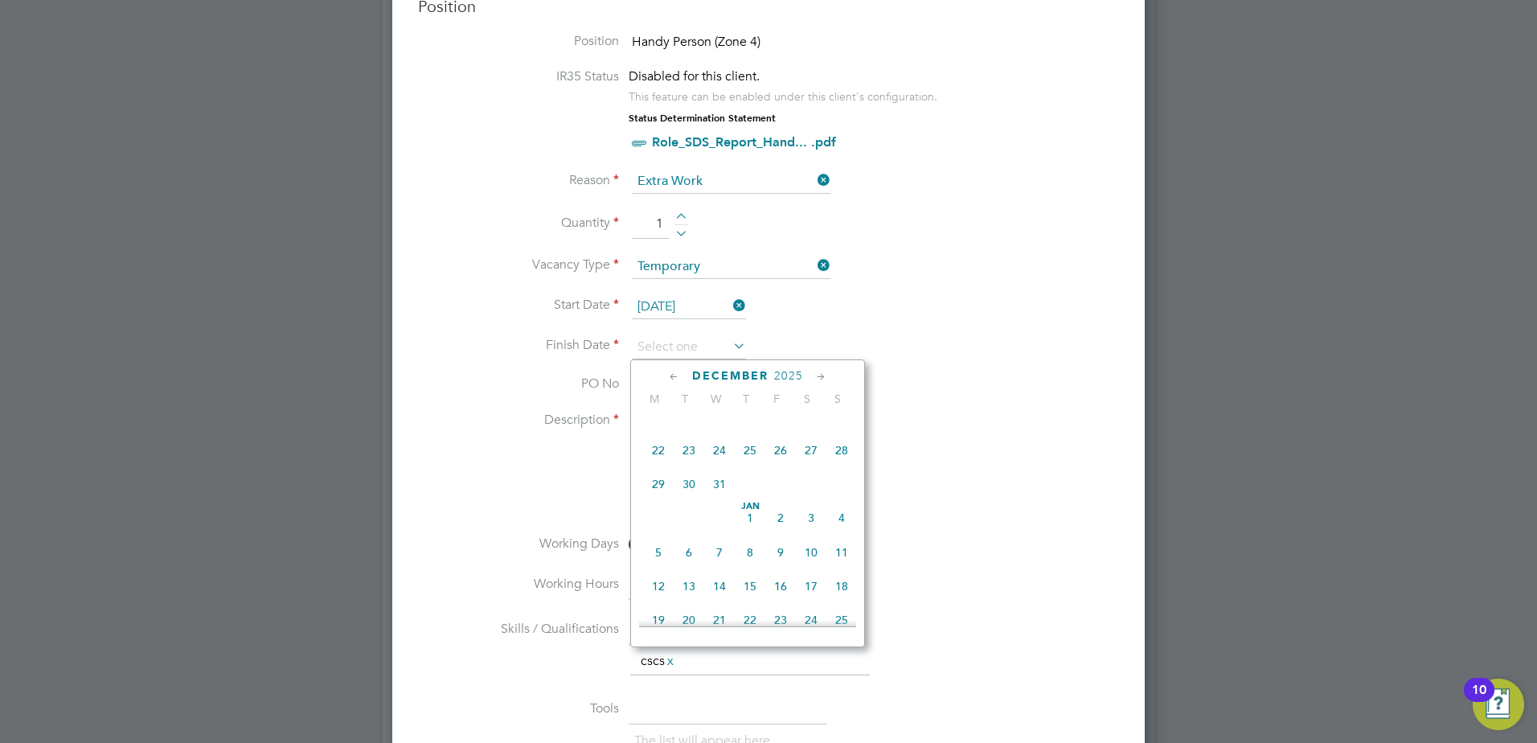
scroll to position [1015, 0]
click at [715, 419] on span "31" at bounding box center [719, 403] width 31 height 31
type input "31 Dec 2025"
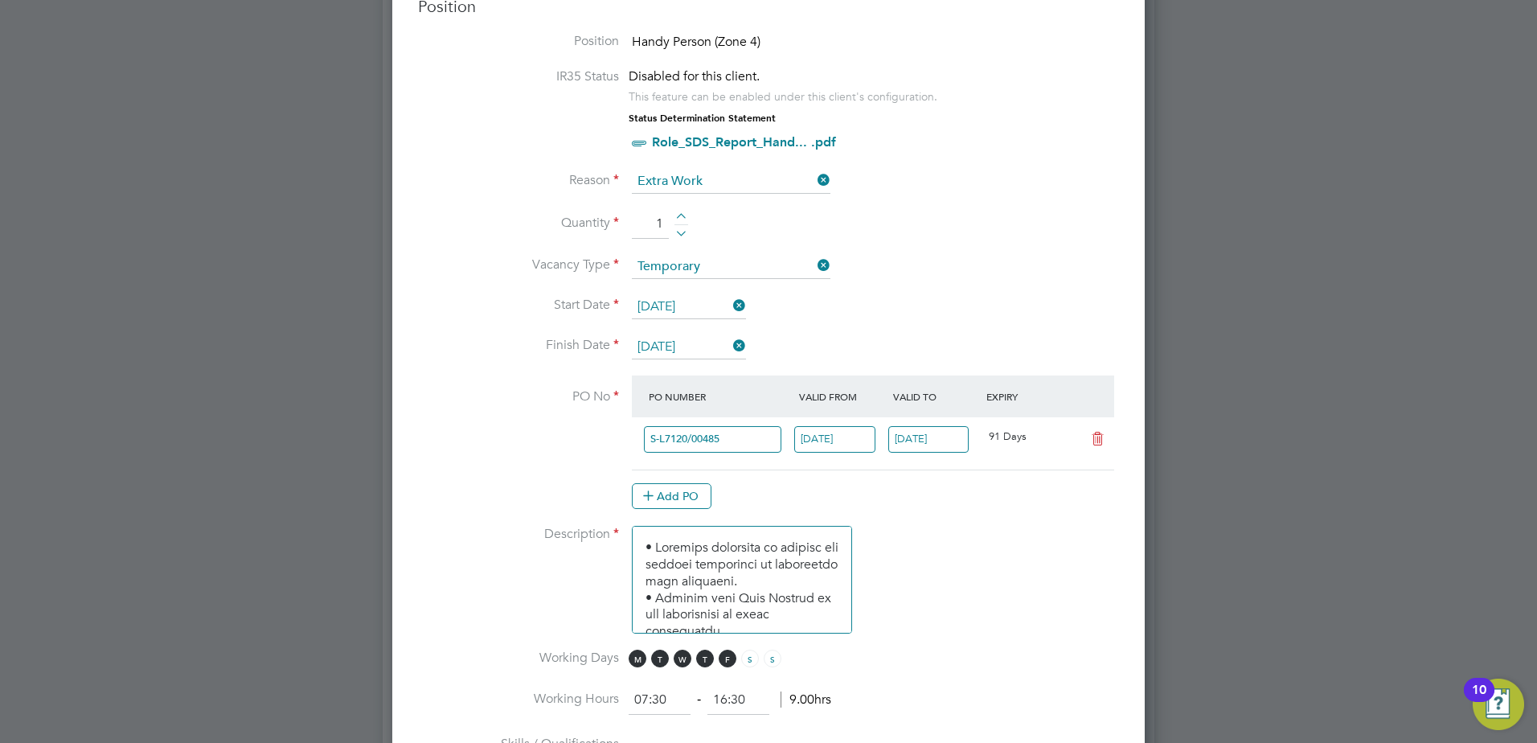
scroll to position [2097, 753]
click at [984, 533] on li "Description" at bounding box center [768, 588] width 701 height 124
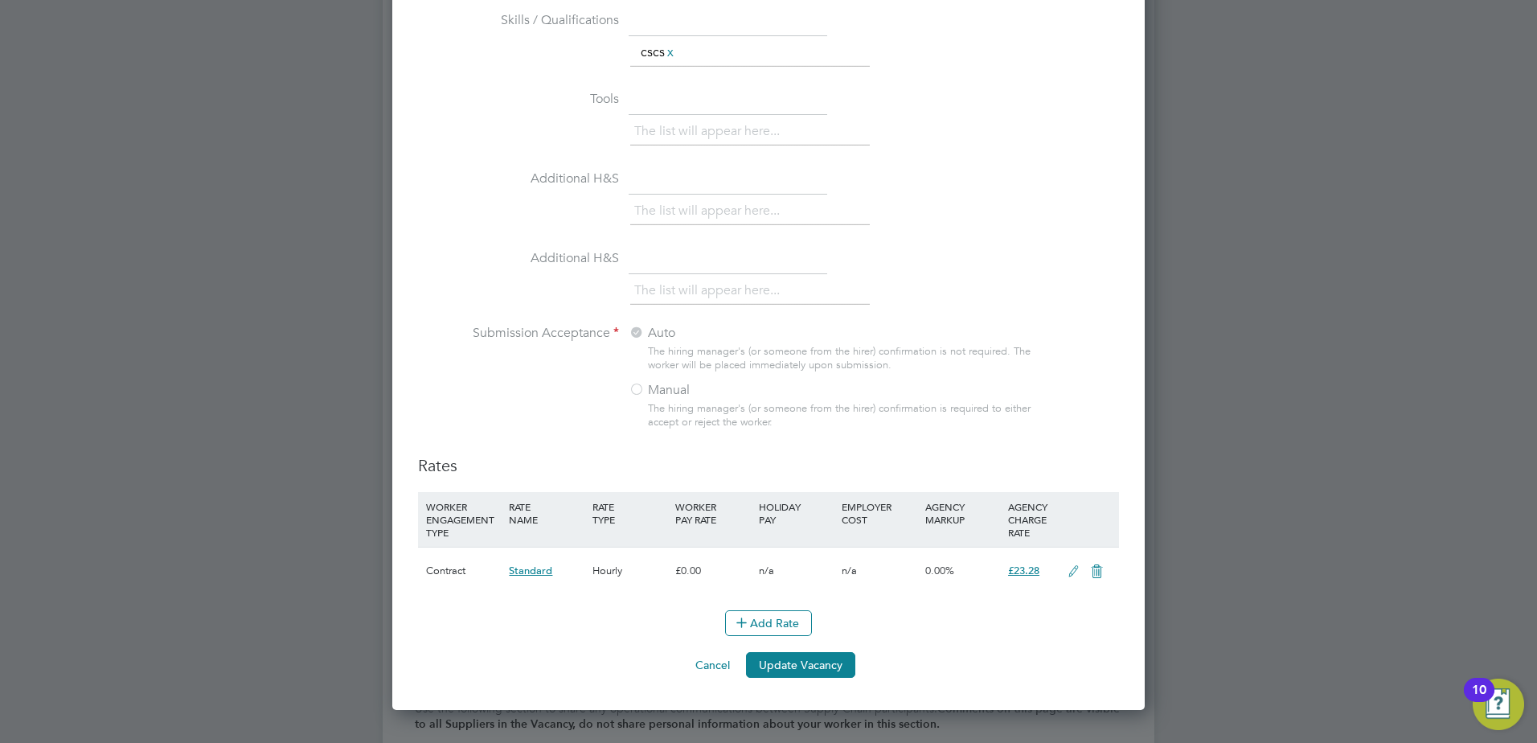
scroll to position [1668, 0]
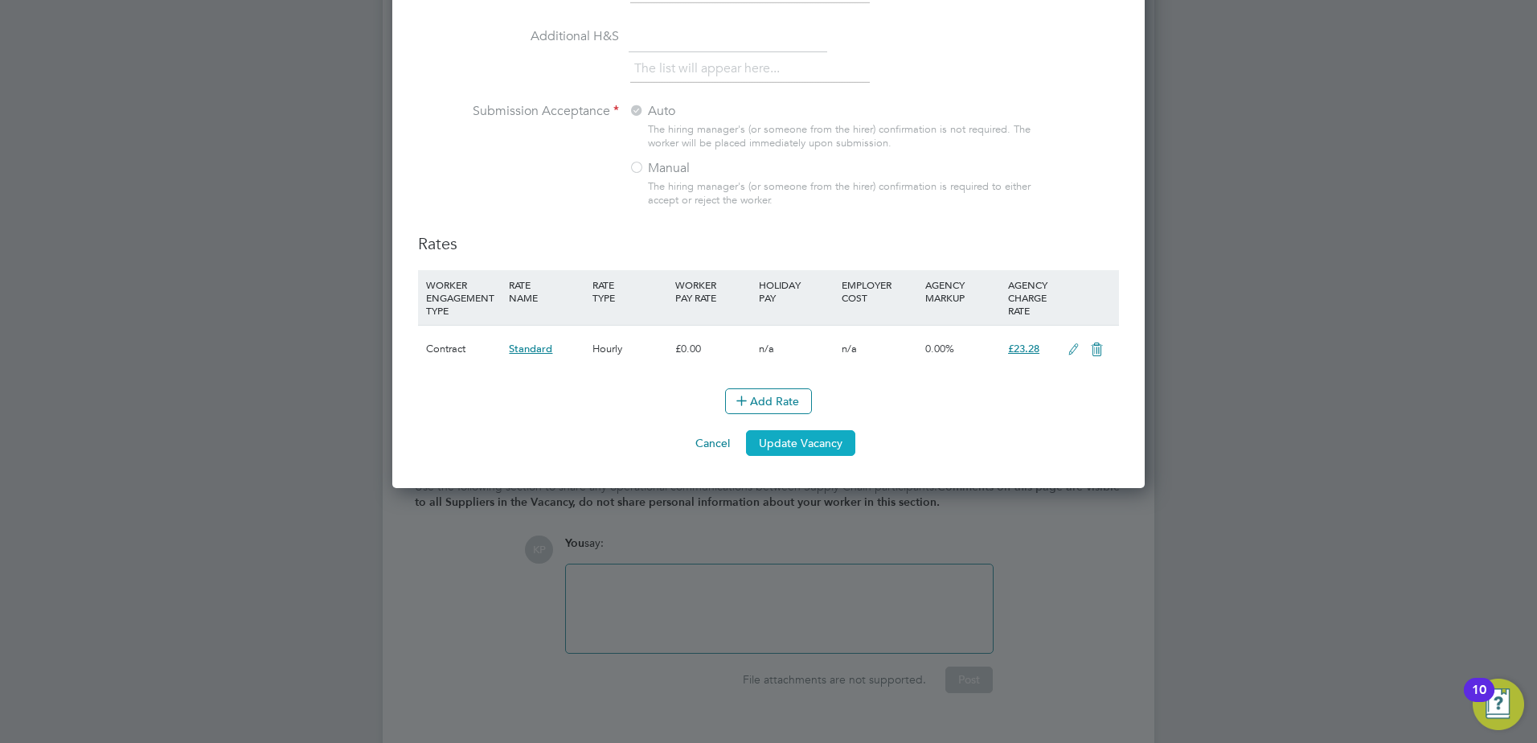
click at [788, 441] on button "Update Vacancy" at bounding box center [800, 443] width 109 height 26
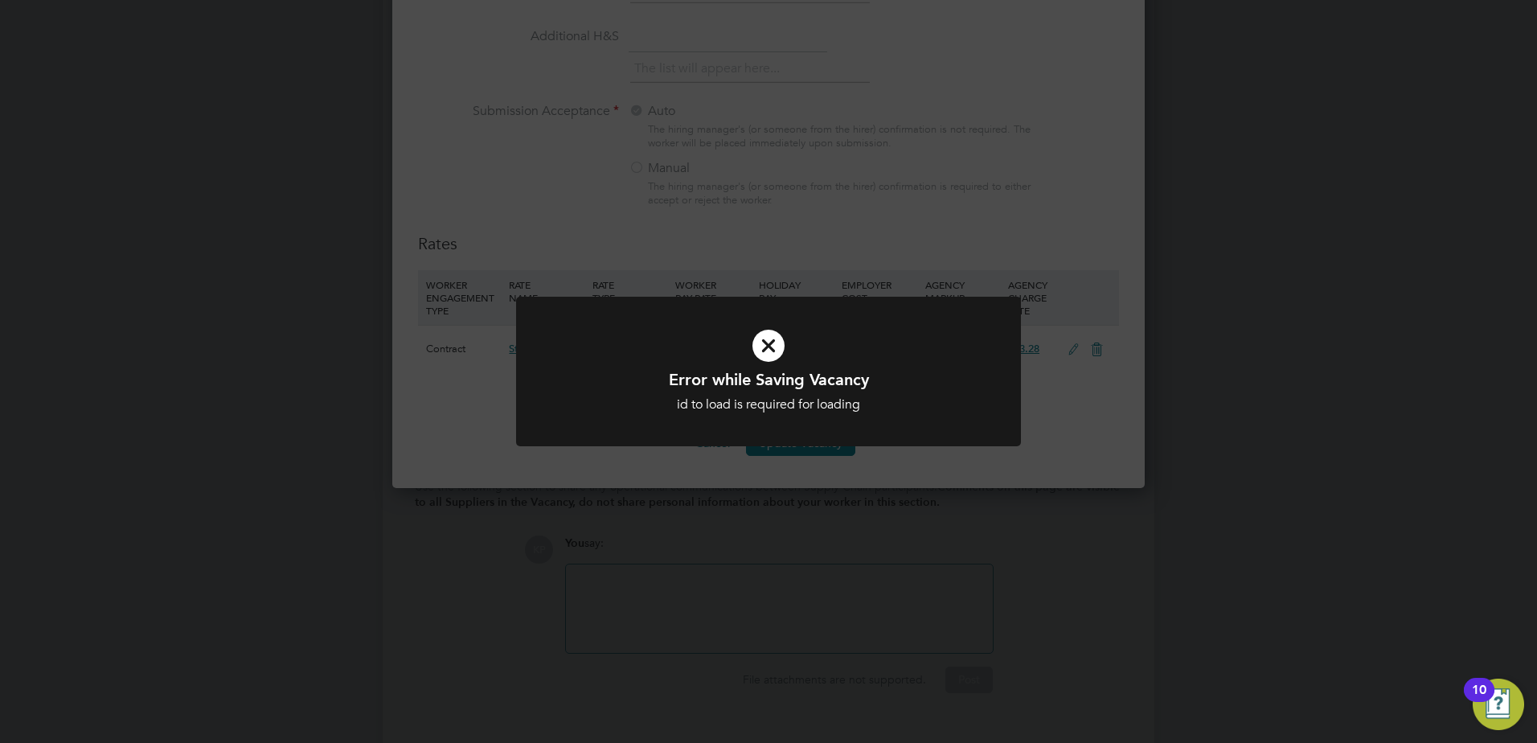
click at [774, 349] on icon at bounding box center [768, 345] width 418 height 63
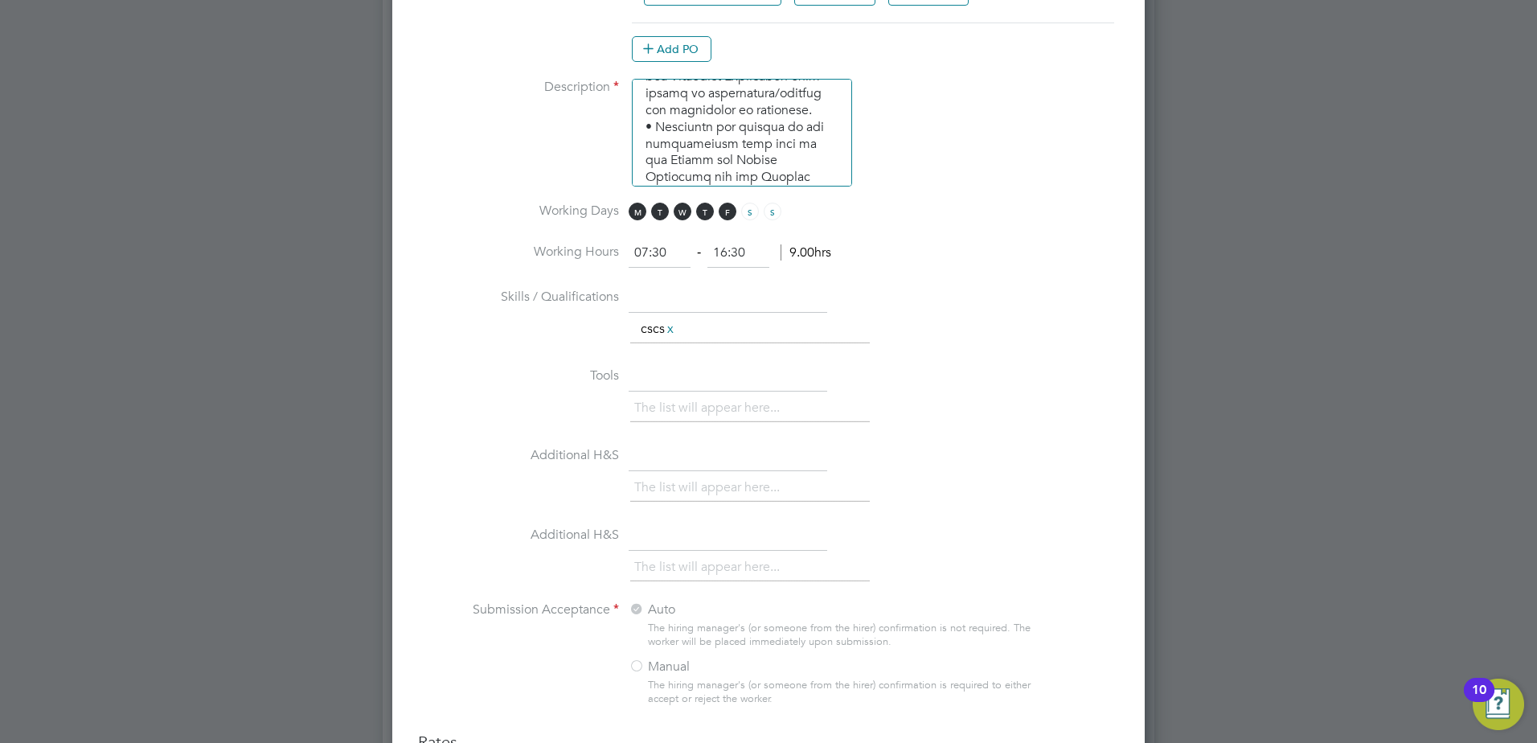
scroll to position [1125, 0]
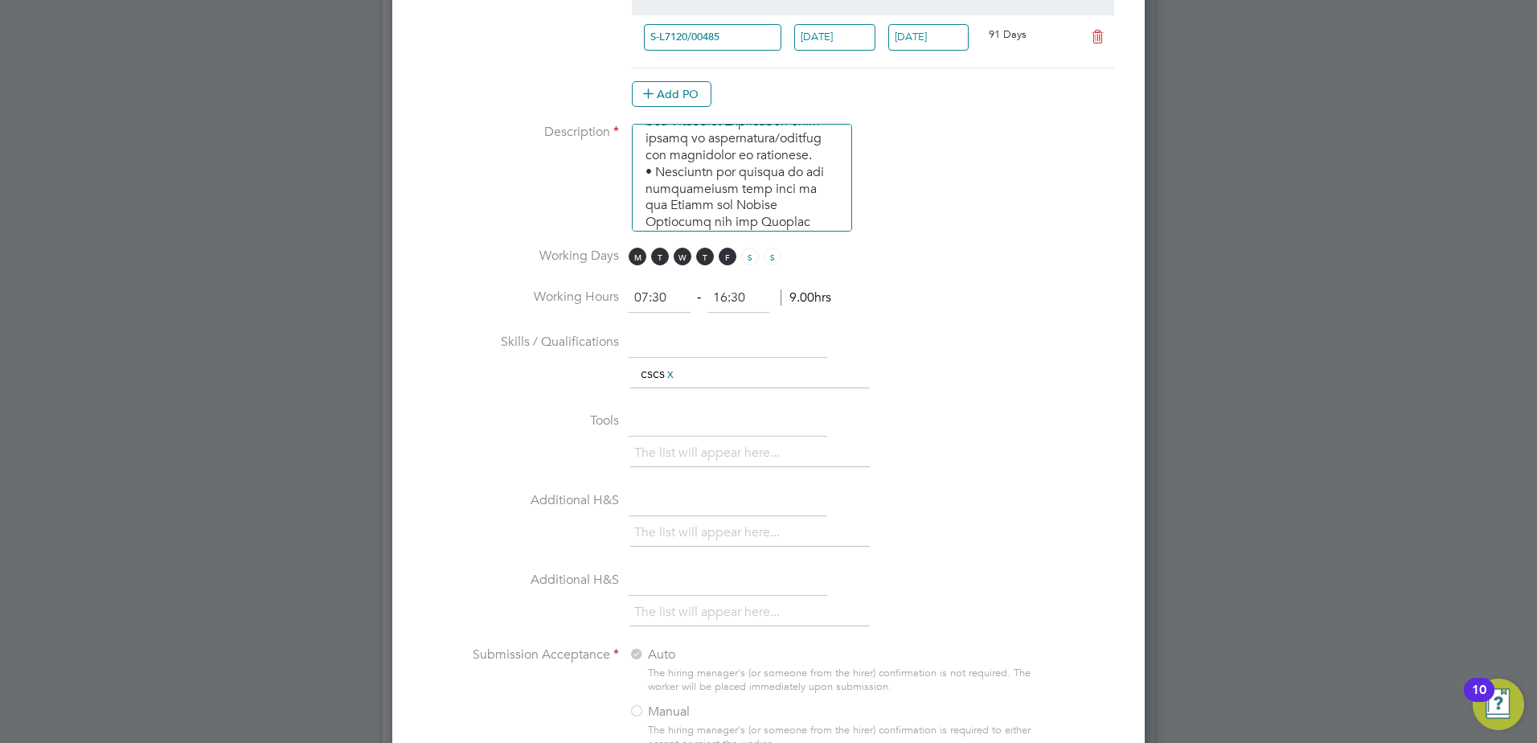
click at [682, 349] on input "text" at bounding box center [727, 343] width 199 height 29
click at [673, 427] on input "text" at bounding box center [727, 422] width 199 height 29
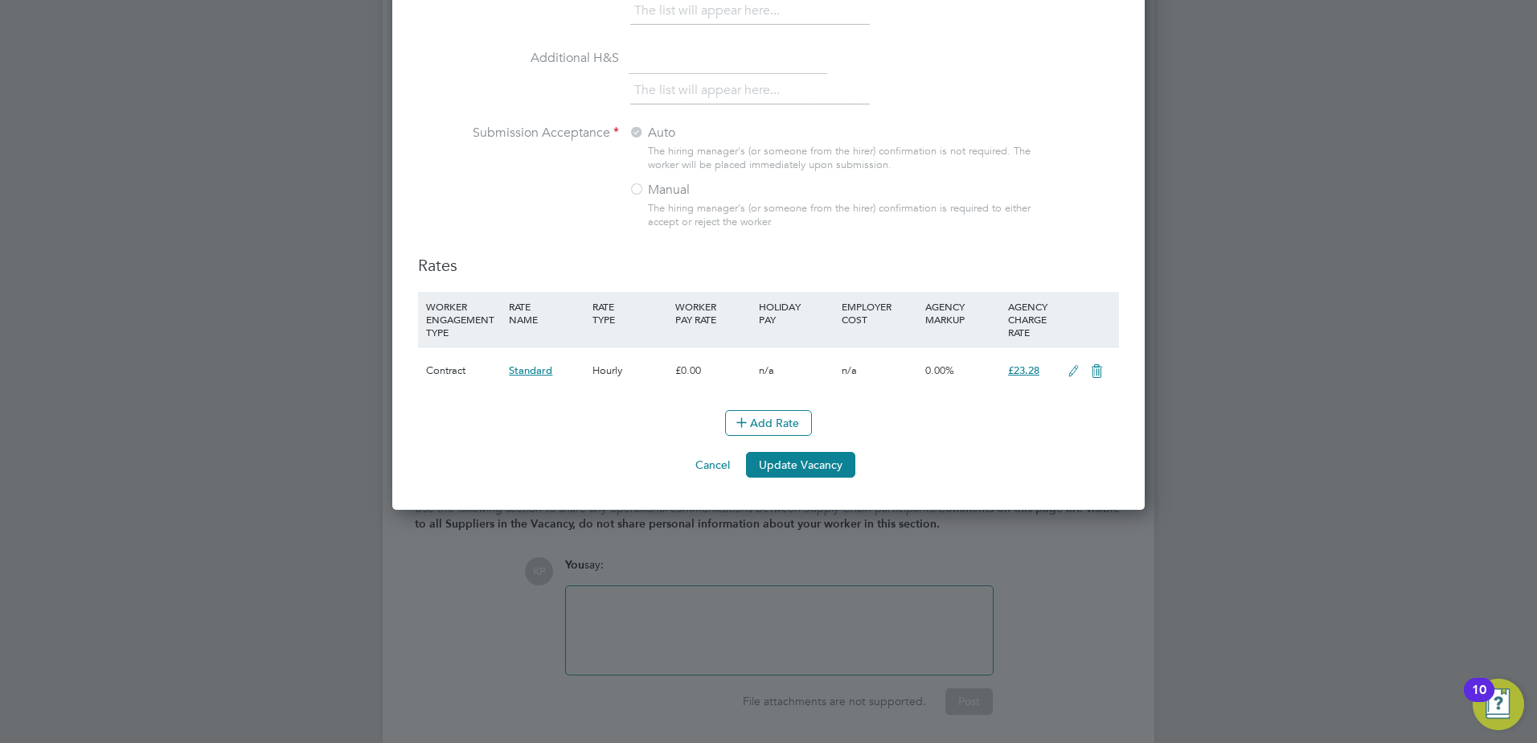
scroll to position [1668, 0]
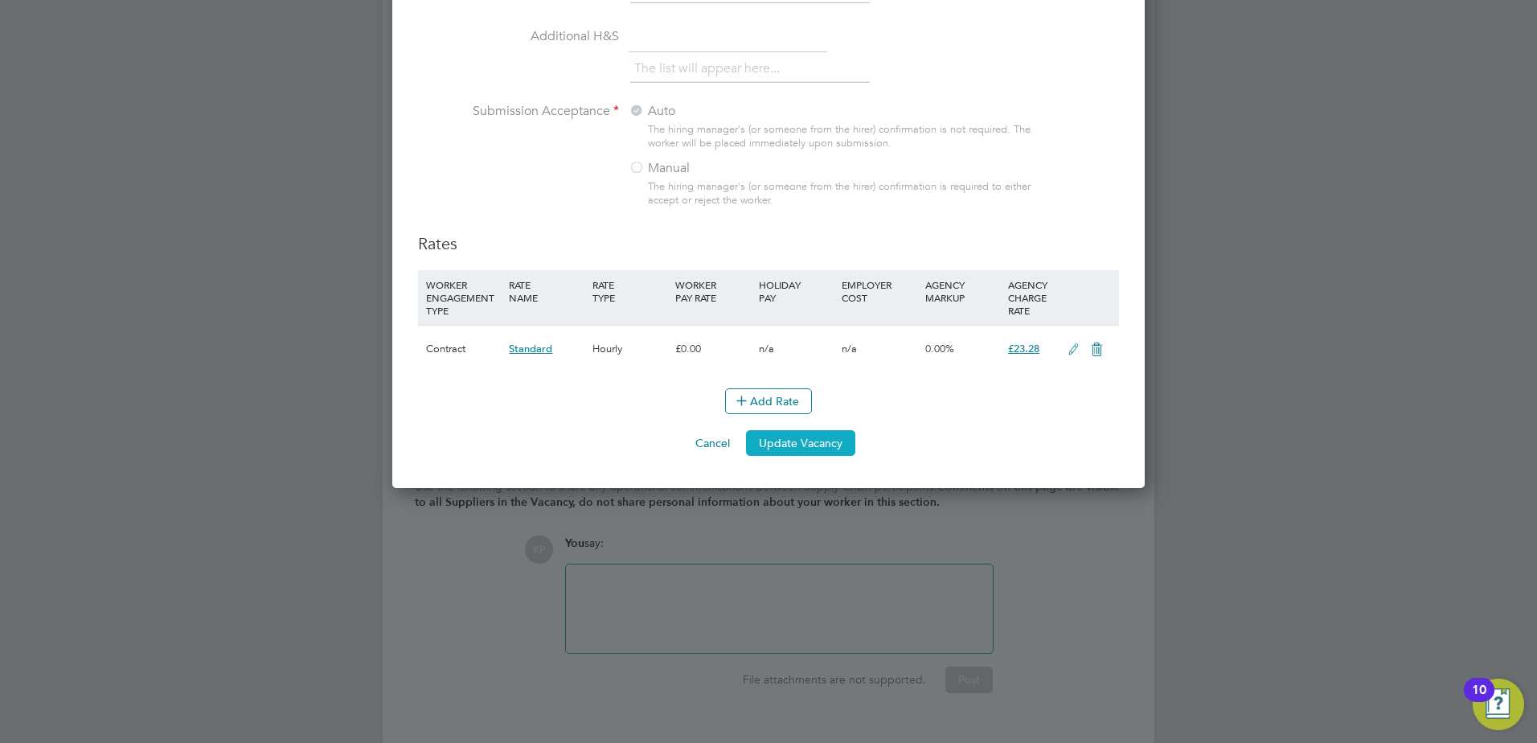
click at [776, 439] on button "Update Vacancy" at bounding box center [800, 443] width 109 height 26
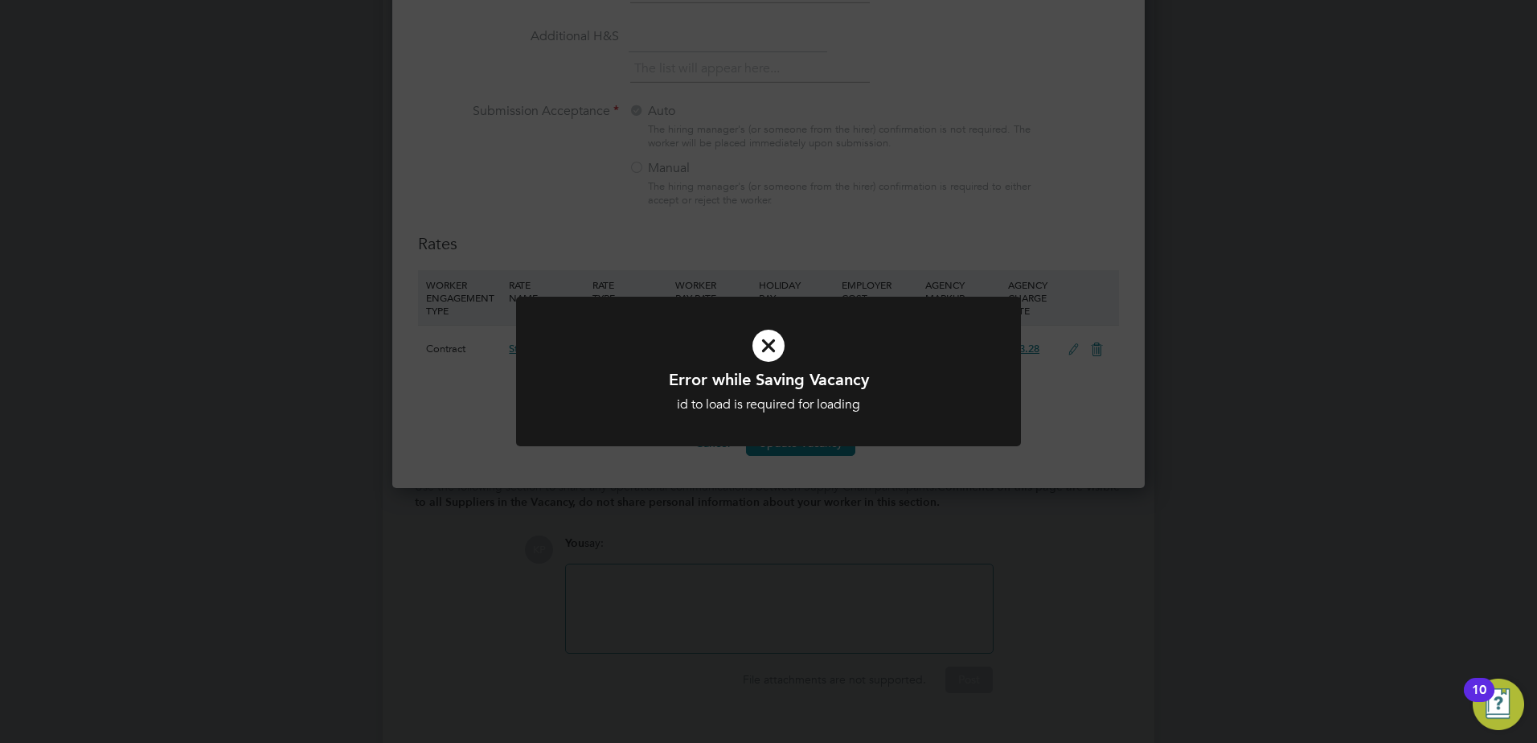
click at [771, 354] on icon at bounding box center [768, 345] width 418 height 63
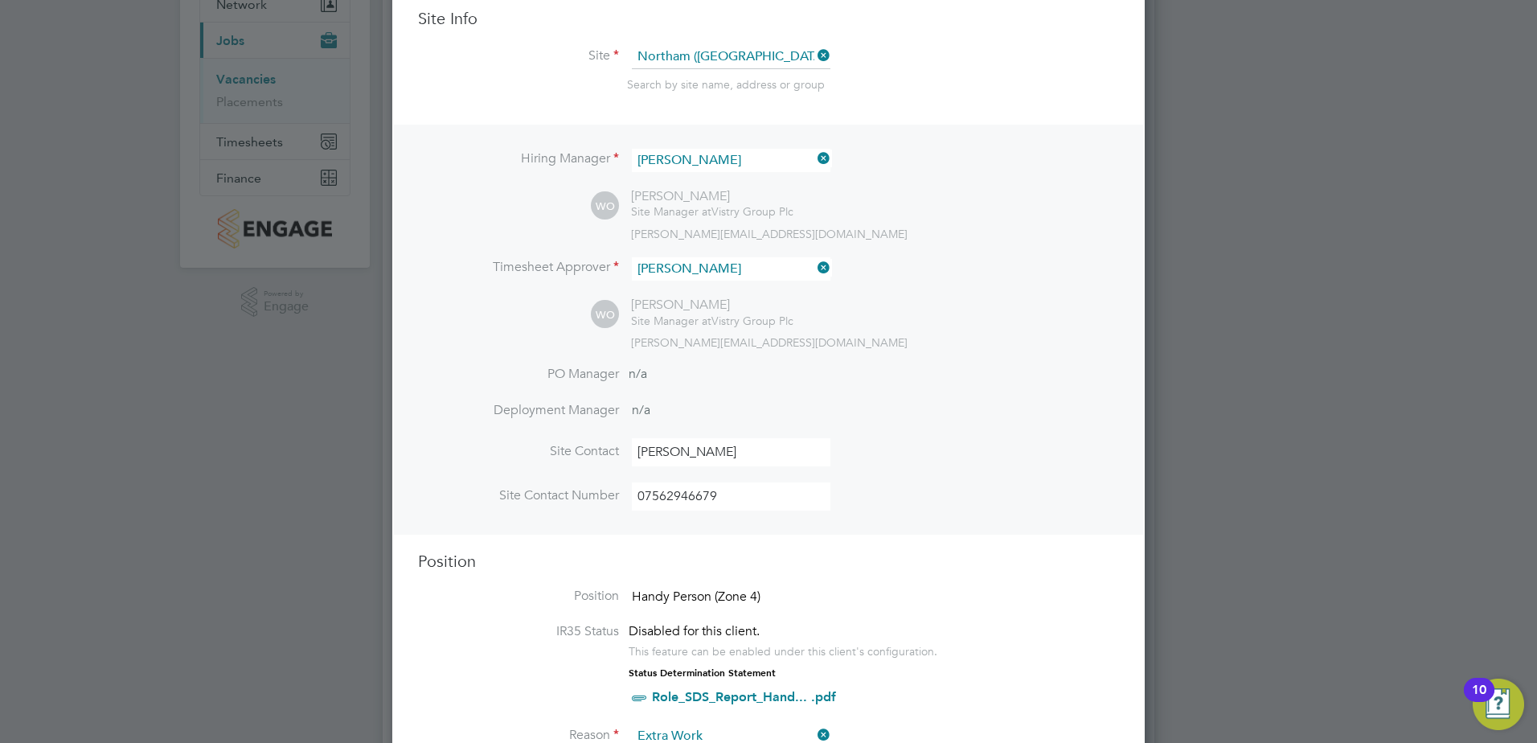
scroll to position [0, 0]
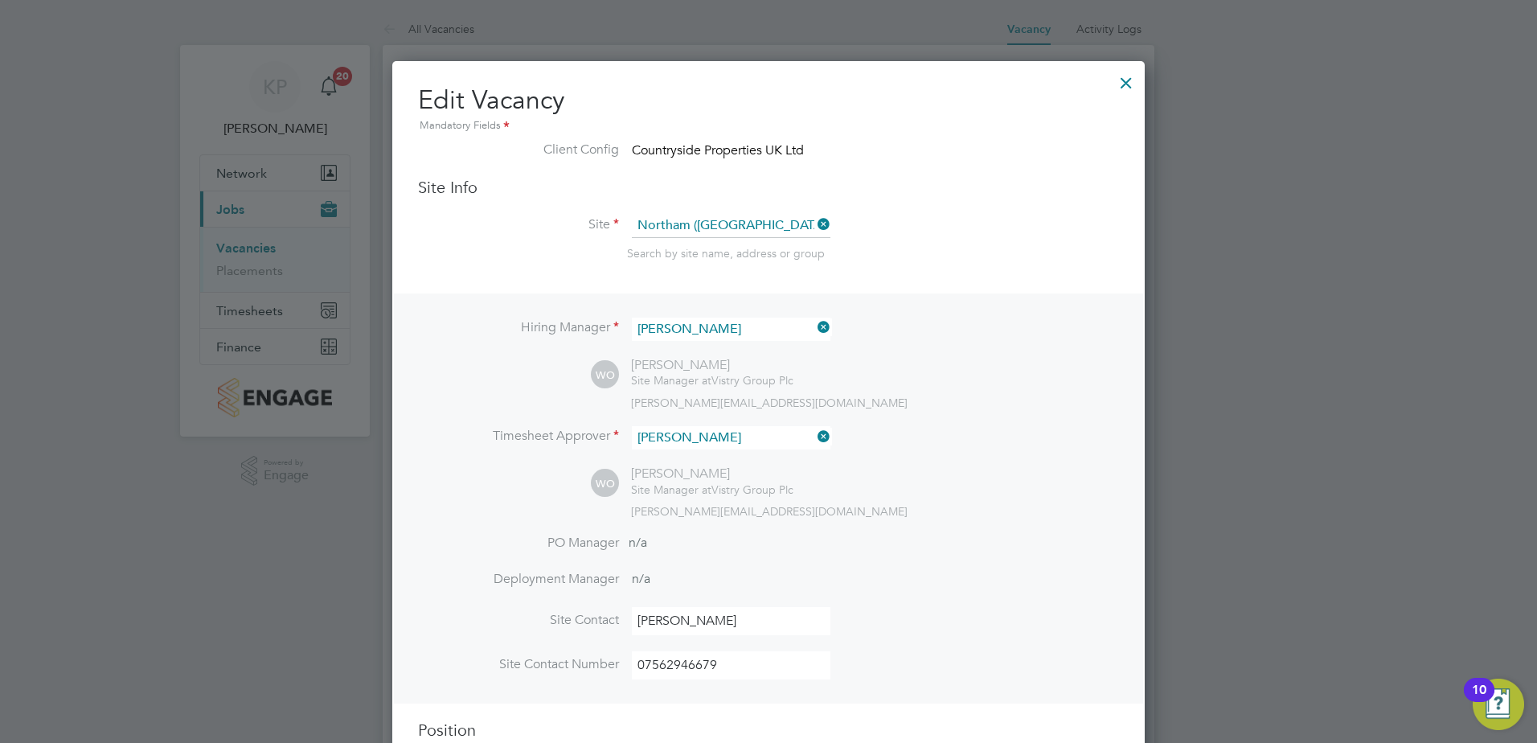
click at [1128, 80] on div at bounding box center [1125, 78] width 29 height 29
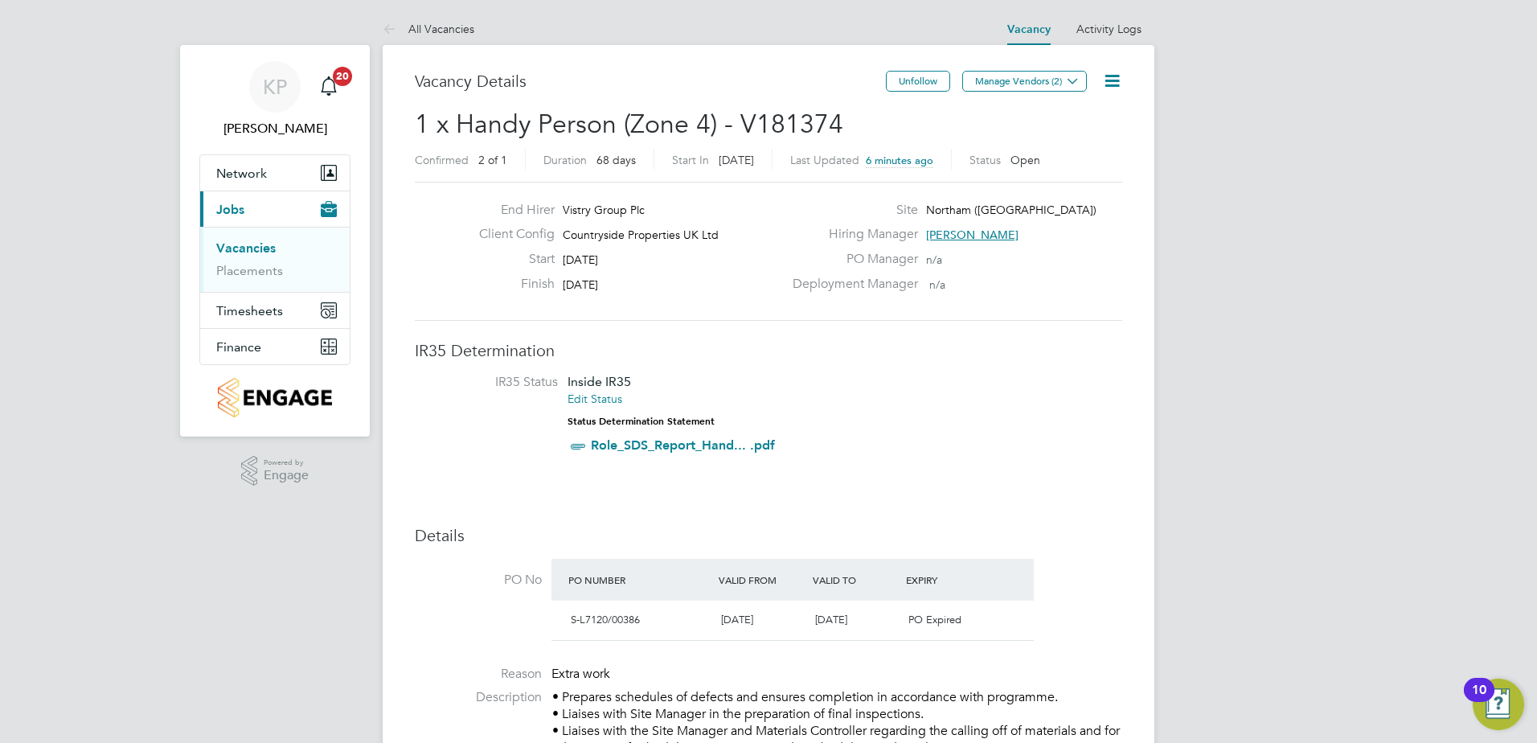
click at [1112, 81] on icon at bounding box center [1112, 81] width 20 height 20
click at [1088, 113] on li "Edit Vacancy" at bounding box center [1072, 119] width 93 height 23
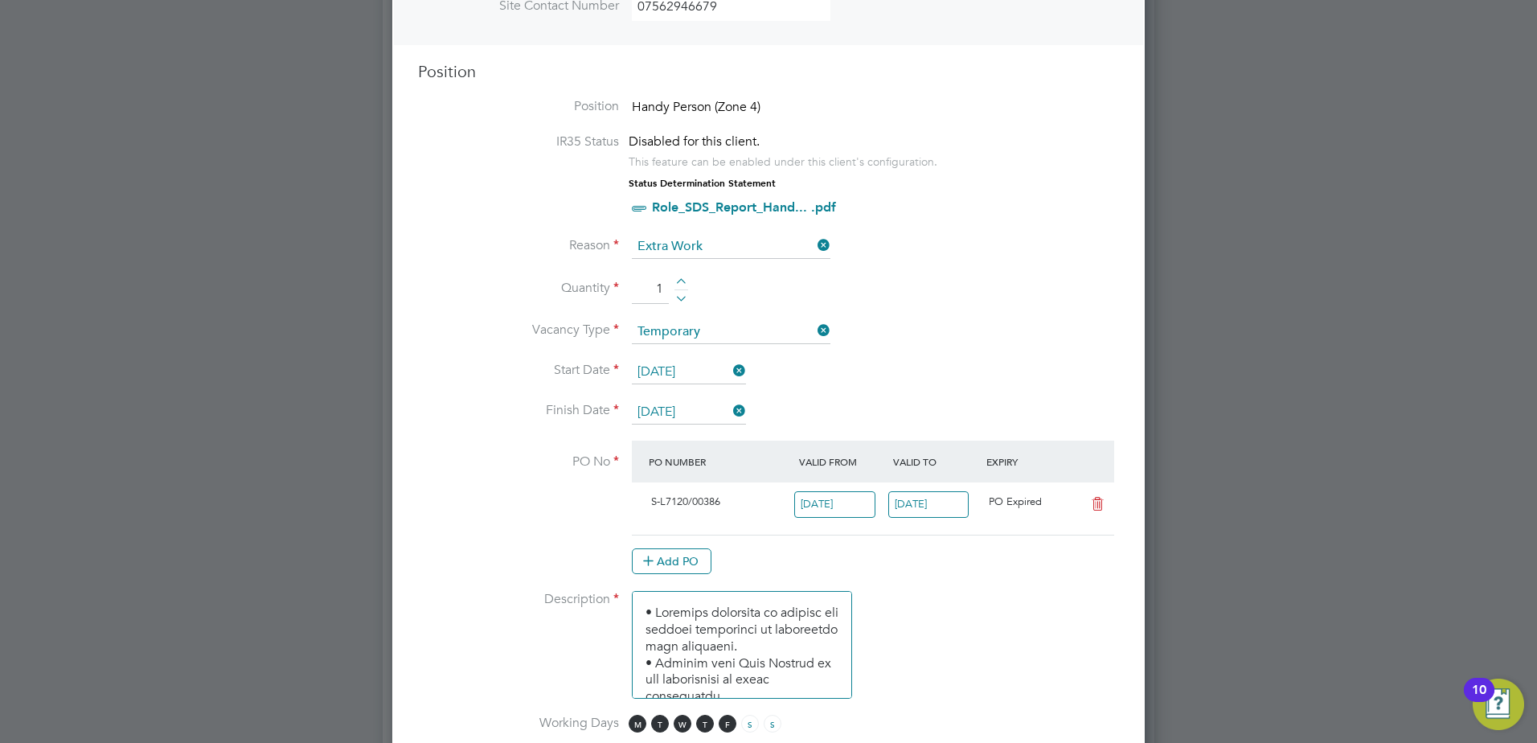
scroll to position [723, 0]
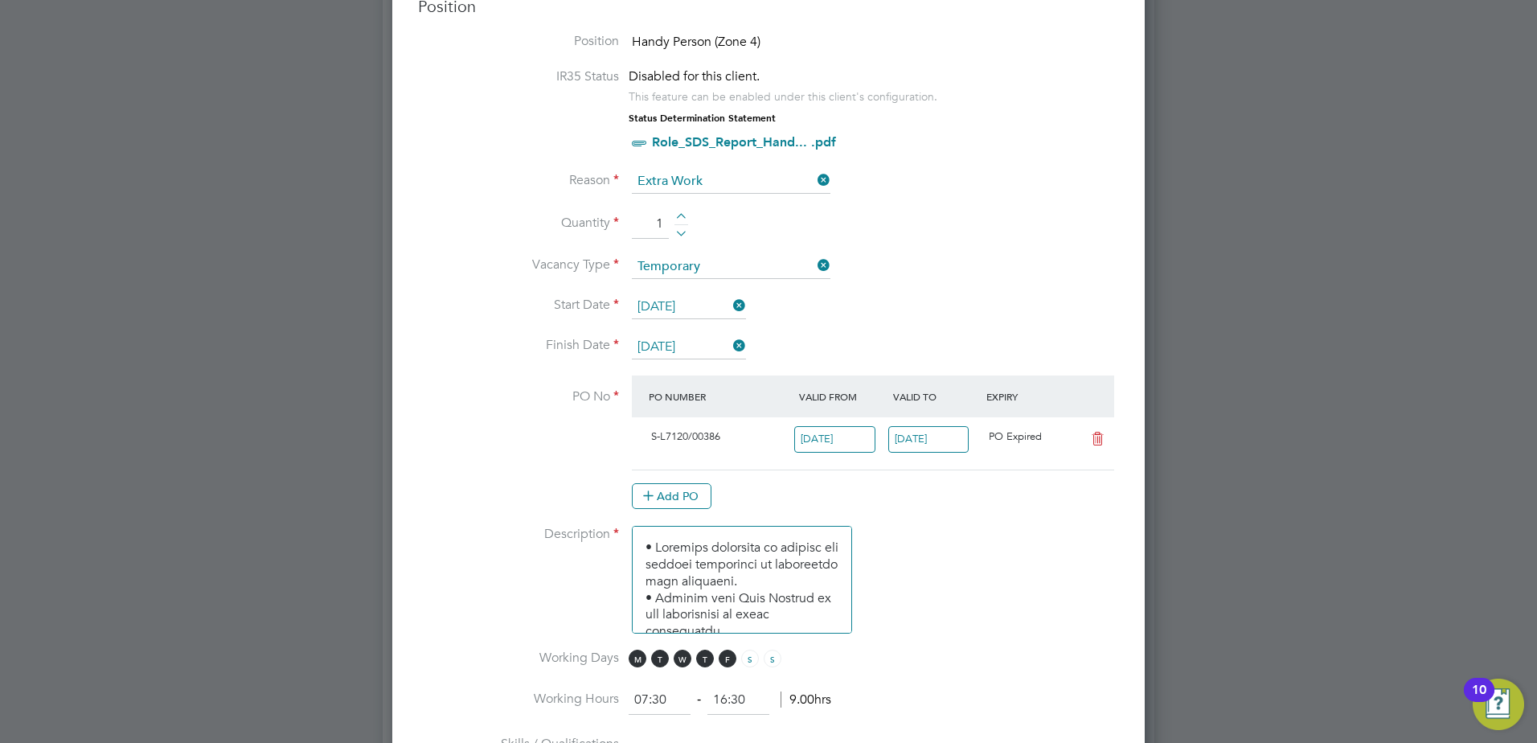
click at [1098, 440] on icon at bounding box center [1097, 438] width 20 height 13
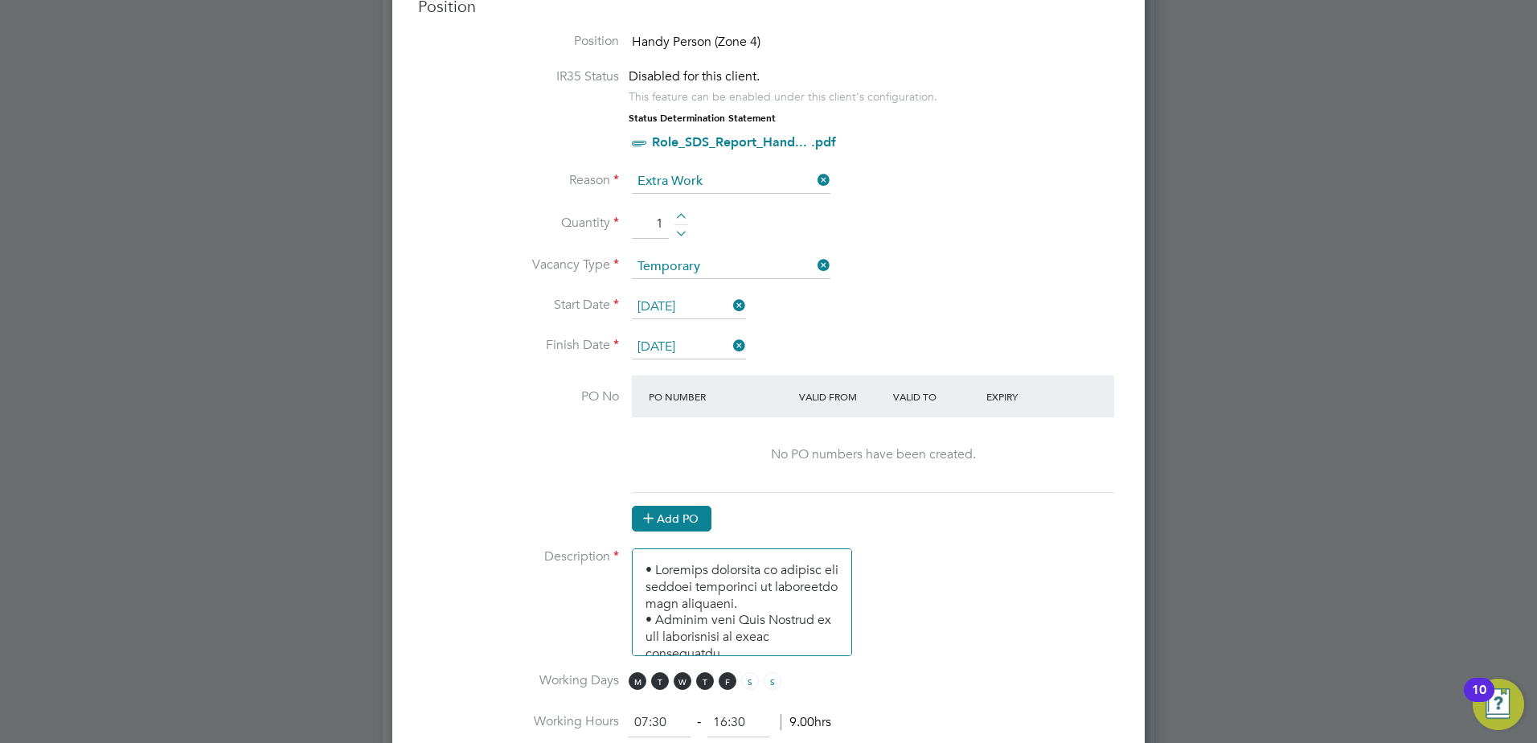
click at [658, 517] on button "Add PO" at bounding box center [672, 519] width 80 height 26
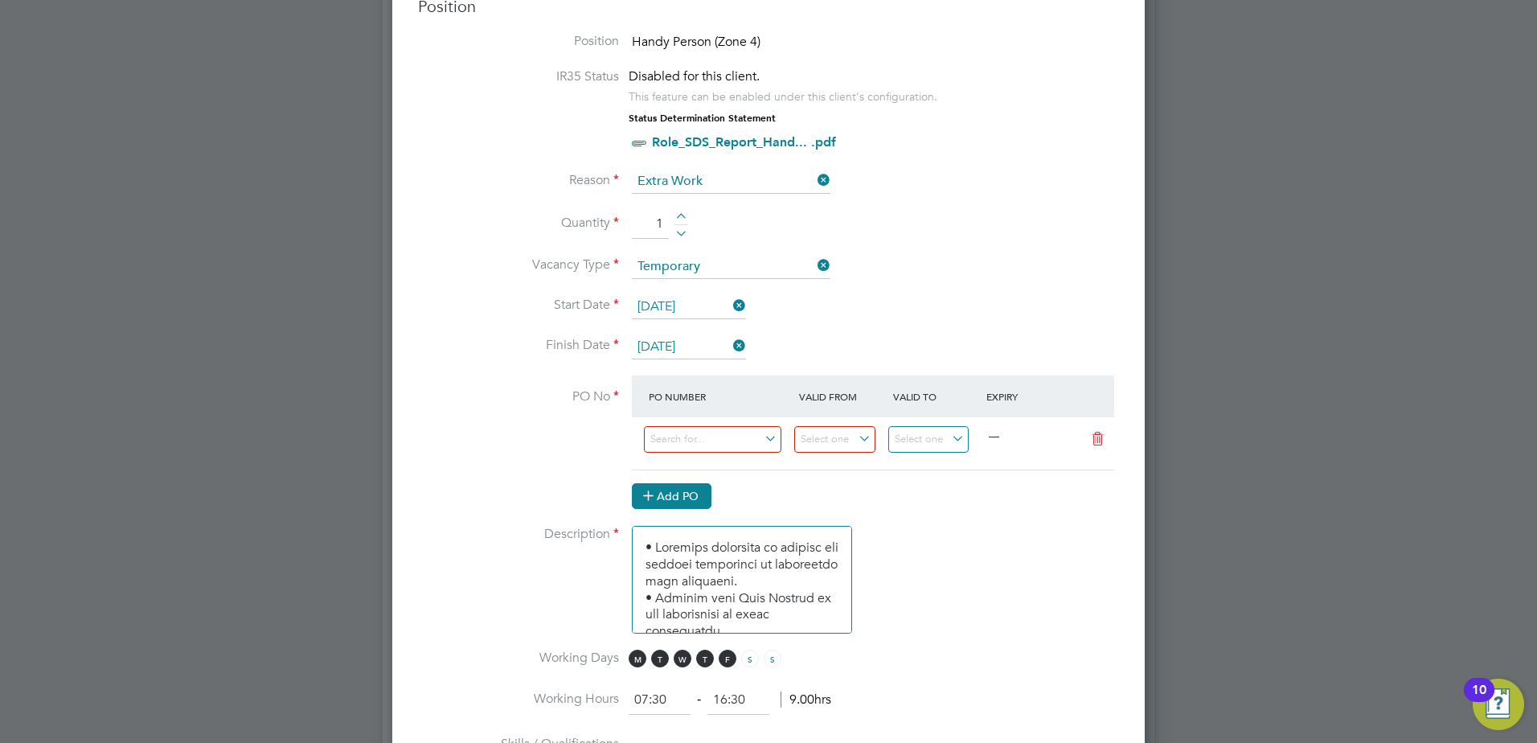
scroll to position [2097, 753]
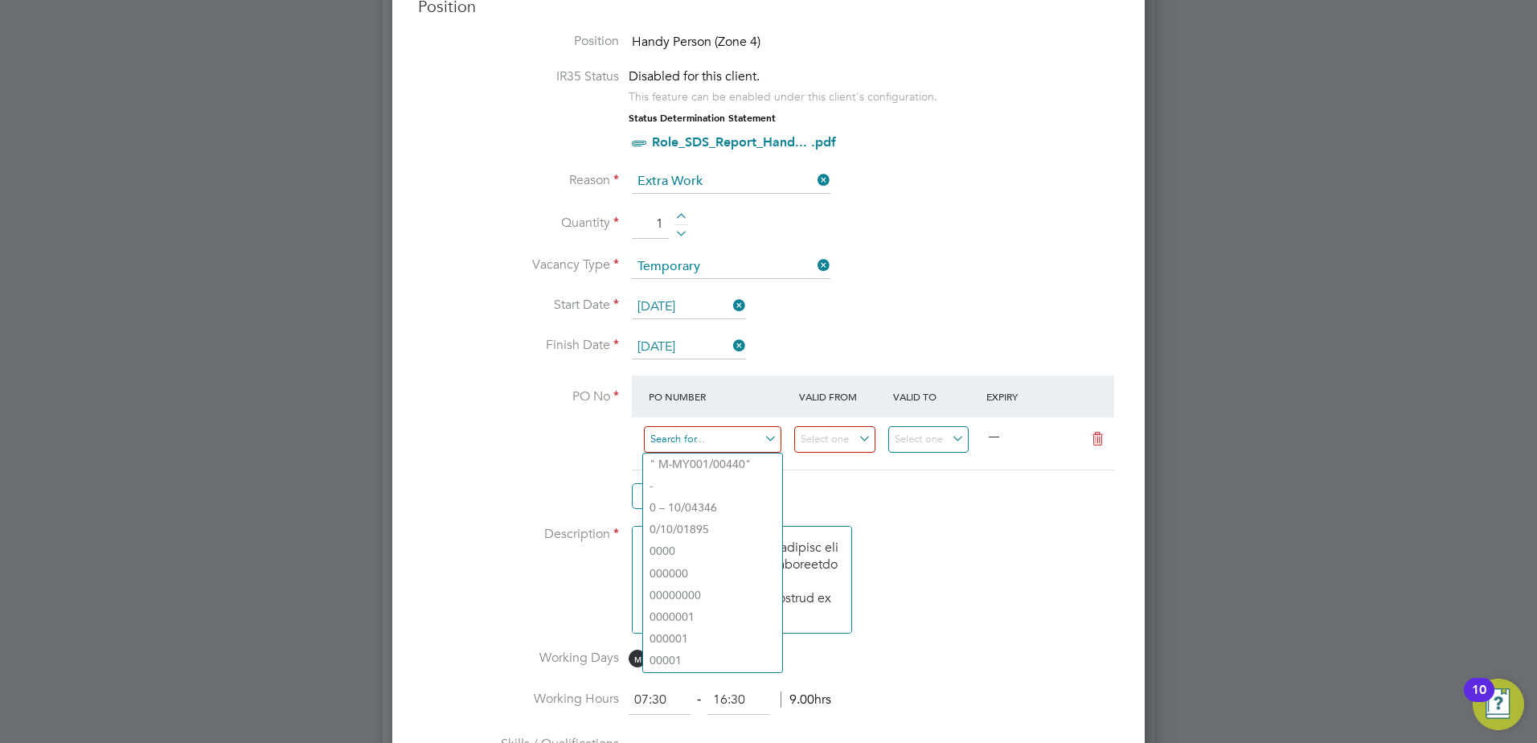
paste input "S-L7120/00485"
type input "S-L7120/00485"
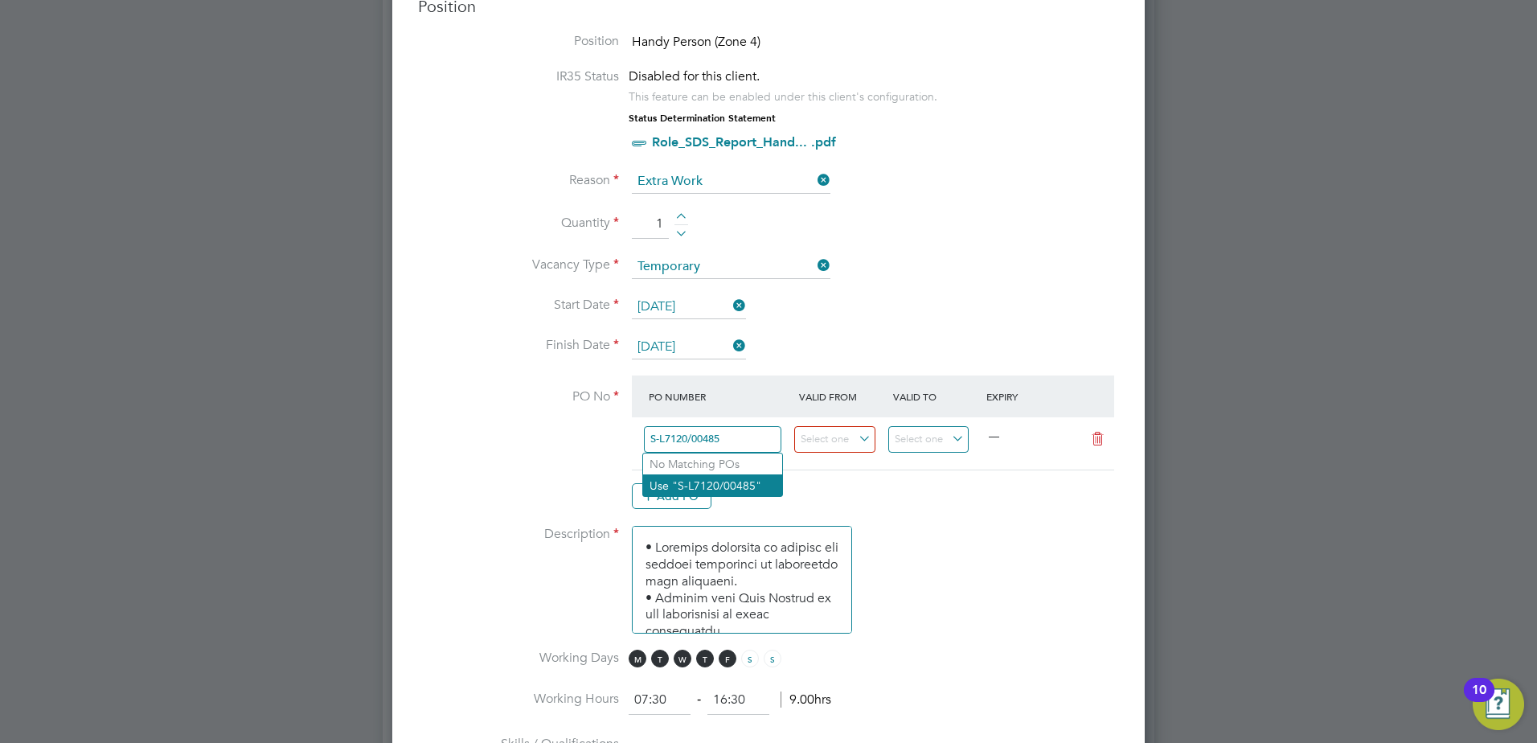
click at [705, 489] on li "Use "S-L7120/00485"" at bounding box center [712, 485] width 139 height 22
click at [863, 436] on input at bounding box center [834, 439] width 81 height 27
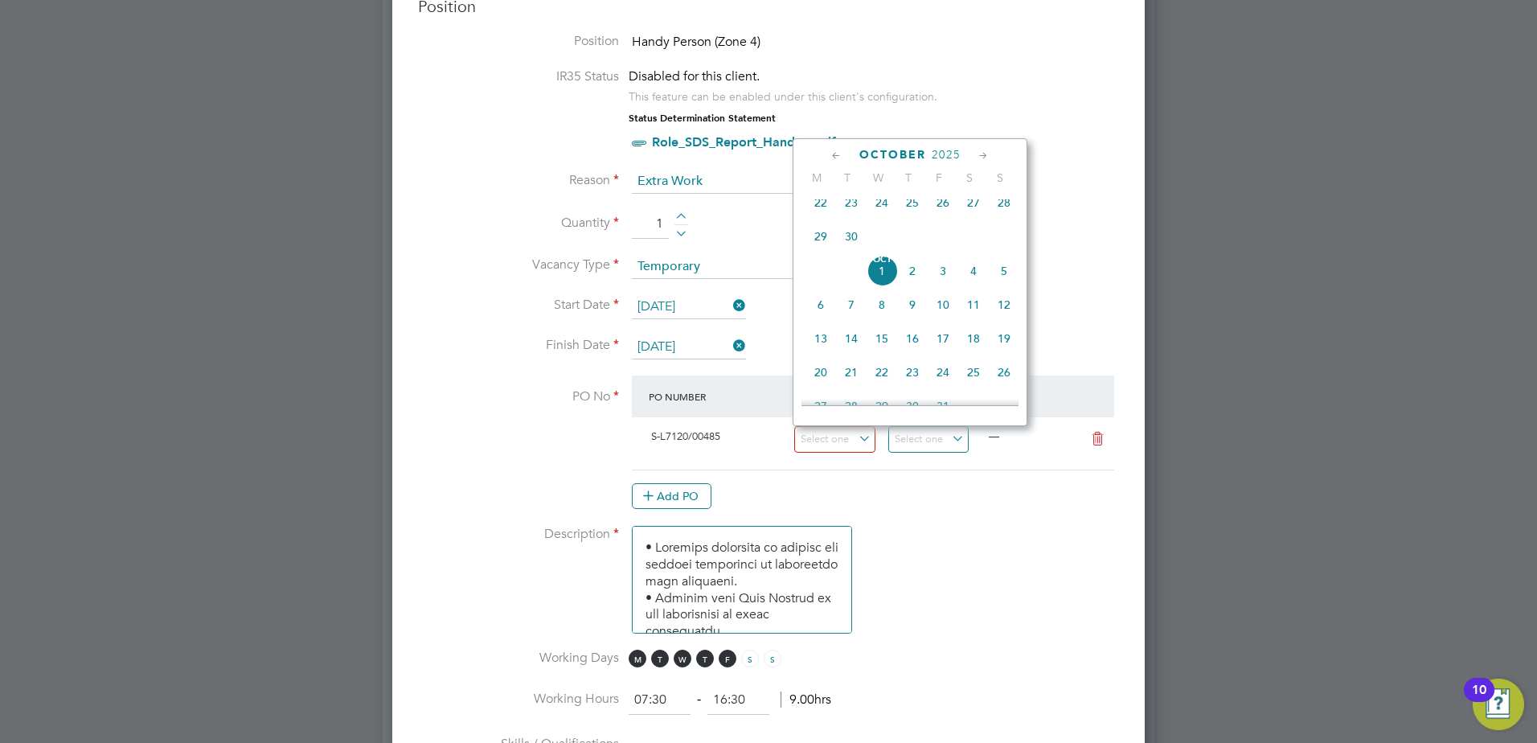
click at [823, 210] on span "22" at bounding box center [820, 202] width 31 height 31
type input "[DATE]"
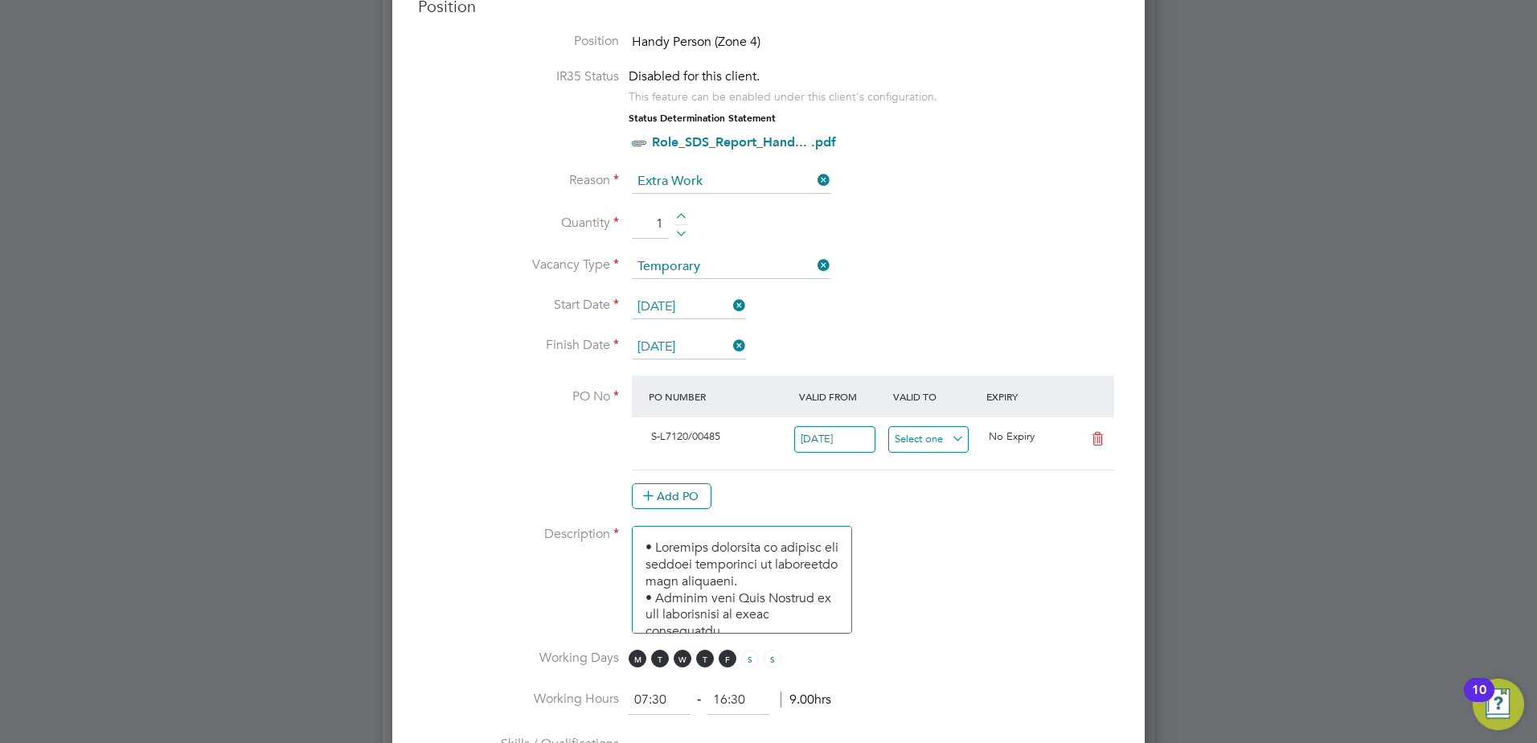
click at [951, 442] on input at bounding box center [928, 439] width 81 height 27
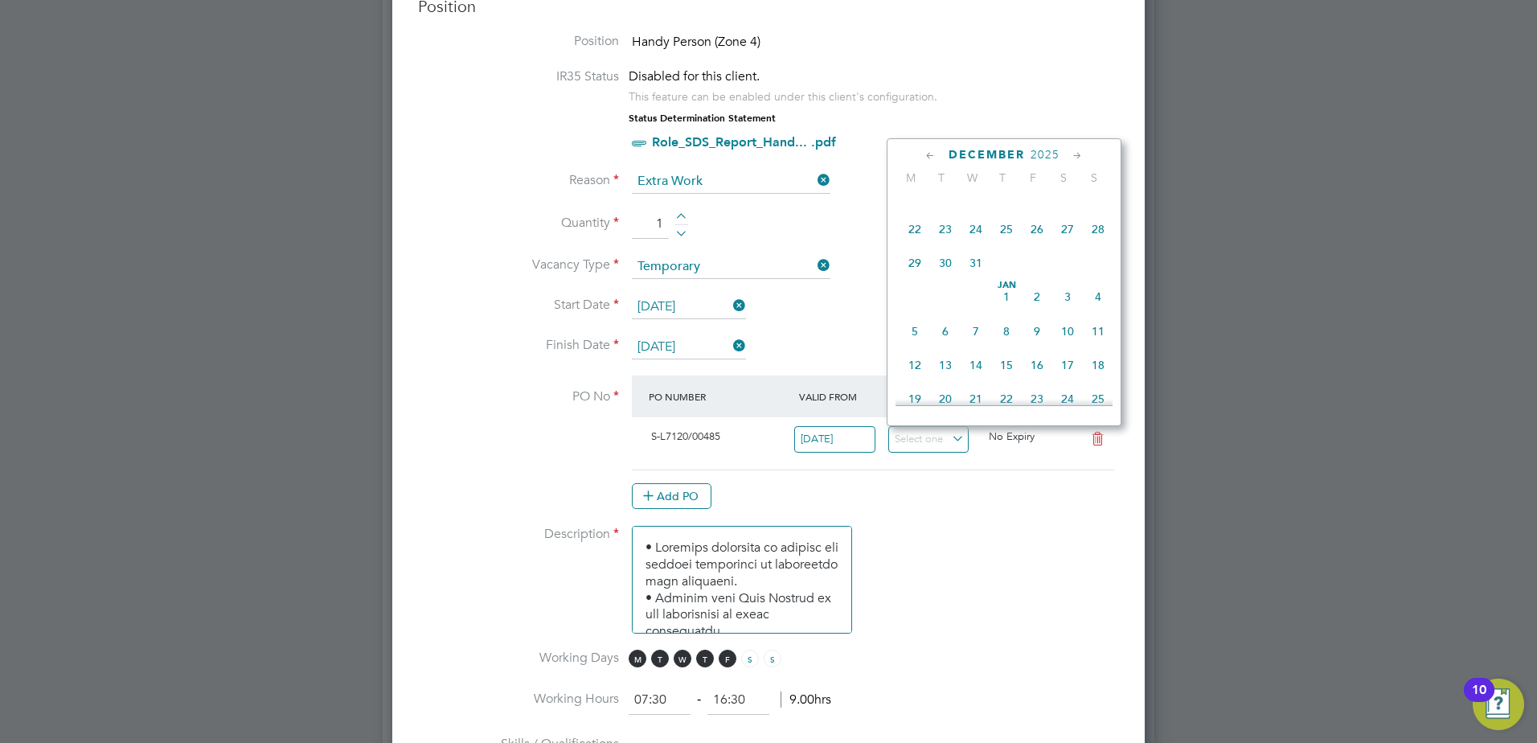
click at [975, 278] on span "31" at bounding box center [975, 263] width 31 height 31
type input "31 Dec 2025"
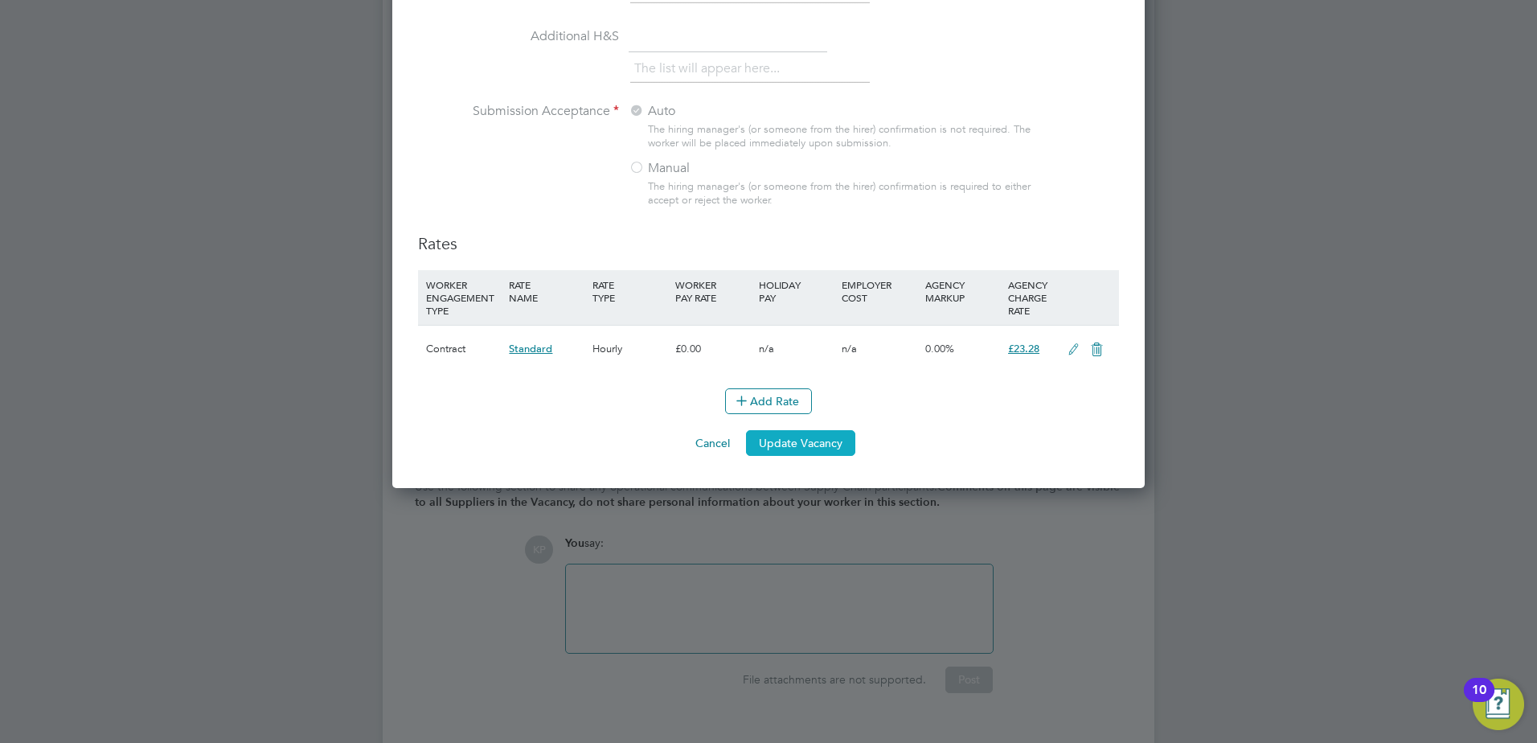
click at [809, 448] on button "Update Vacancy" at bounding box center [800, 443] width 109 height 26
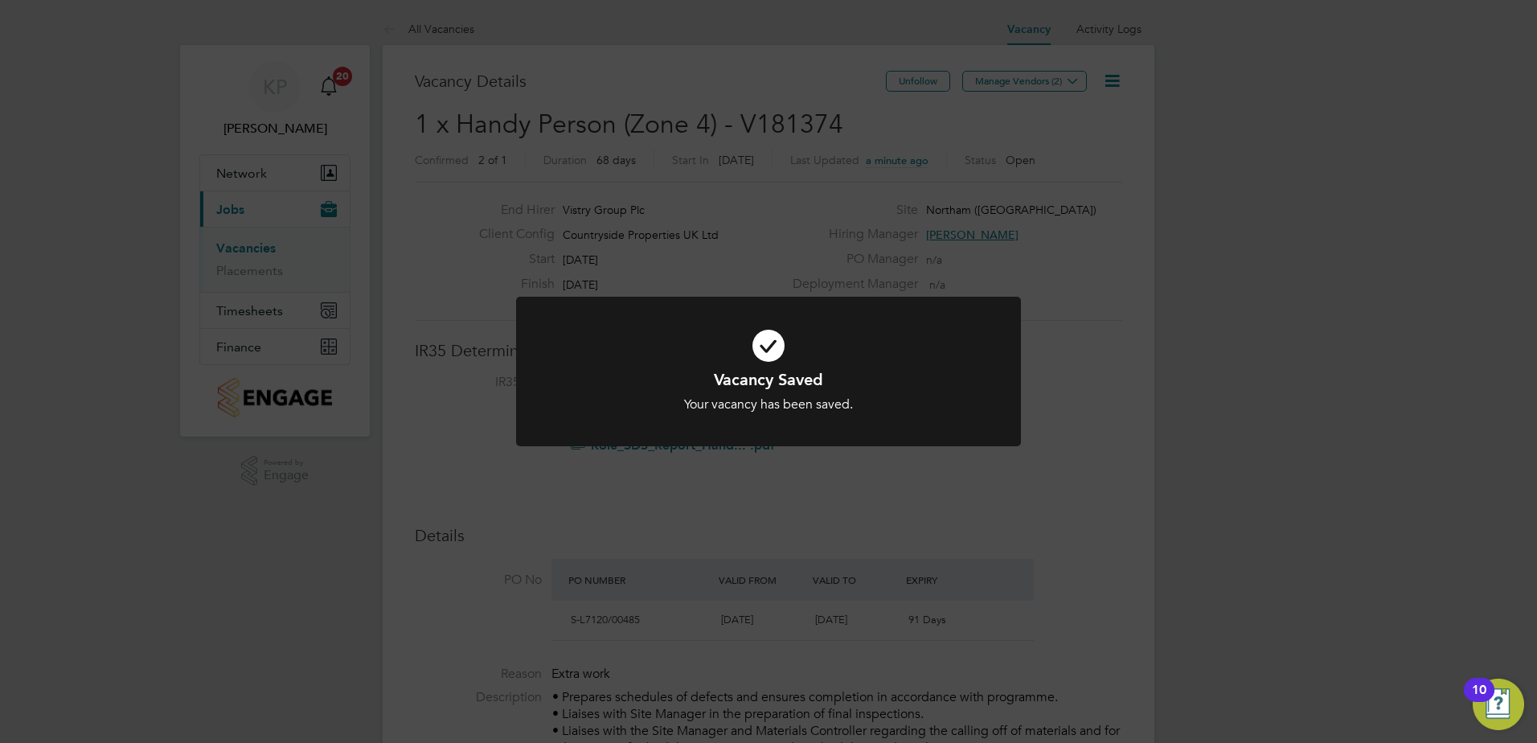
click at [1110, 504] on div "Vacancy Saved Your vacancy has been saved. Cancel Okay" at bounding box center [768, 371] width 1537 height 743
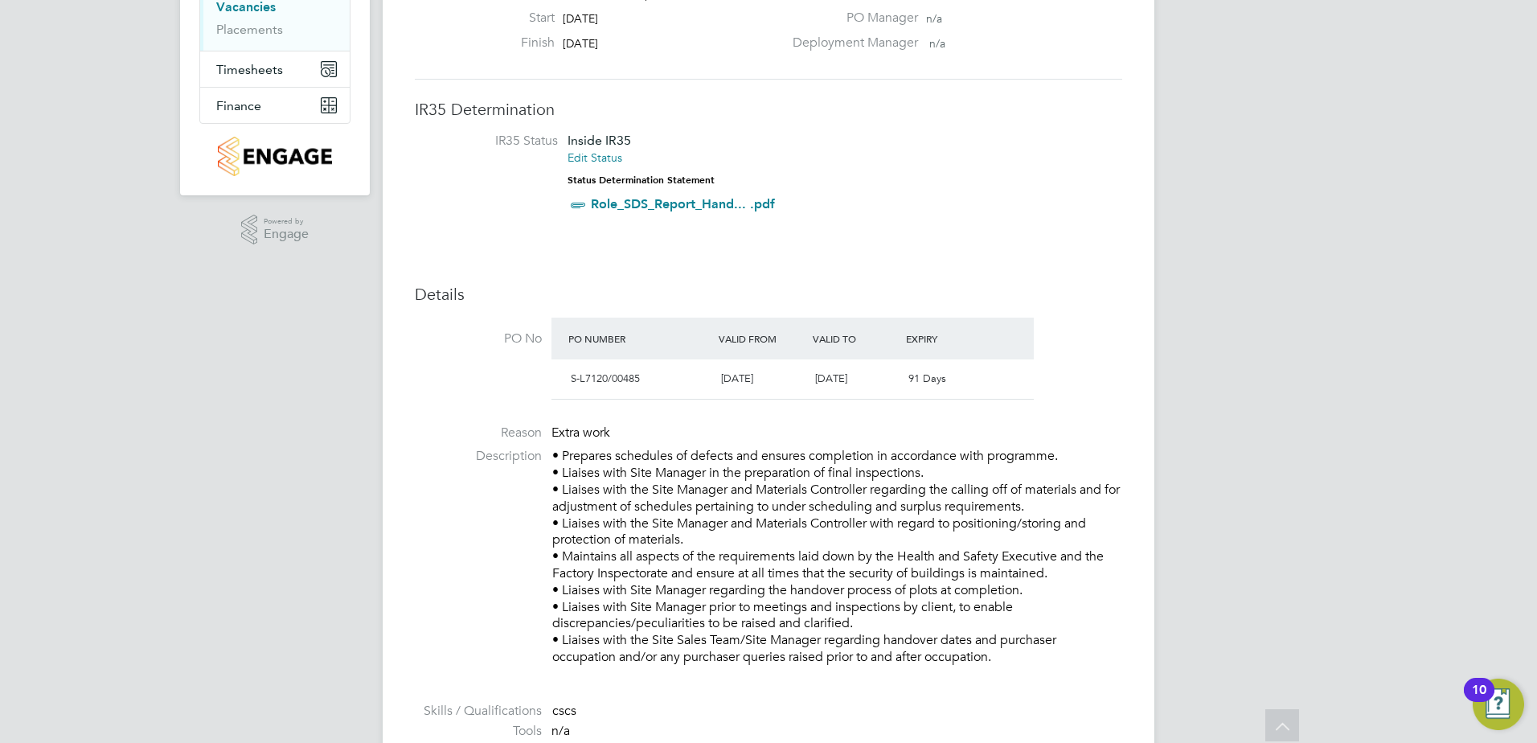
scroll to position [0, 0]
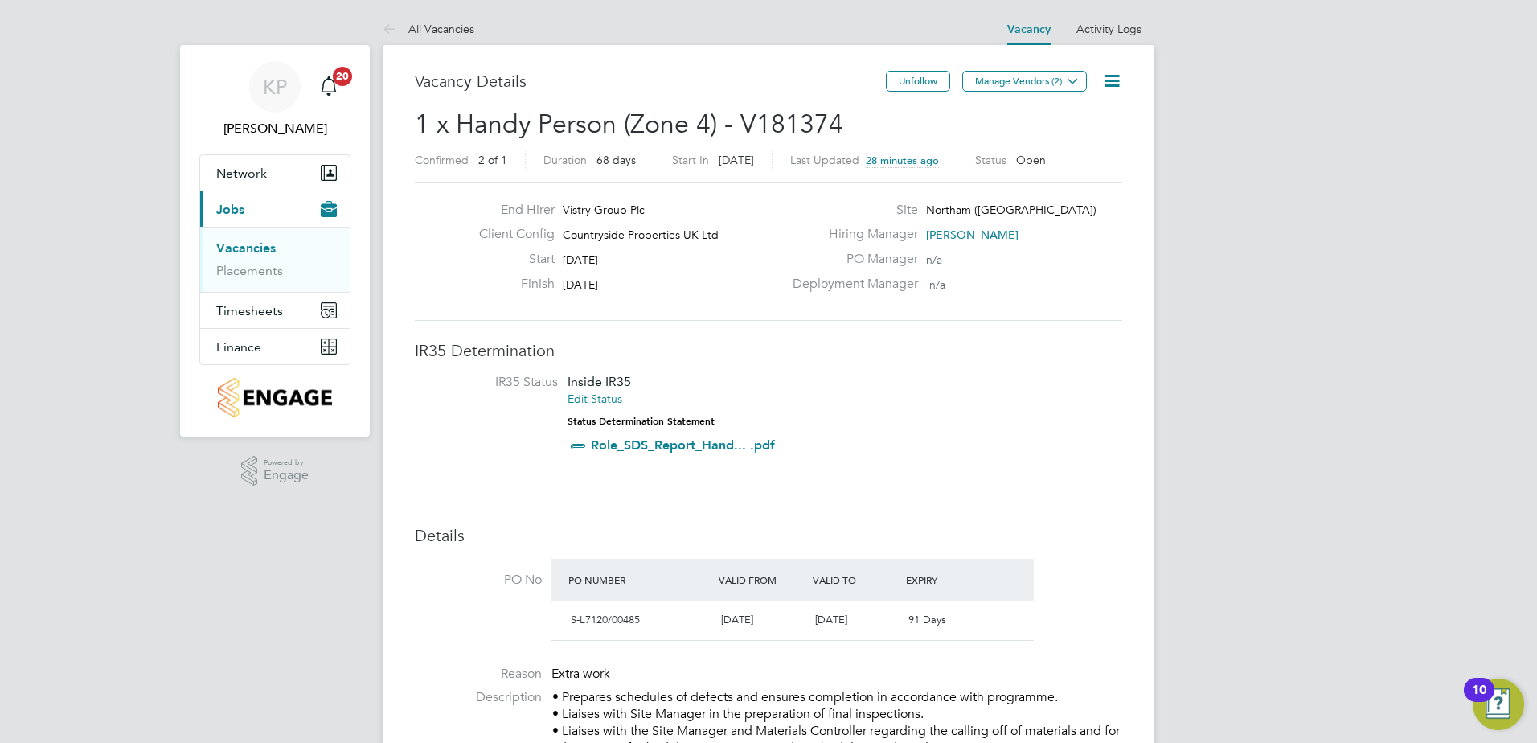
click at [200, 191] on button "Current page: Jobs" at bounding box center [274, 208] width 149 height 35
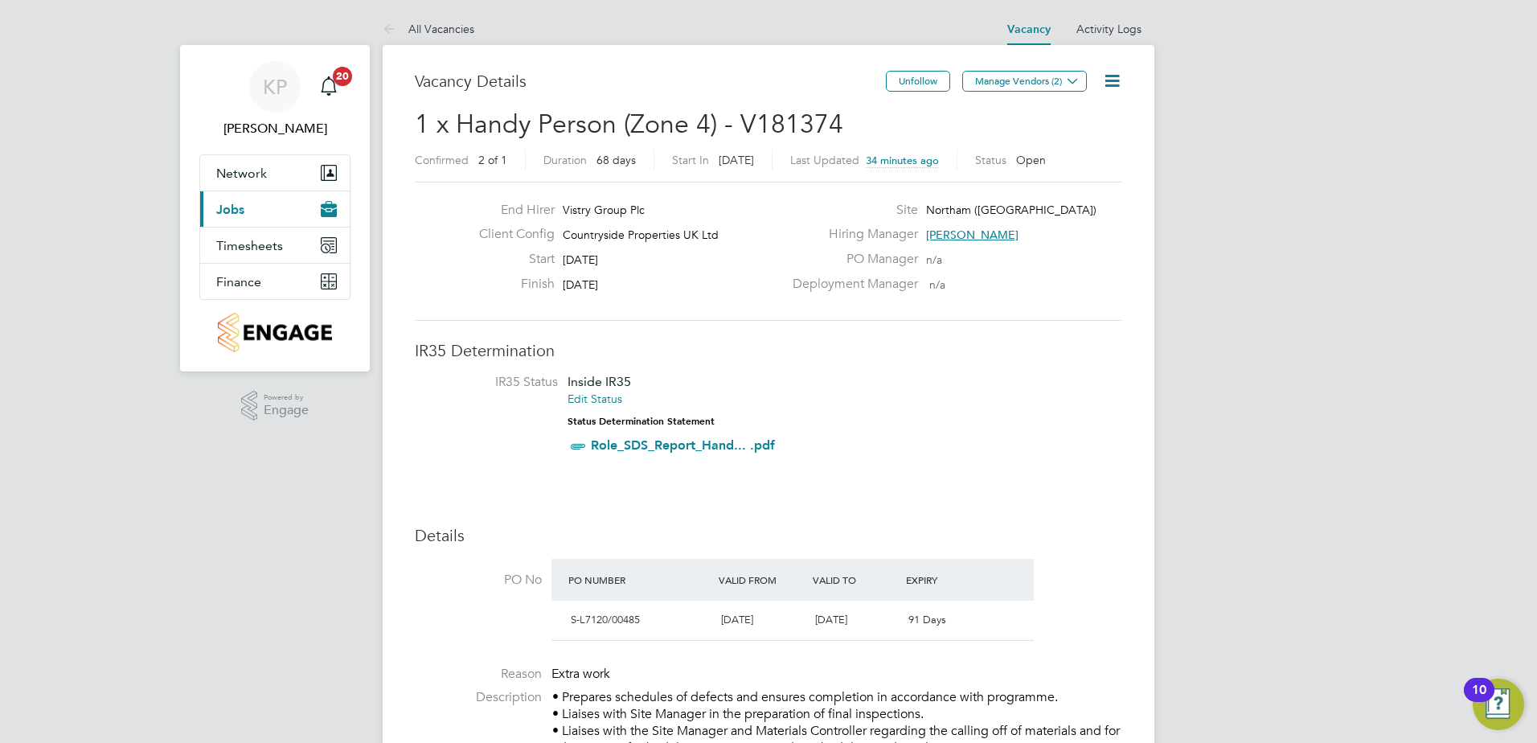
click at [200, 191] on button "Current page: Jobs" at bounding box center [274, 208] width 149 height 35
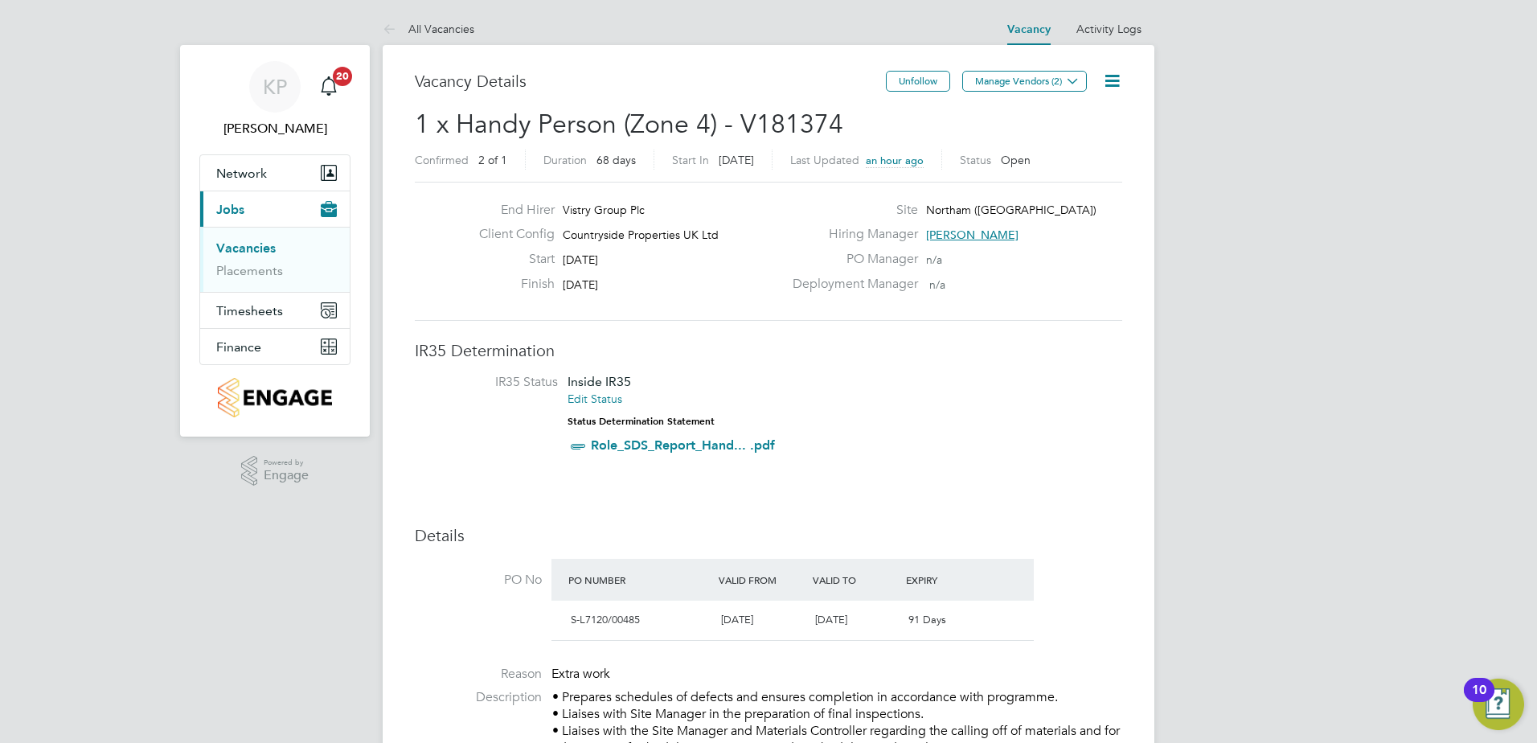
click at [230, 248] on link "Vacancies" at bounding box center [245, 247] width 59 height 15
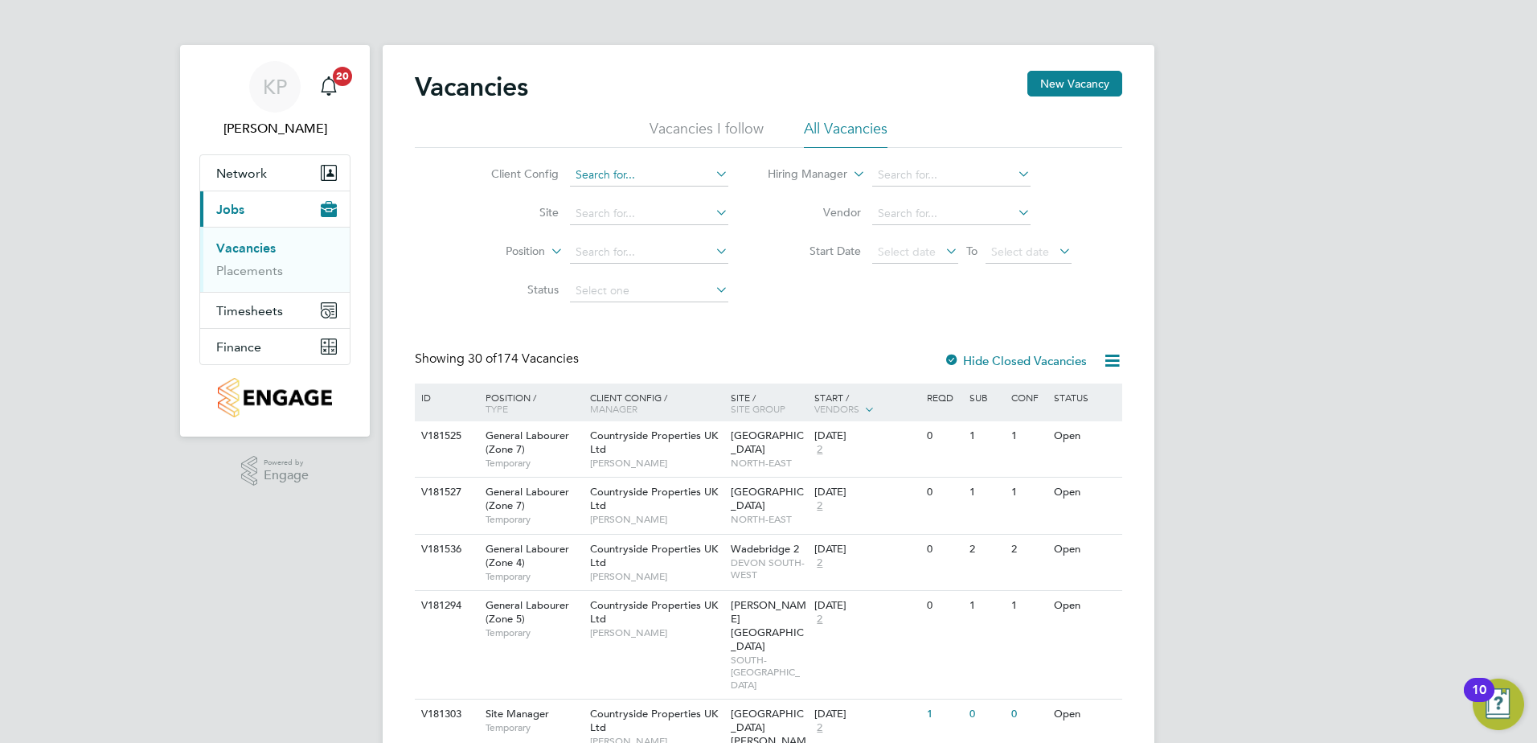
click at [657, 167] on input at bounding box center [649, 175] width 158 height 23
click at [231, 250] on link "Vacancies" at bounding box center [245, 247] width 59 height 15
click at [712, 170] on icon at bounding box center [712, 173] width 0 height 23
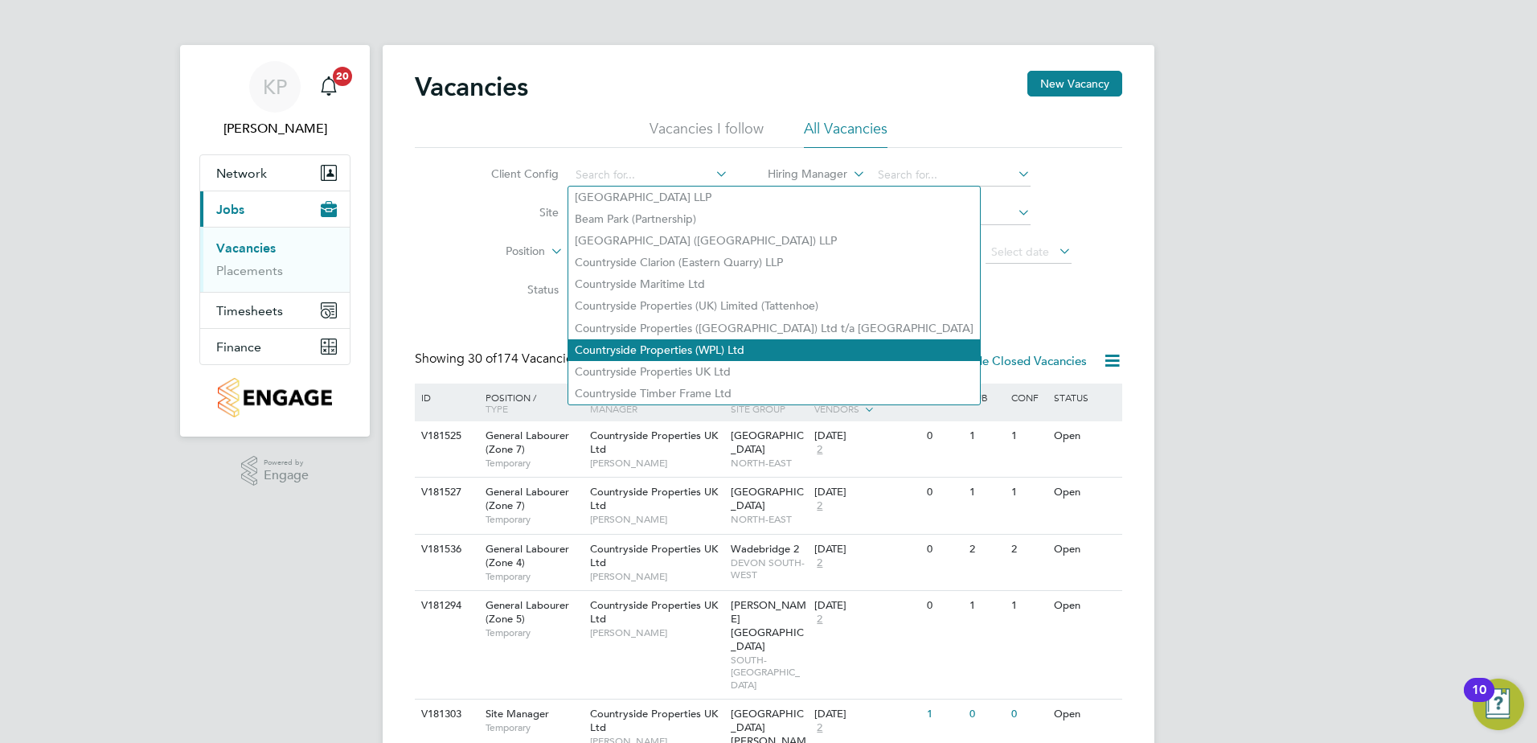
click at [677, 346] on li "Countryside Properties (WPL) Ltd" at bounding box center [773, 350] width 411 height 22
type input "Countryside Properties (WPL) Ltd"
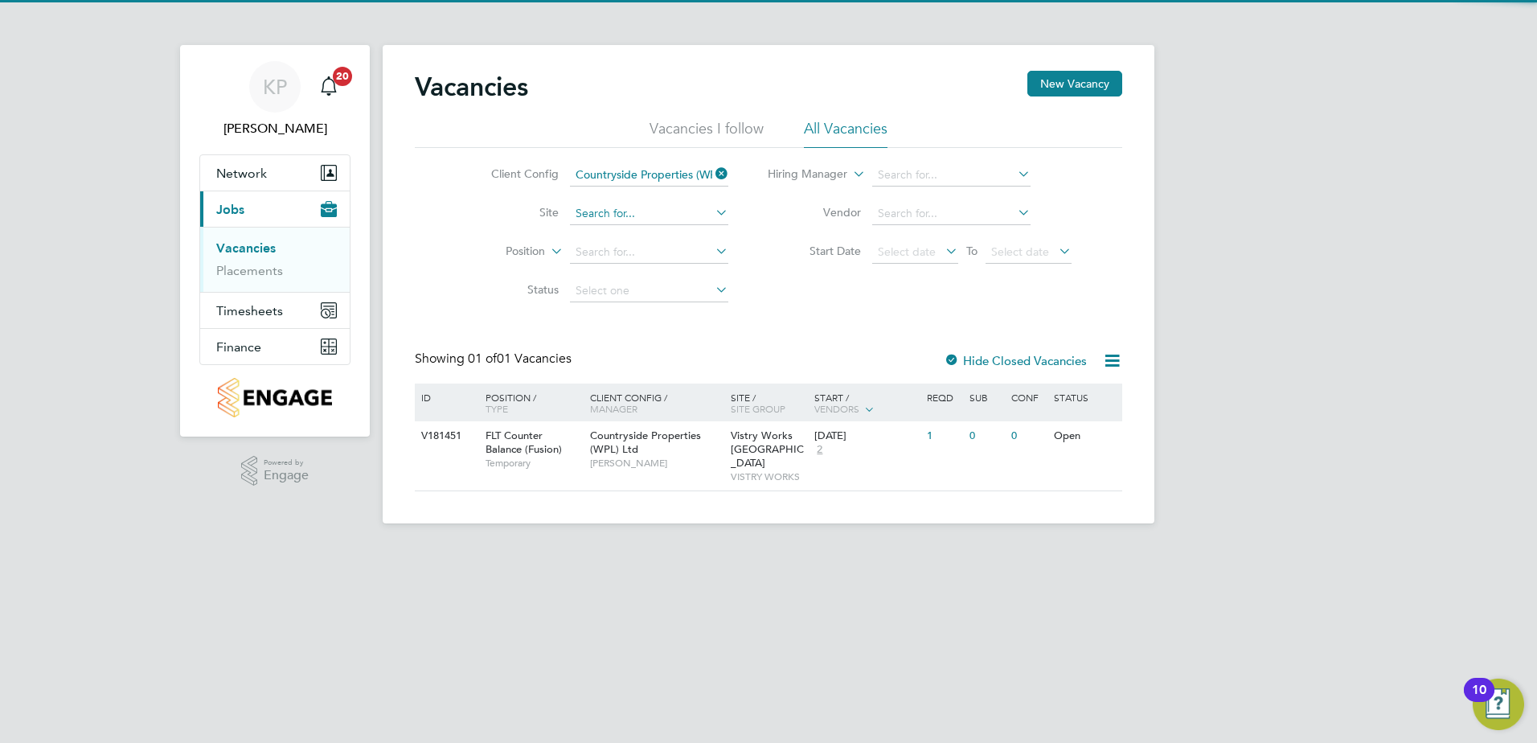
click at [624, 210] on input at bounding box center [649, 214] width 158 height 23
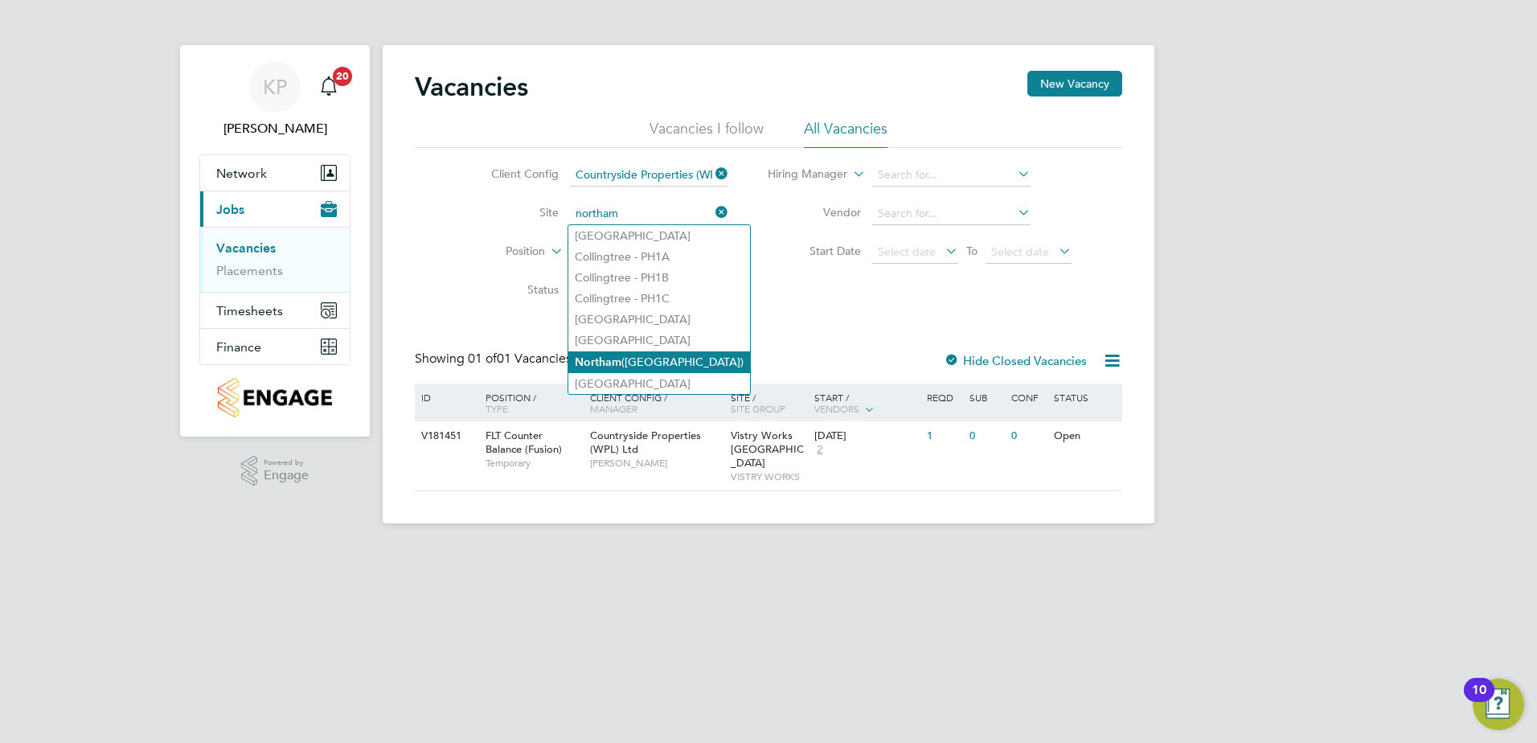
click at [631, 358] on li "Northam (Bay View Road)" at bounding box center [659, 362] width 182 height 22
type input "Northam ([GEOGRAPHIC_DATA])"
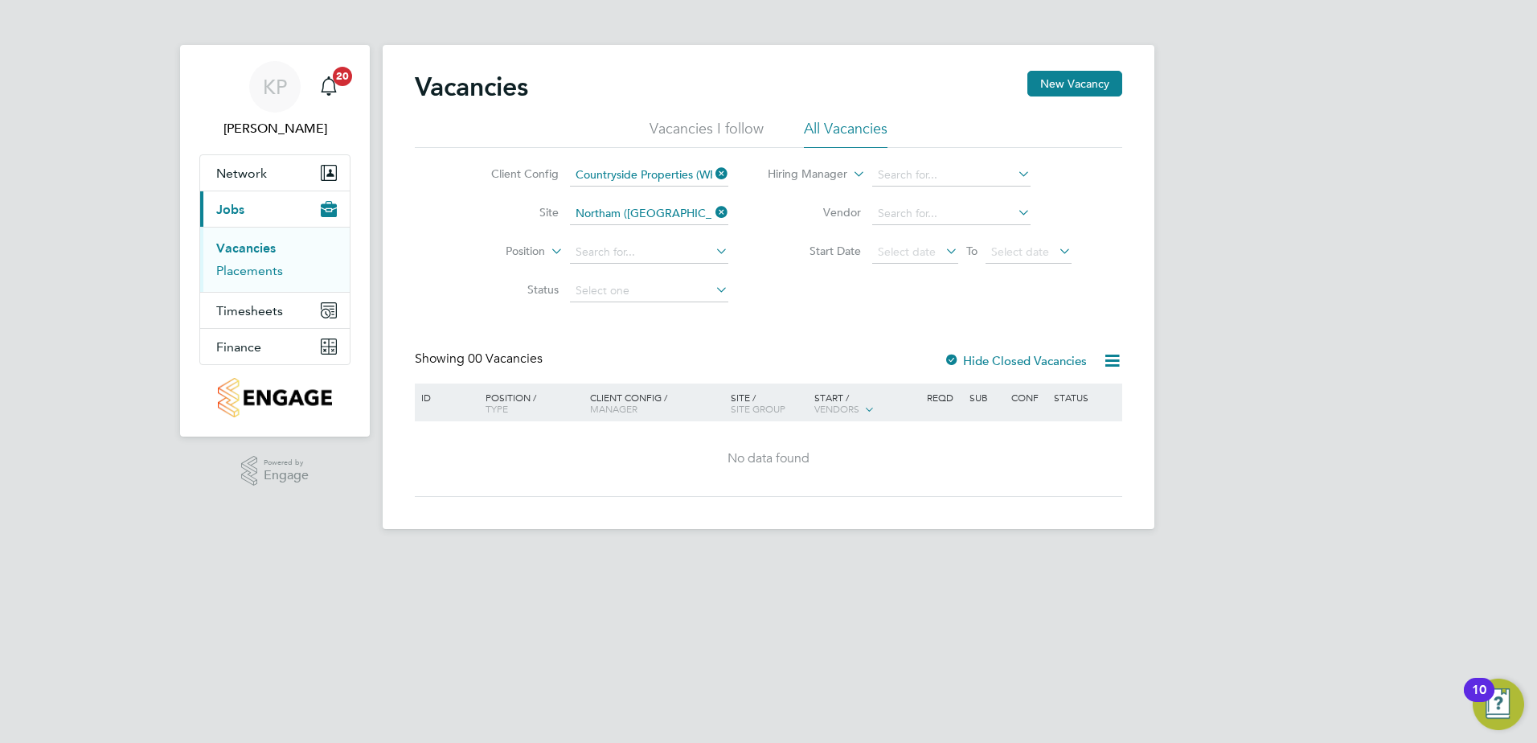
click at [262, 272] on link "Placements" at bounding box center [249, 270] width 67 height 15
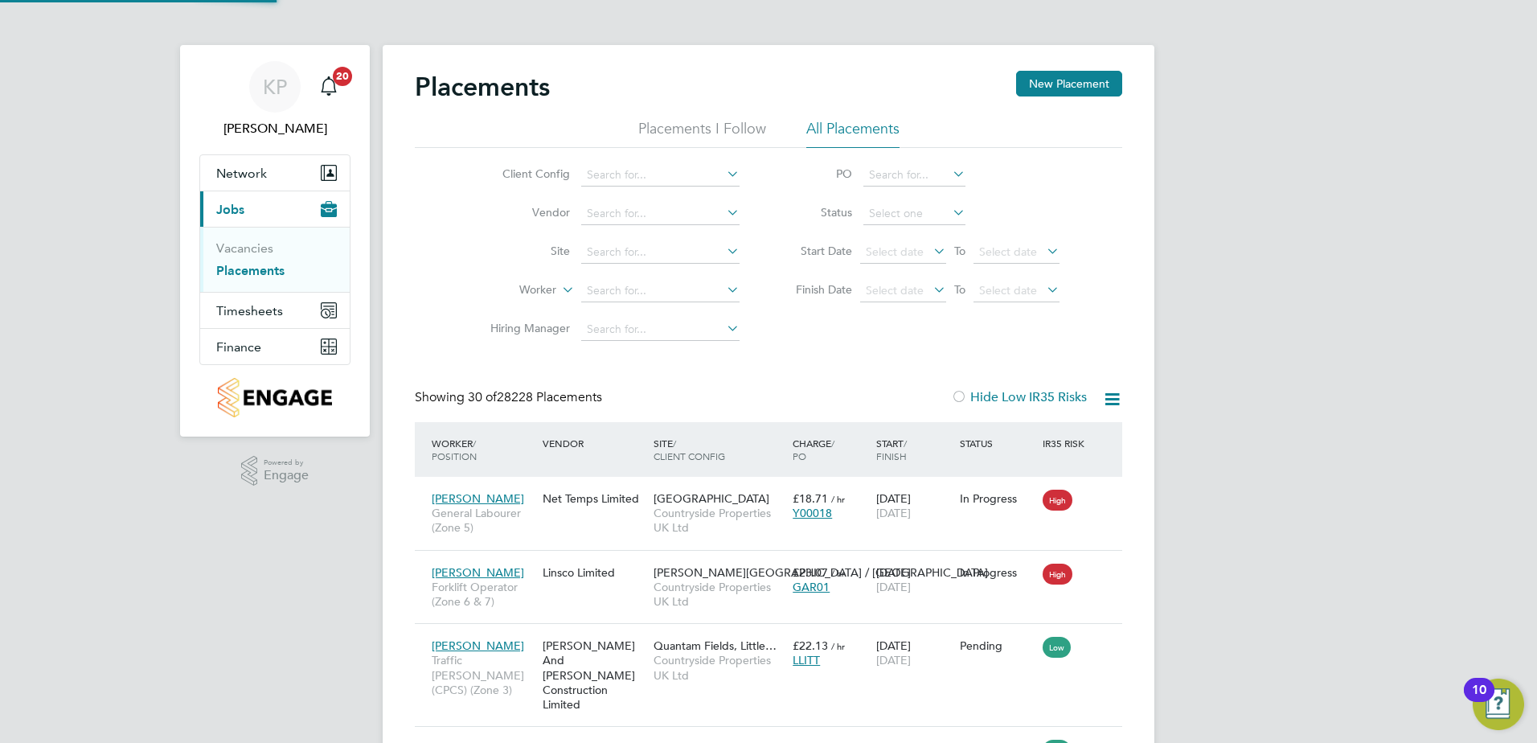
scroll to position [60, 140]
click at [260, 251] on link "Vacancies" at bounding box center [244, 247] width 57 height 15
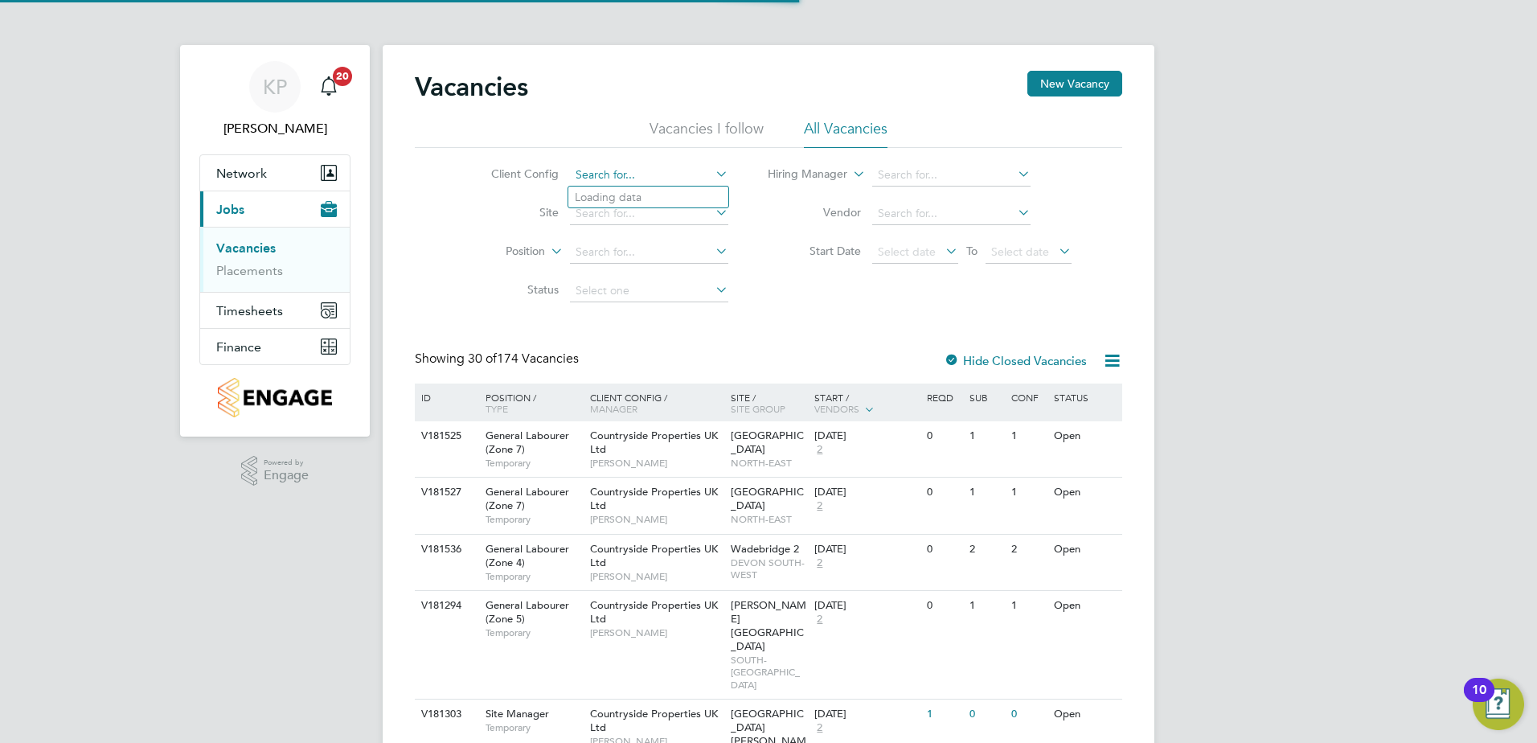
click at [645, 172] on input at bounding box center [649, 175] width 158 height 23
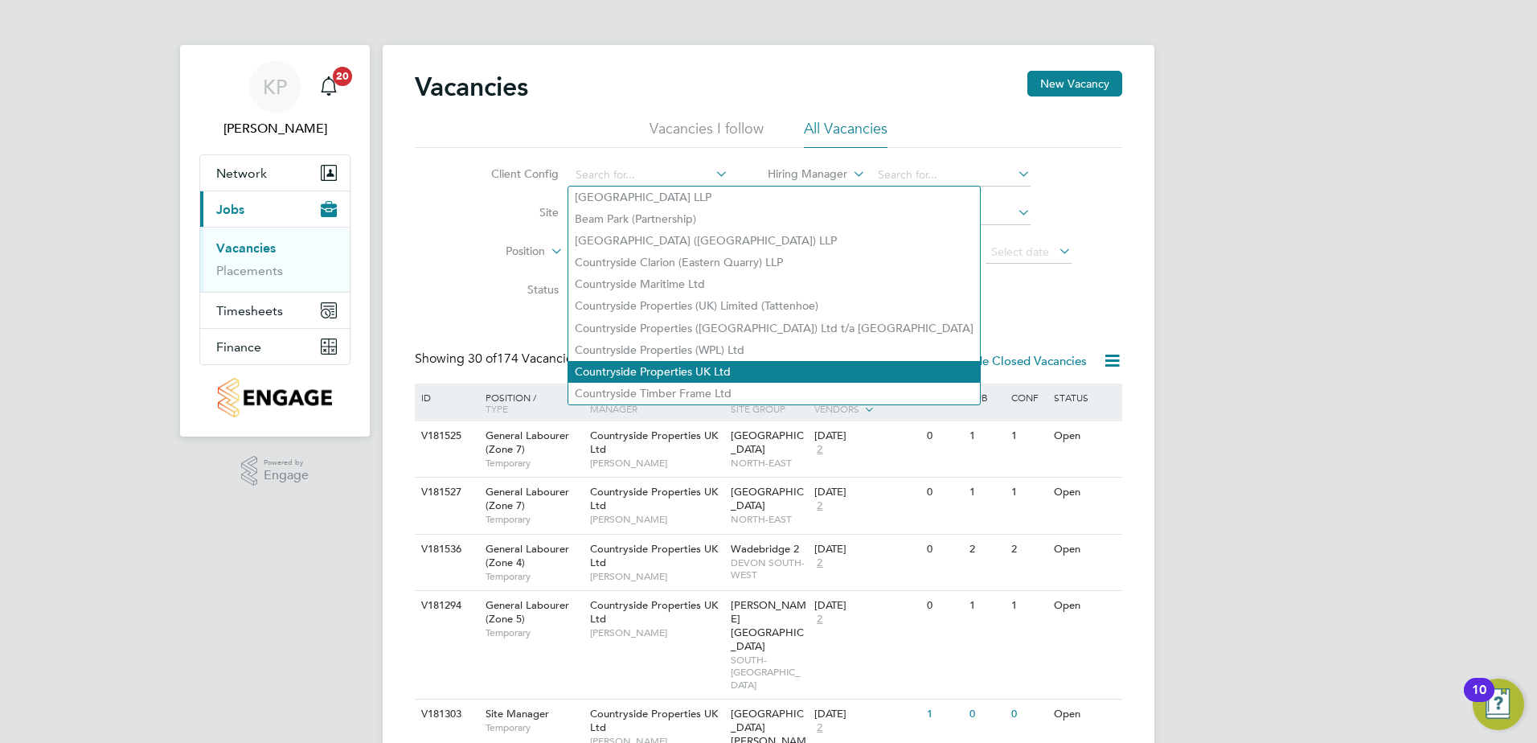
click at [650, 362] on li "Countryside Properties UK Ltd" at bounding box center [773, 372] width 411 height 22
type input "Countryside Properties UK Ltd"
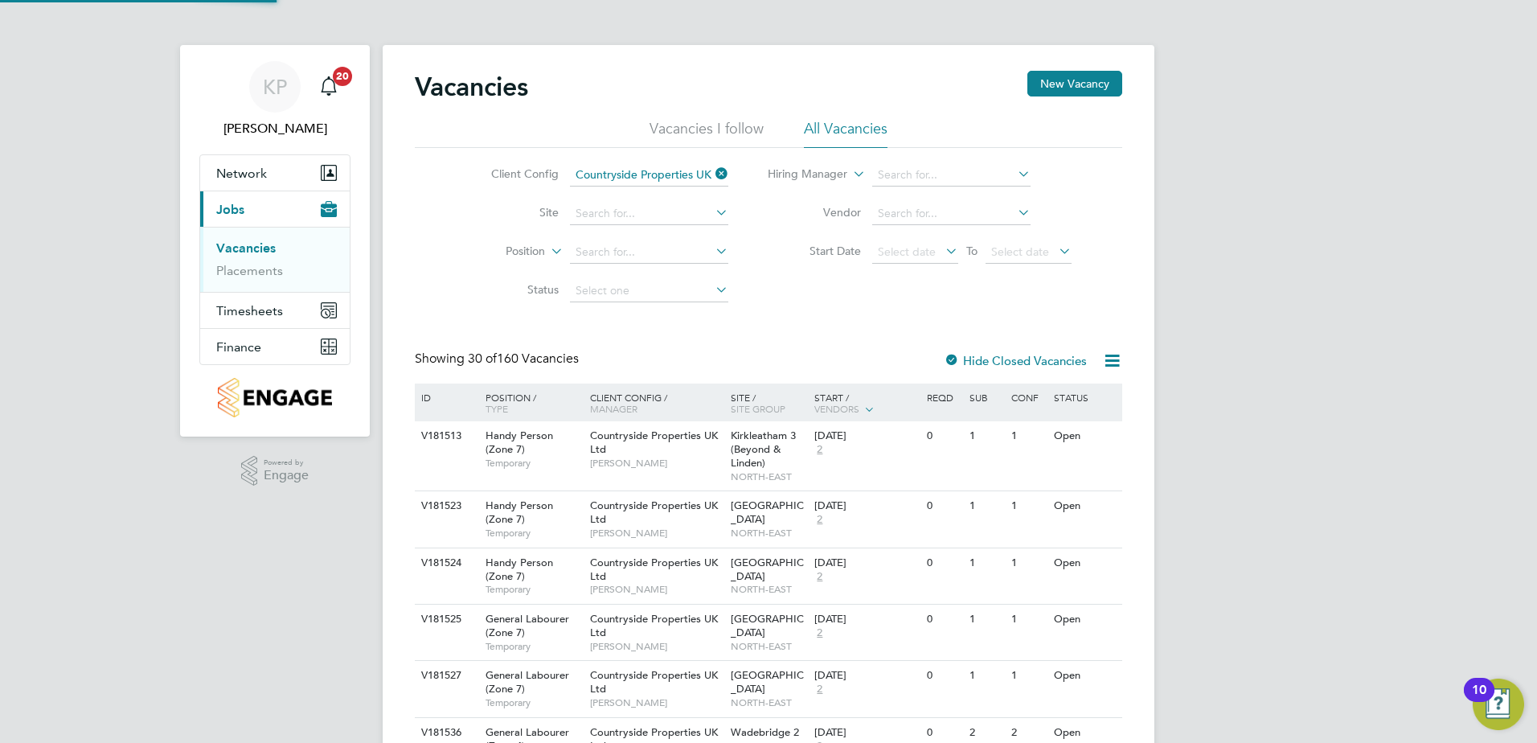
click at [636, 199] on li "Site" at bounding box center [597, 213] width 302 height 39
click at [632, 212] on input at bounding box center [649, 214] width 158 height 23
click at [643, 366] on li "Northam (Bay View Road)" at bounding box center [659, 362] width 182 height 22
type input "Northam ([GEOGRAPHIC_DATA])"
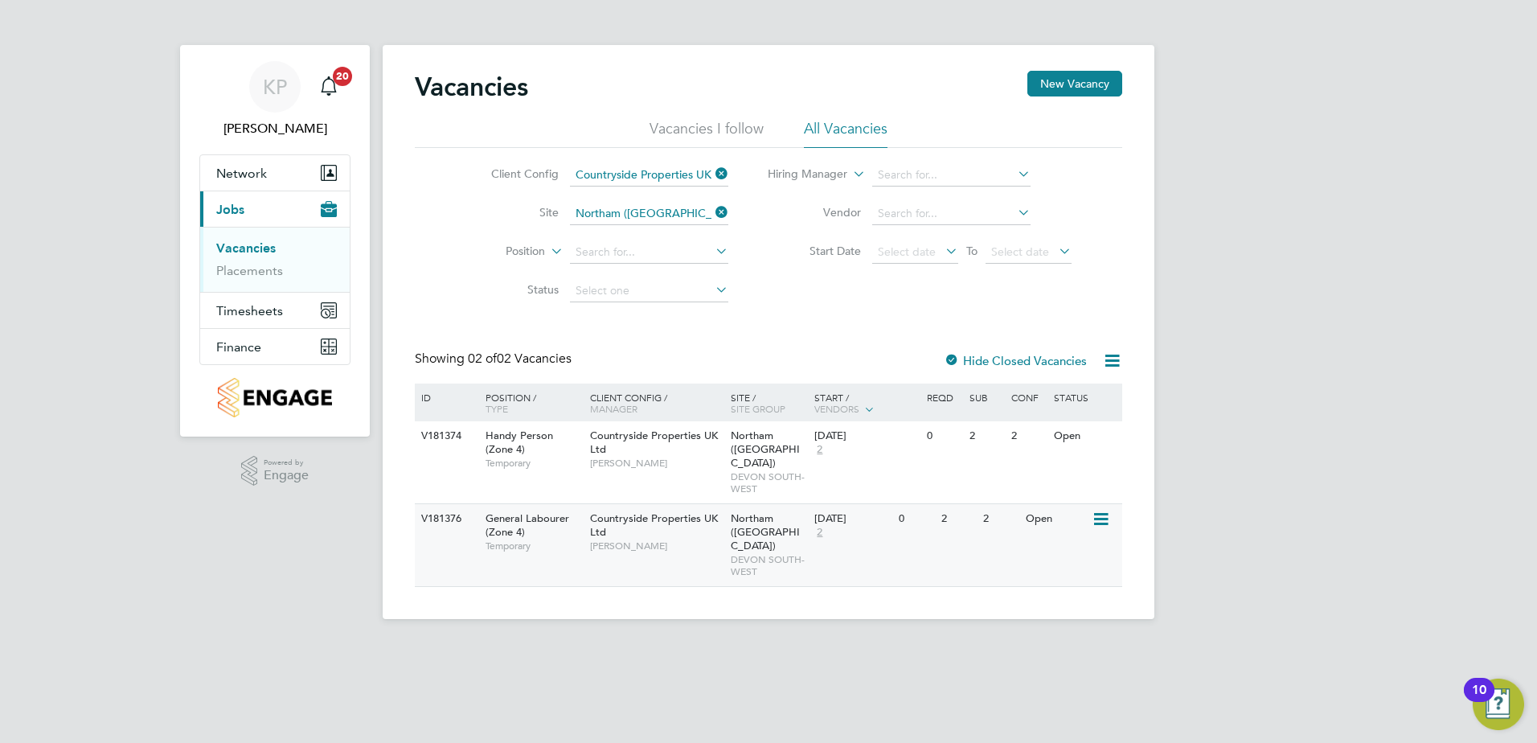
click at [506, 520] on span "General Labourer (Zone 4)" at bounding box center [527, 524] width 84 height 27
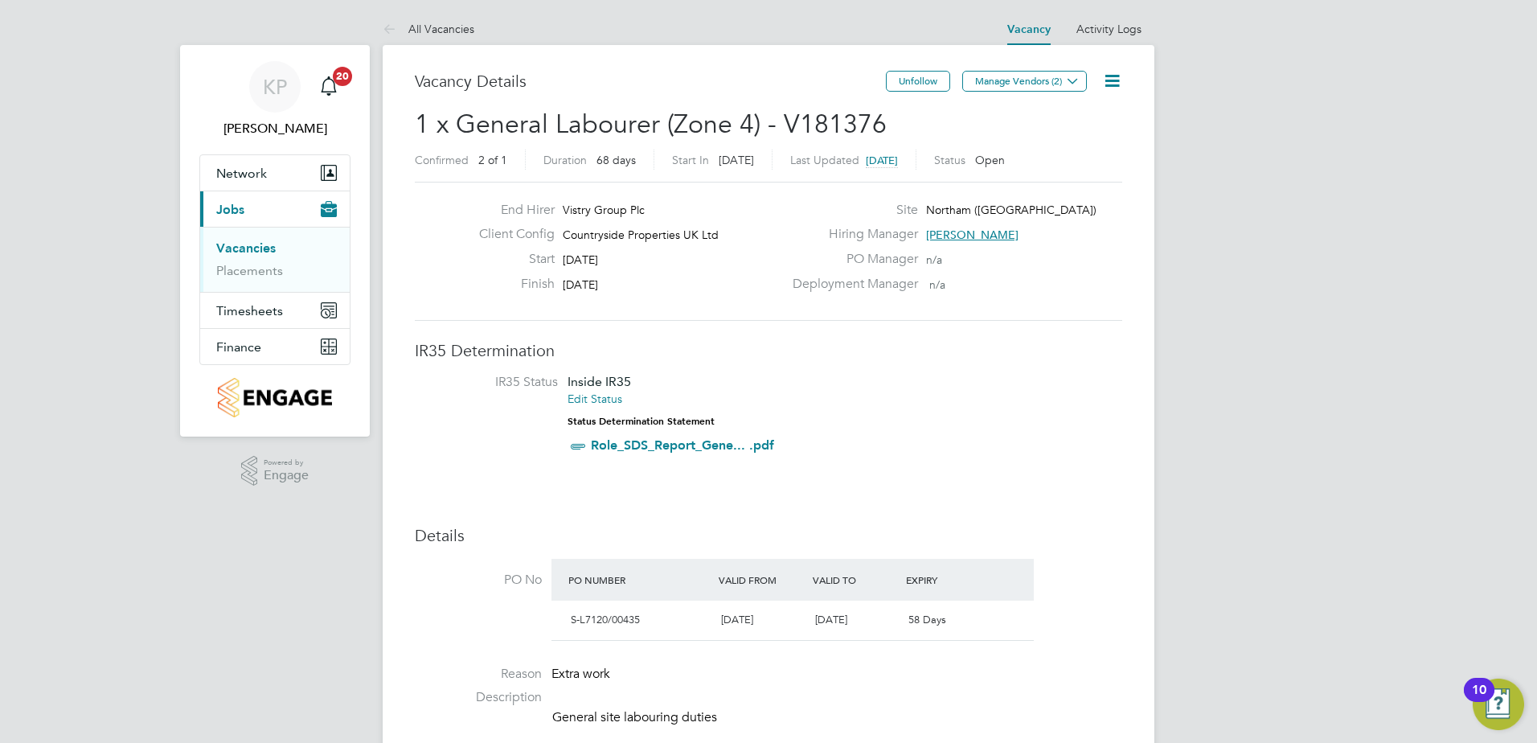
click at [200, 191] on button "Current page: Jobs" at bounding box center [274, 208] width 149 height 35
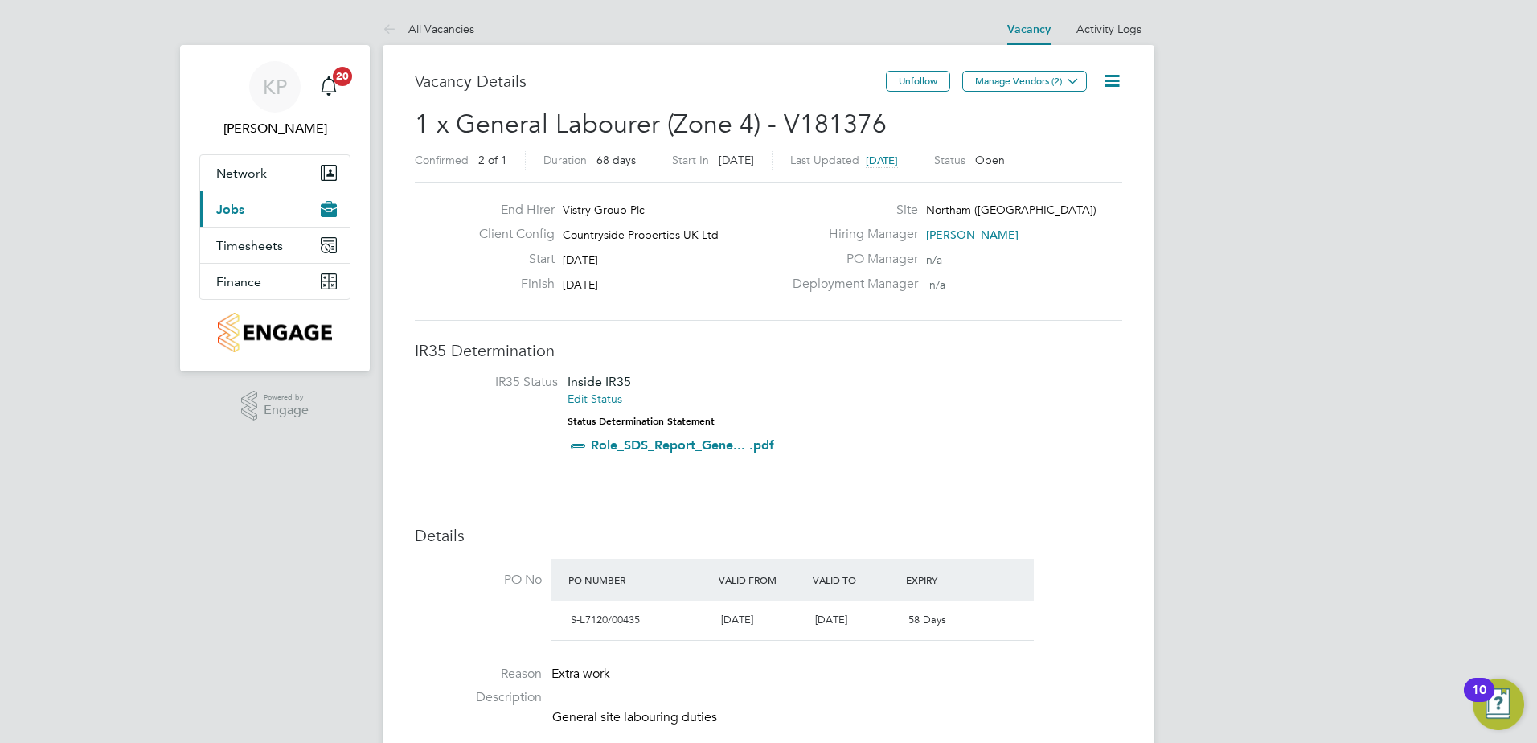
click at [200, 191] on button "Current page: Jobs" at bounding box center [274, 208] width 149 height 35
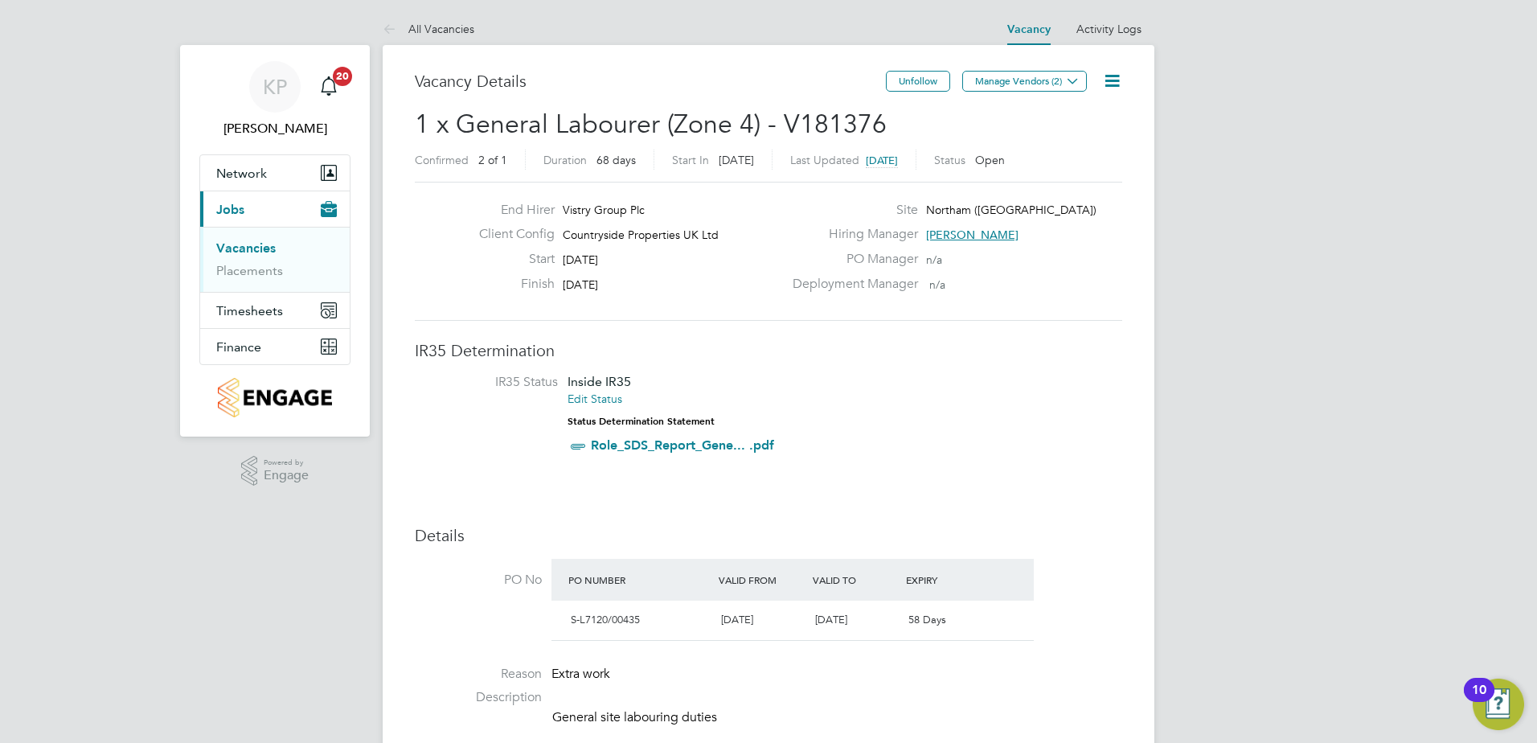
click at [200, 191] on button "Current page: Jobs" at bounding box center [274, 208] width 149 height 35
